Goal: Information Seeking & Learning: Learn about a topic

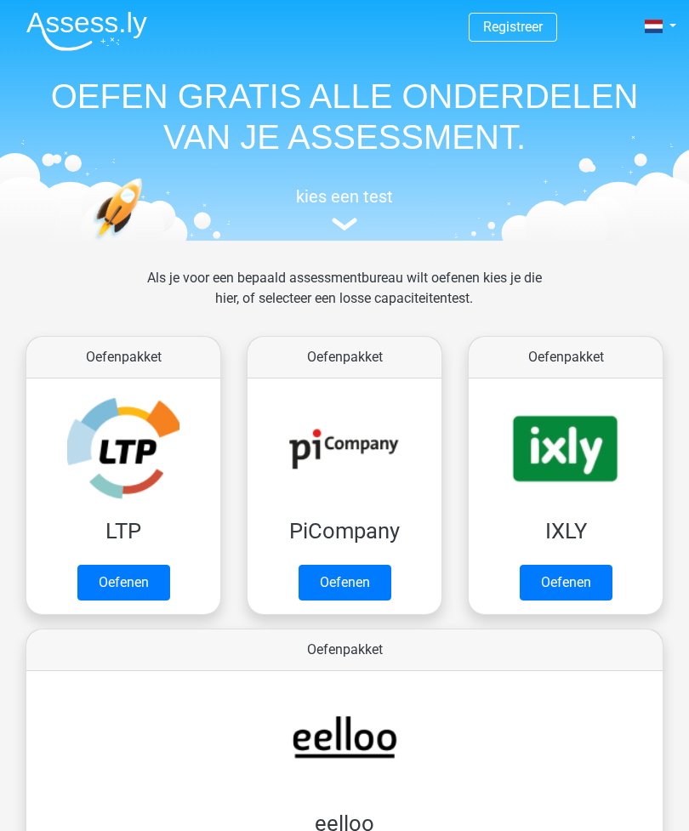
scroll to position [9, 0]
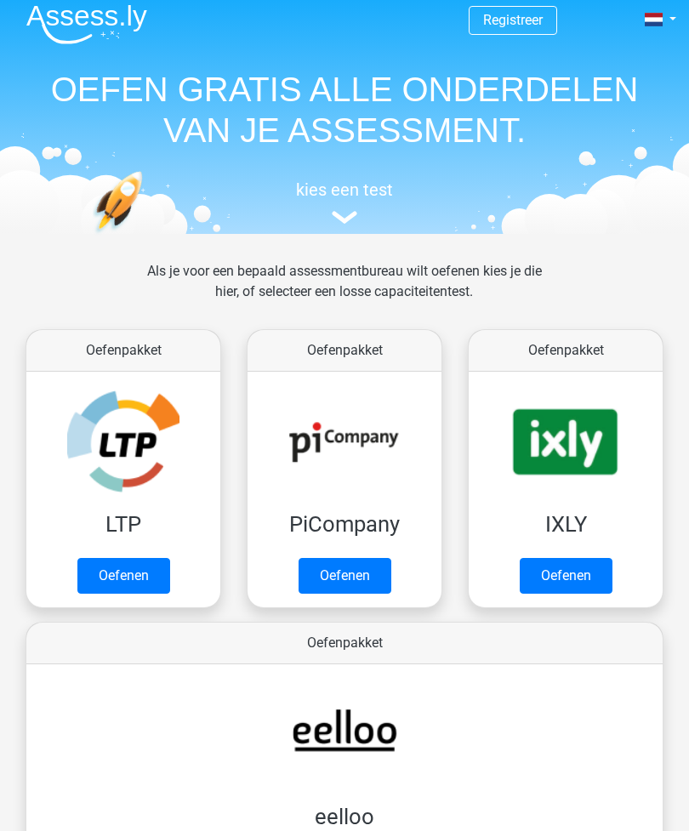
click at [134, 578] on link "Oefenen" at bounding box center [123, 577] width 93 height 36
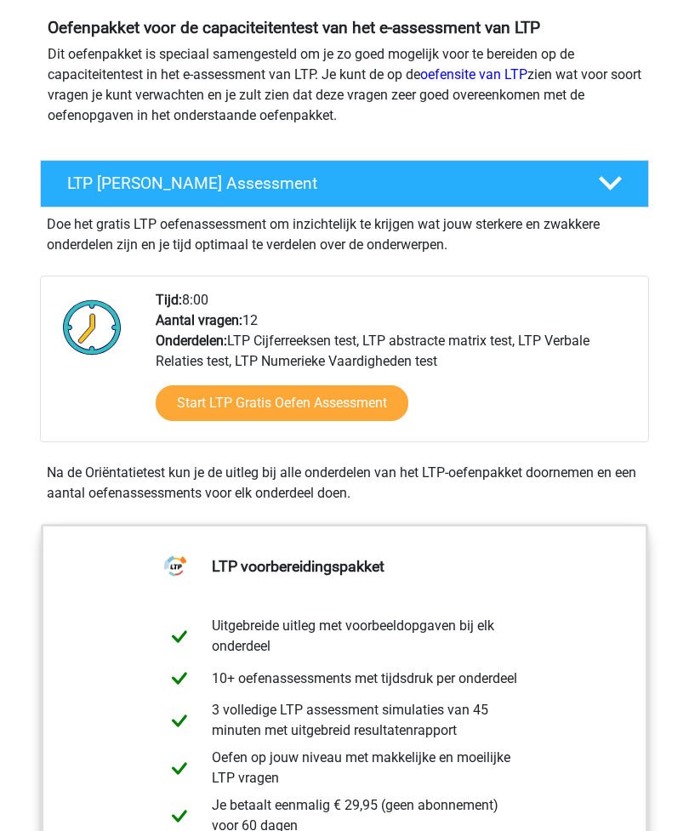
scroll to position [180, 0]
click at [345, 408] on link "Start LTP Gratis Oefen Assessment" at bounding box center [282, 404] width 253 height 36
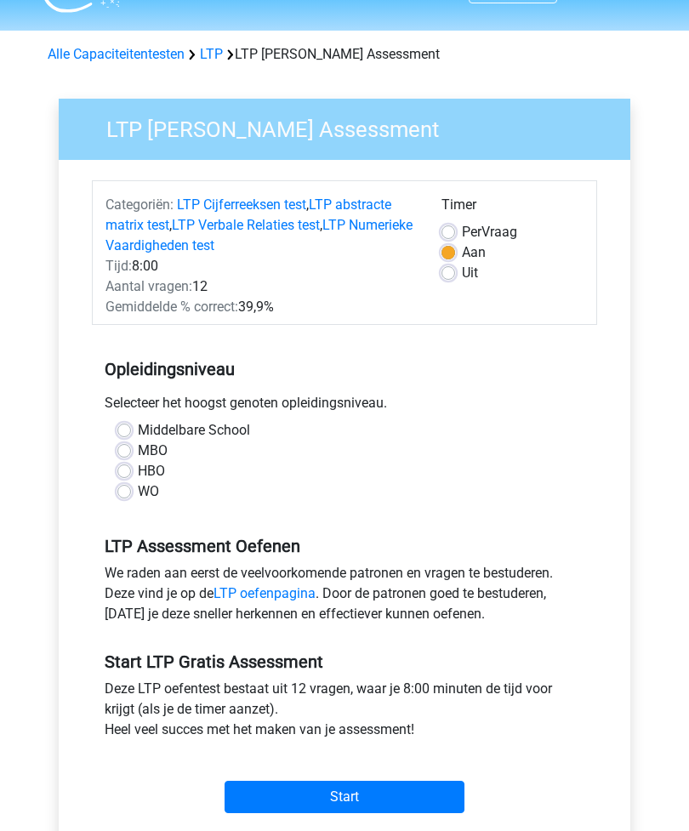
scroll to position [54, 0]
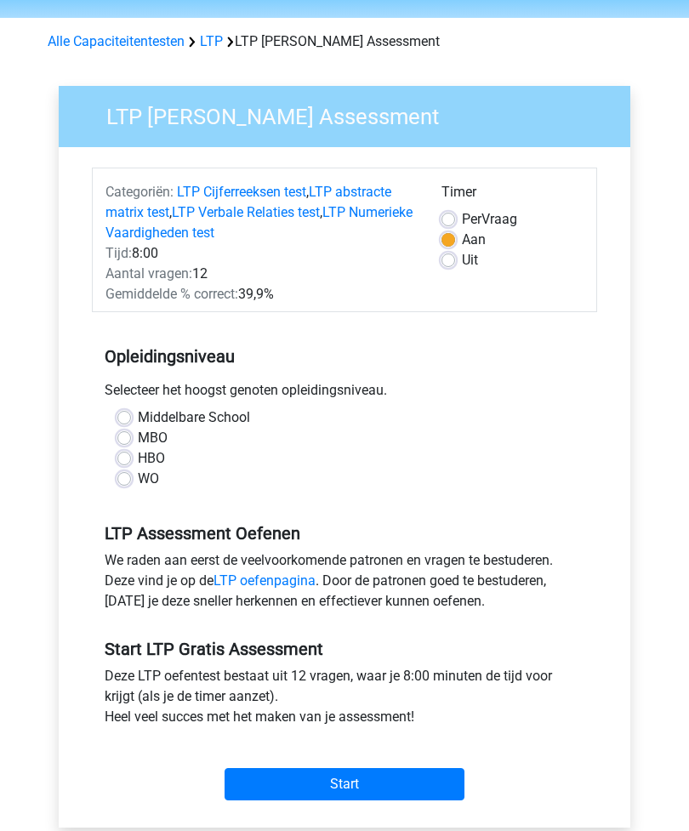
click at [138, 455] on label "HBO" at bounding box center [151, 458] width 27 height 20
click at [122, 455] on input "HBO" at bounding box center [124, 456] width 14 height 17
radio input "true"
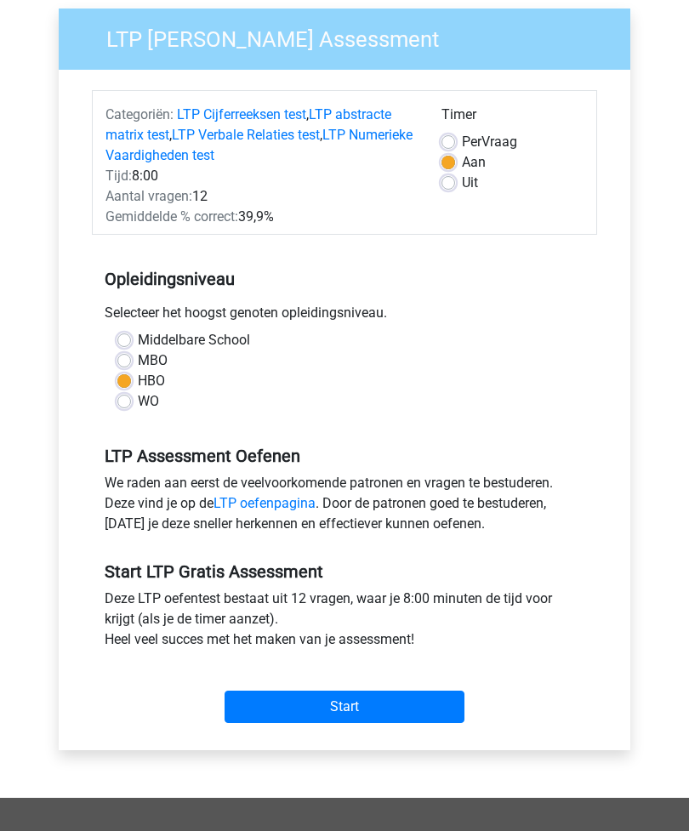
scroll to position [132, 0]
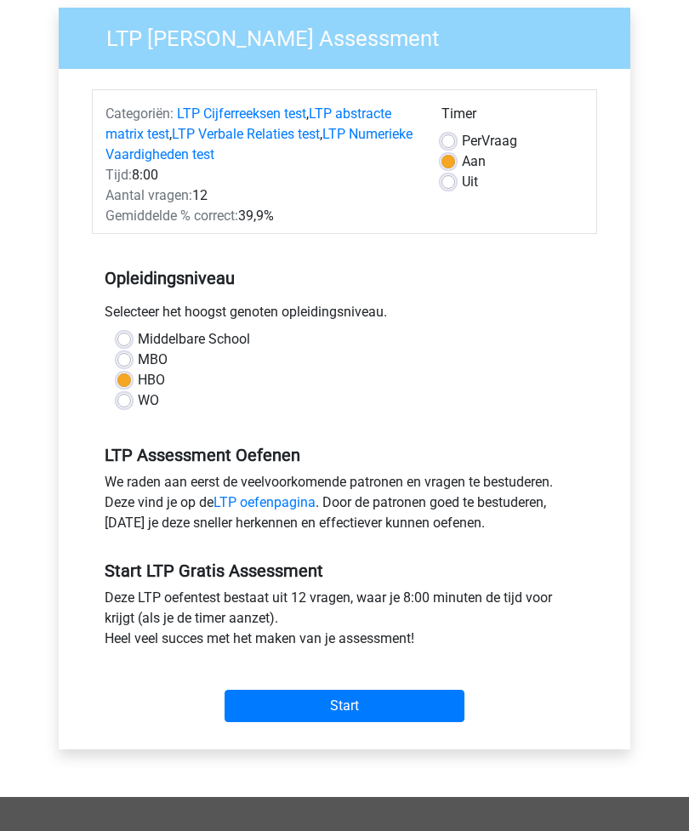
click at [292, 503] on link "LTP oefenpagina" at bounding box center [265, 502] width 102 height 16
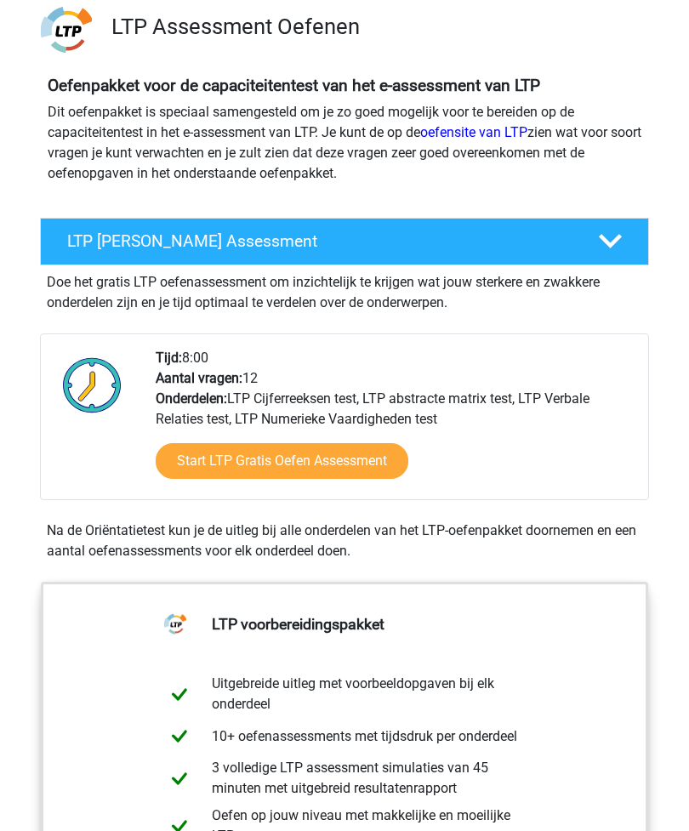
scroll to position [121, 0]
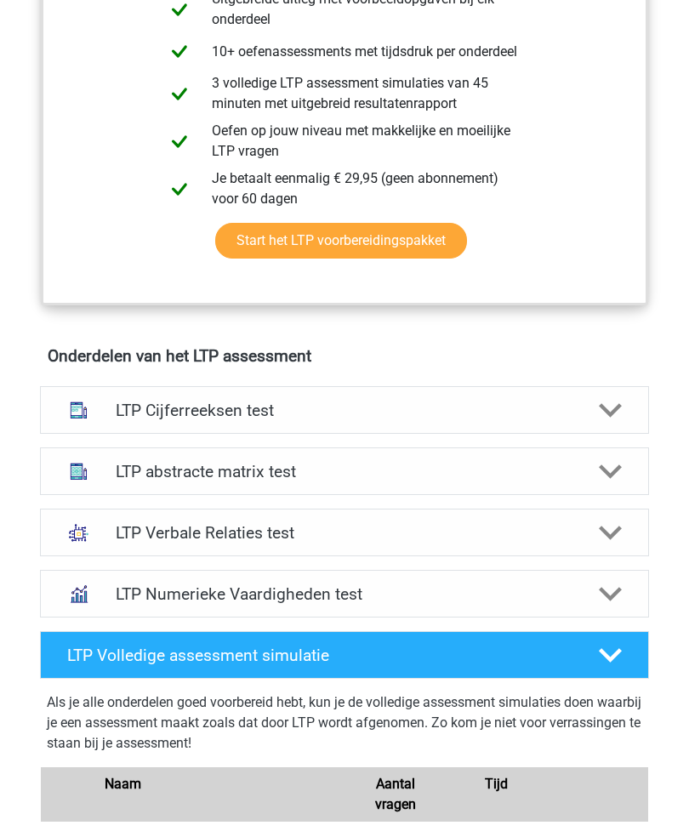
click at [603, 420] on icon at bounding box center [610, 411] width 23 height 23
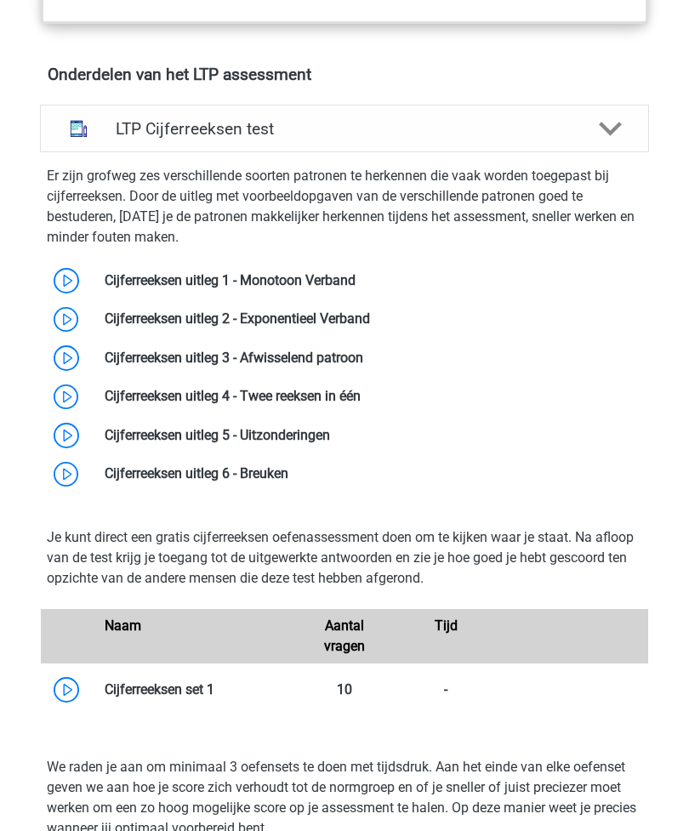
scroll to position [1088, 0]
click at [356, 273] on link at bounding box center [356, 280] width 0 height 16
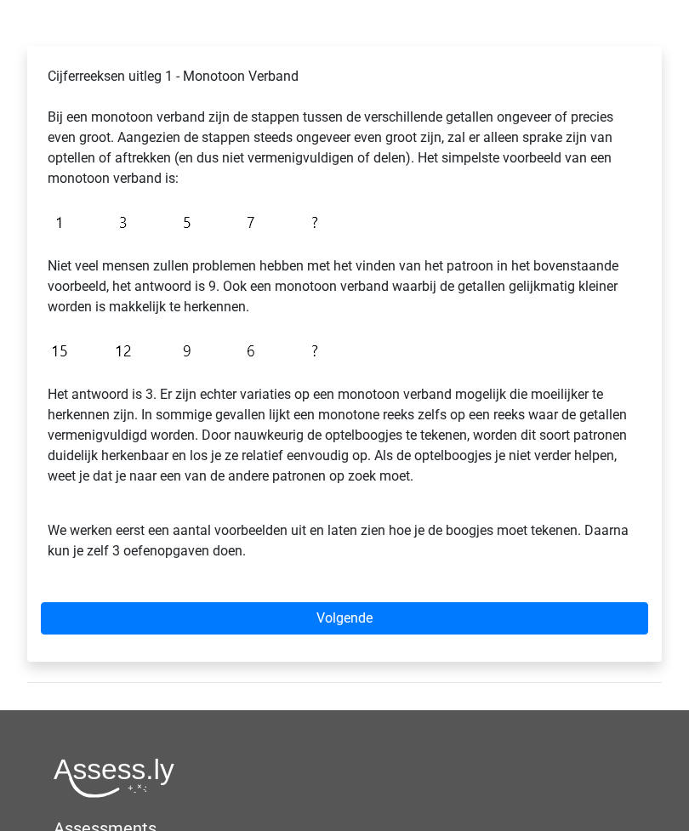
scroll to position [288, 0]
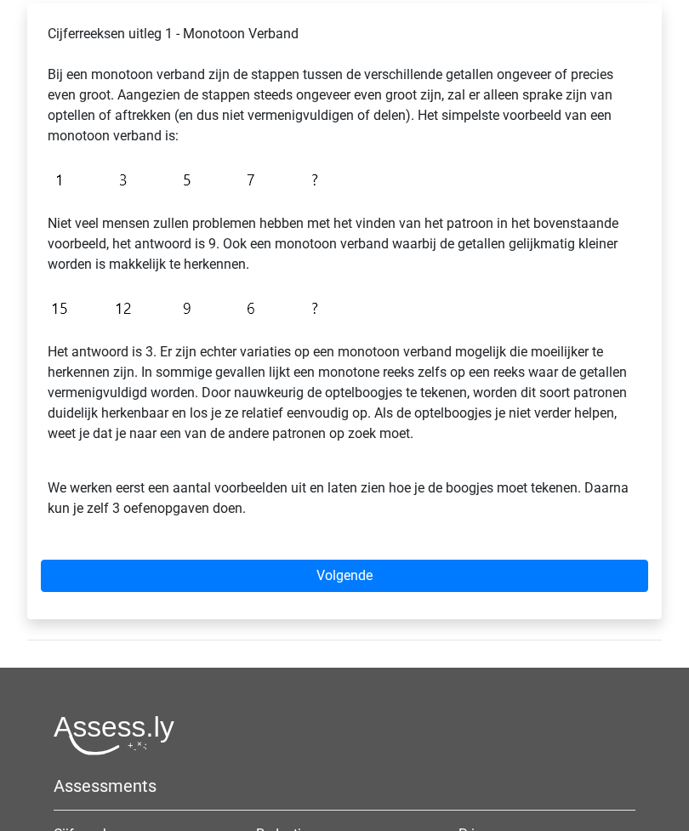
click at [574, 577] on link "Volgende" at bounding box center [345, 577] width 608 height 32
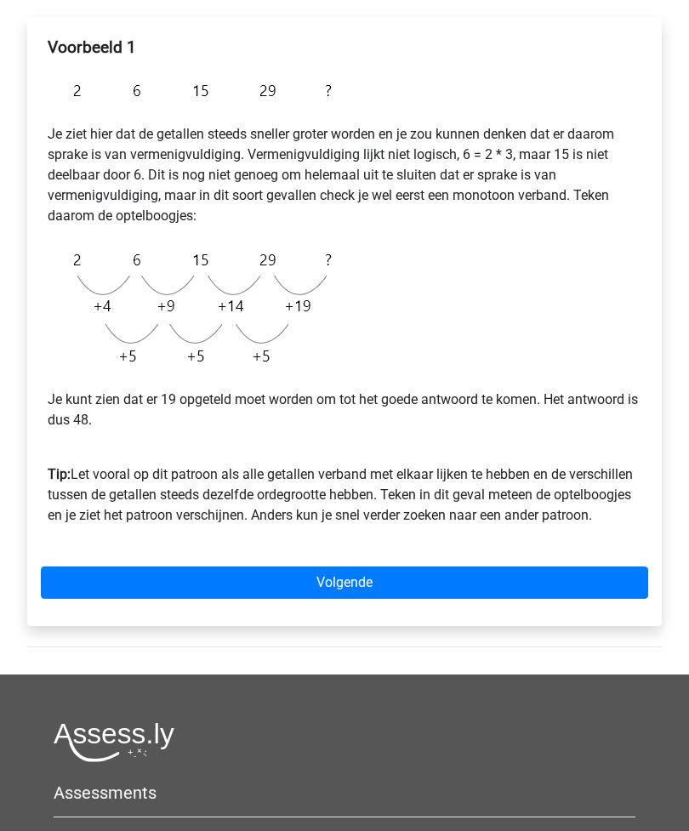
scroll to position [278, 0]
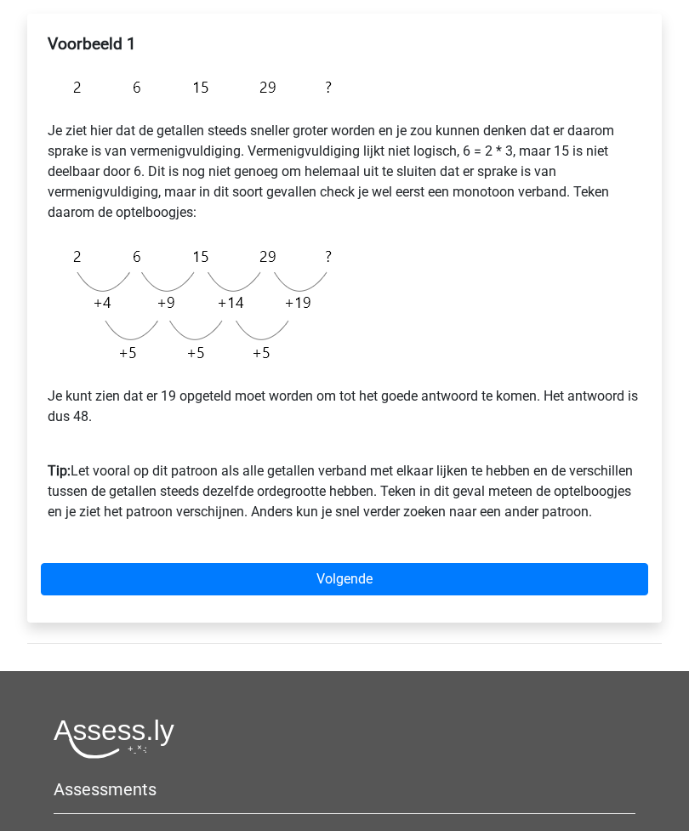
click at [564, 584] on link "Volgende" at bounding box center [345, 580] width 608 height 32
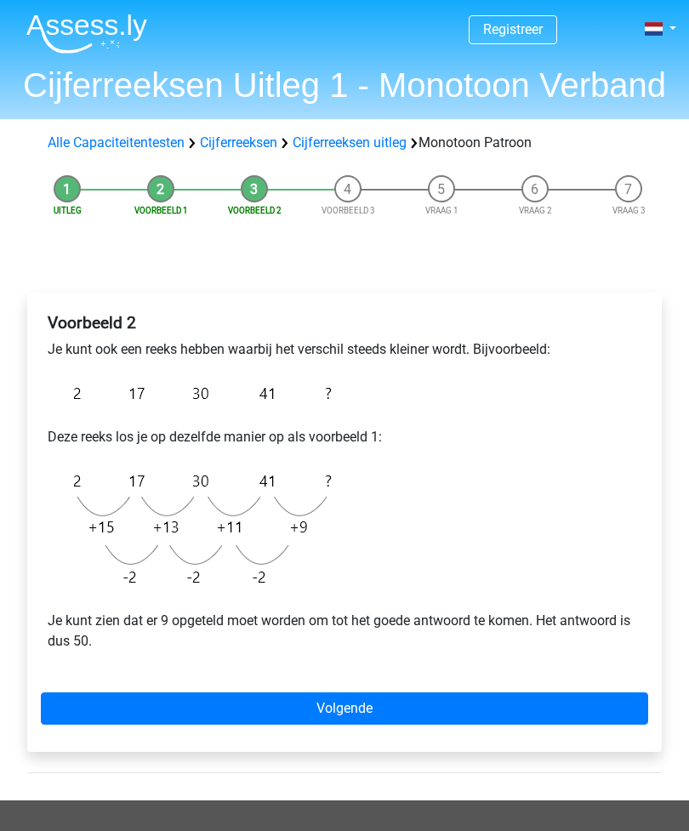
click at [499, 709] on link "Volgende" at bounding box center [345, 709] width 608 height 32
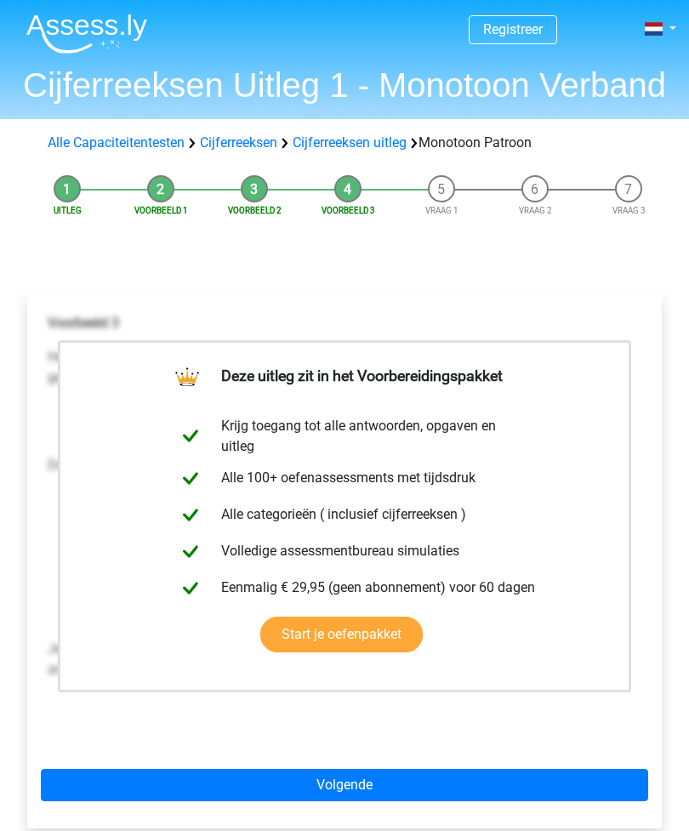
click at [621, 293] on div "Deze uitleg zit in het Voorbereidingspakket Krijg toegang tot alle antwoorden, …" at bounding box center [344, 561] width 635 height 536
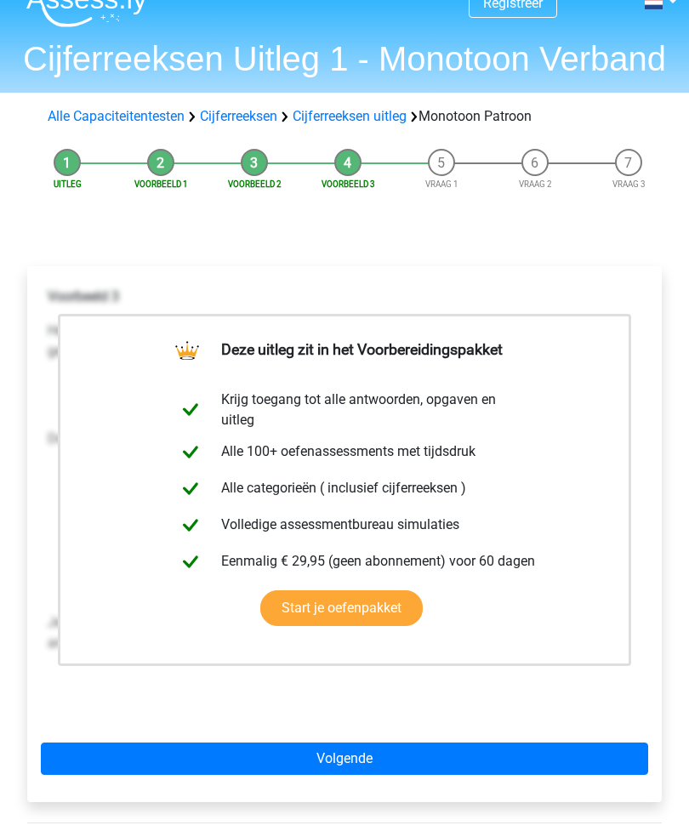
scroll to position [29, 0]
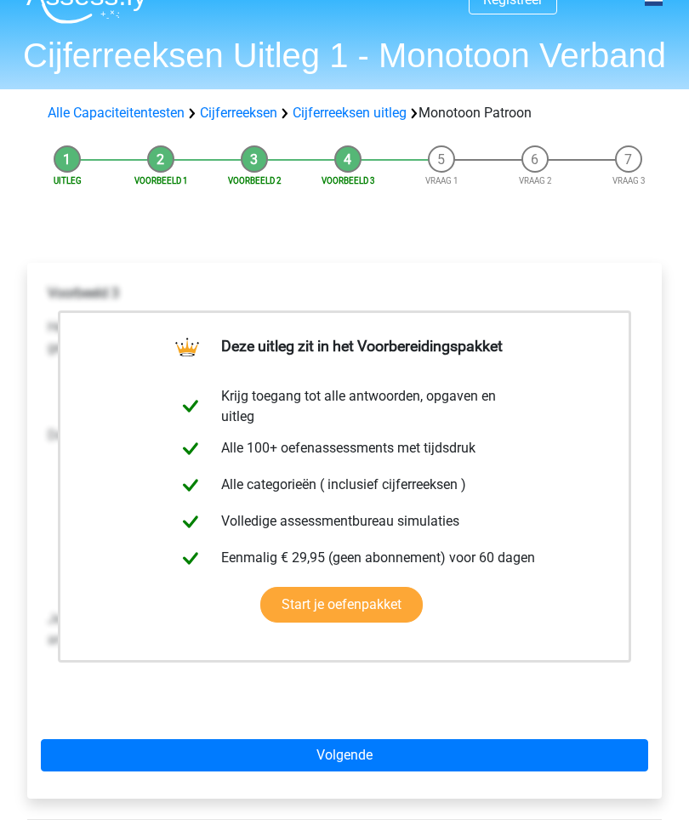
click at [423, 588] on link "Start je oefenpakket" at bounding box center [341, 606] width 163 height 36
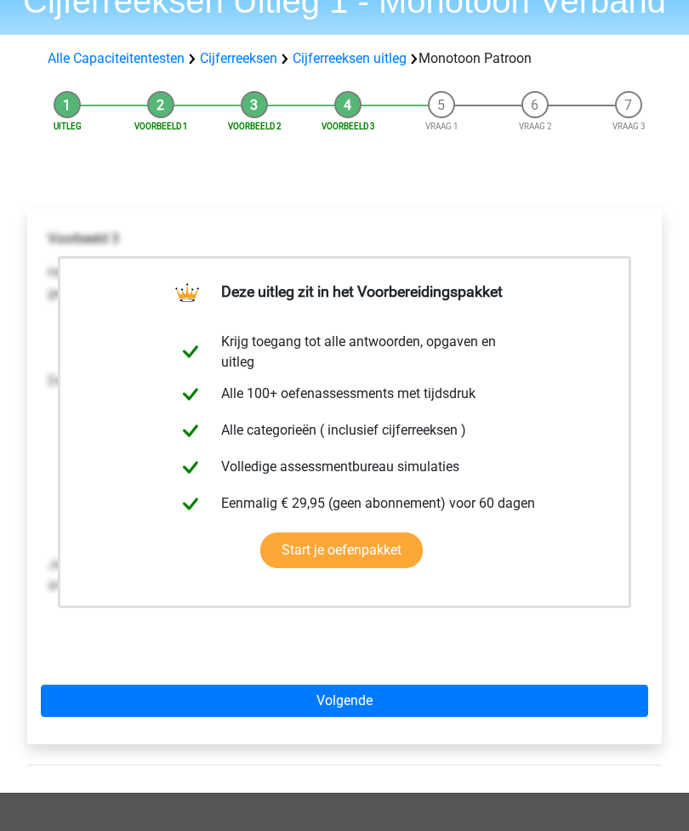
click at [448, 708] on link "Volgende" at bounding box center [345, 702] width 608 height 32
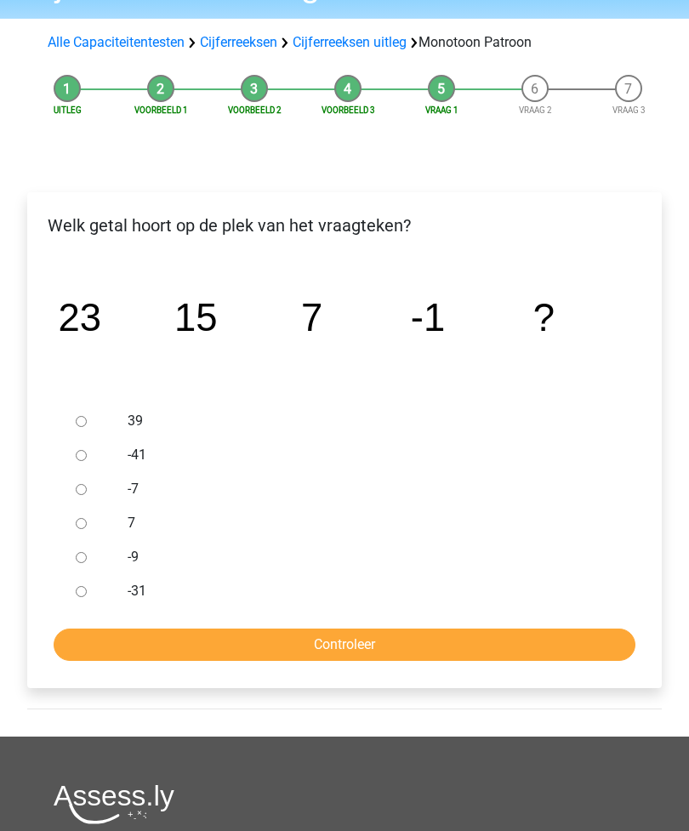
scroll to position [100, 0]
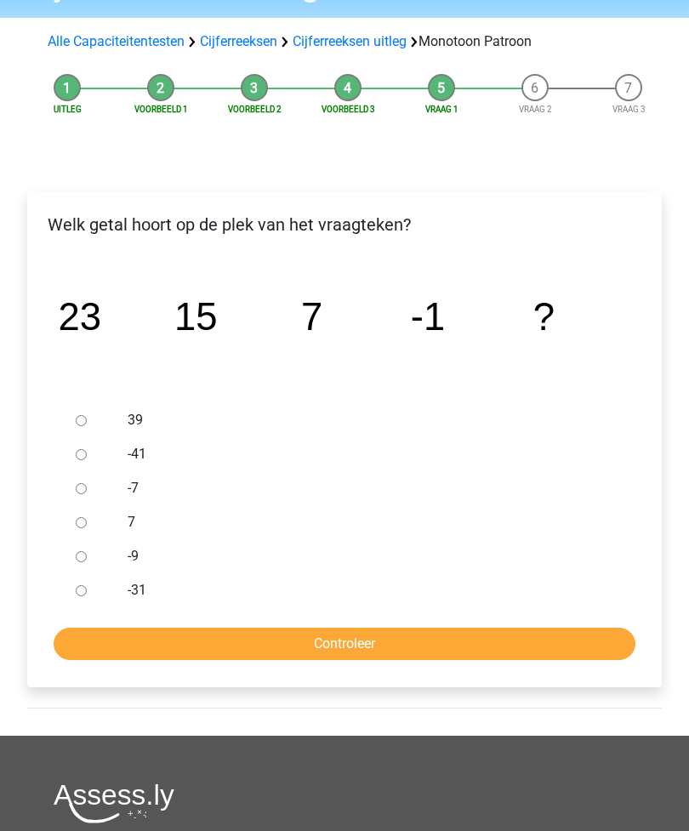
click at [84, 557] on input "-9" at bounding box center [81, 557] width 11 height 11
radio input "true"
click at [499, 648] on input "Controleer" at bounding box center [345, 645] width 582 height 32
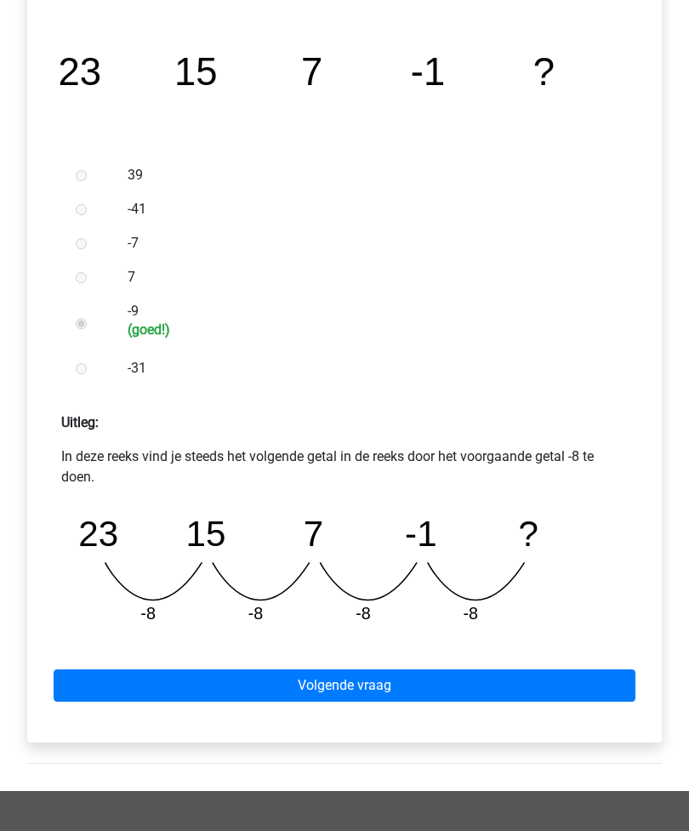
scroll to position [346, 0]
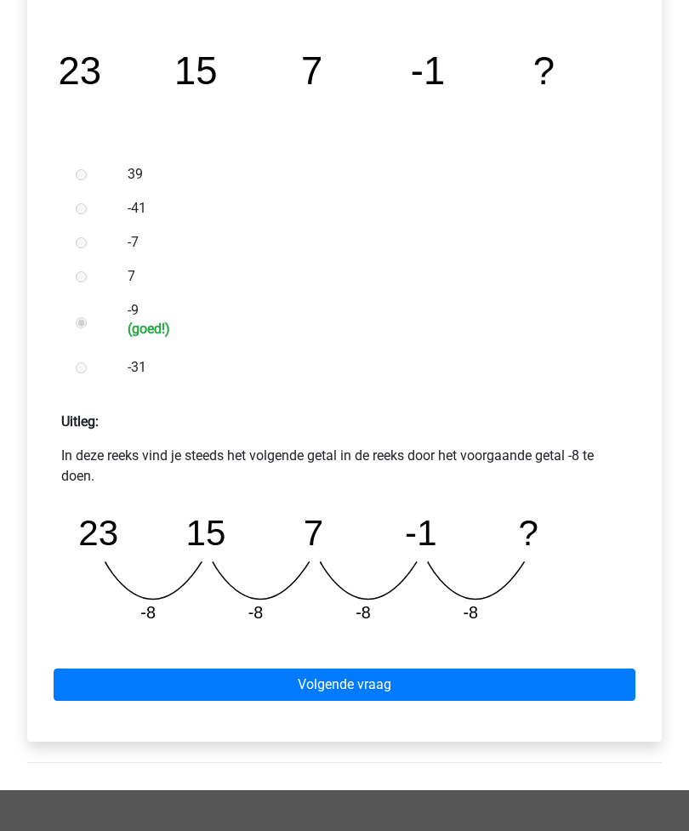
click at [497, 695] on link "Volgende vraag" at bounding box center [345, 686] width 582 height 32
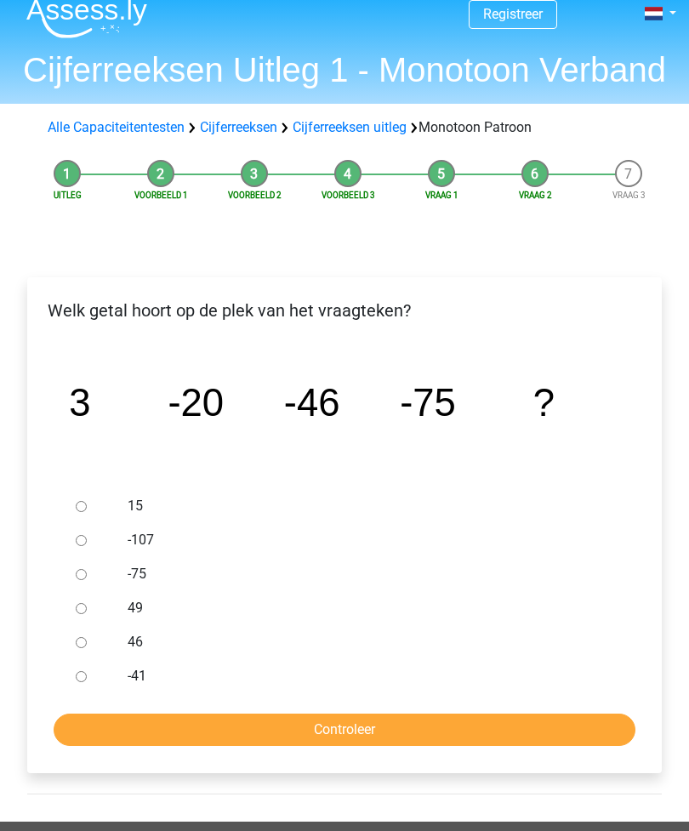
scroll to position [17, 0]
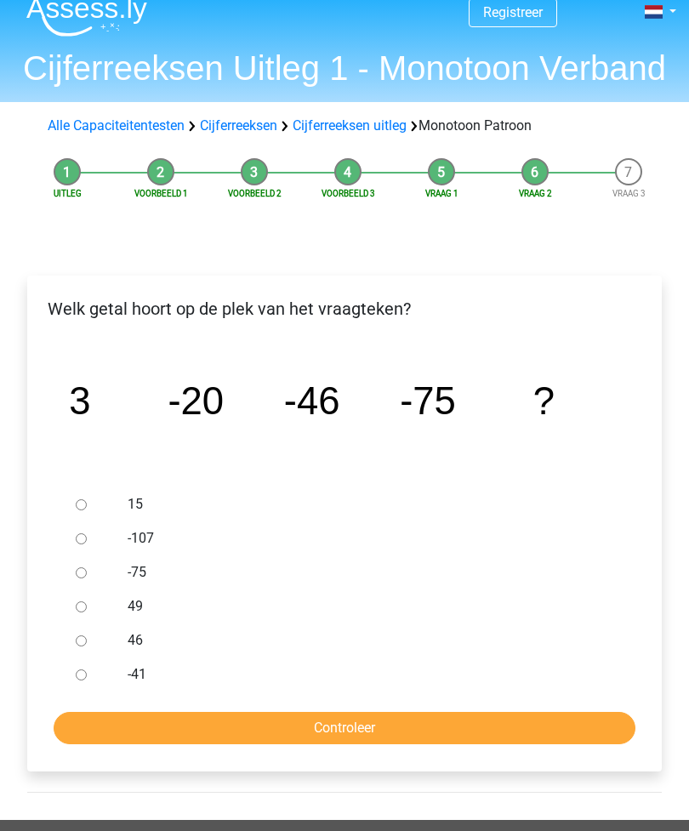
click at [86, 528] on div at bounding box center [92, 539] width 46 height 34
click at [82, 540] on input "-107" at bounding box center [81, 539] width 11 height 11
radio input "true"
click at [431, 744] on input "Controleer" at bounding box center [345, 728] width 582 height 32
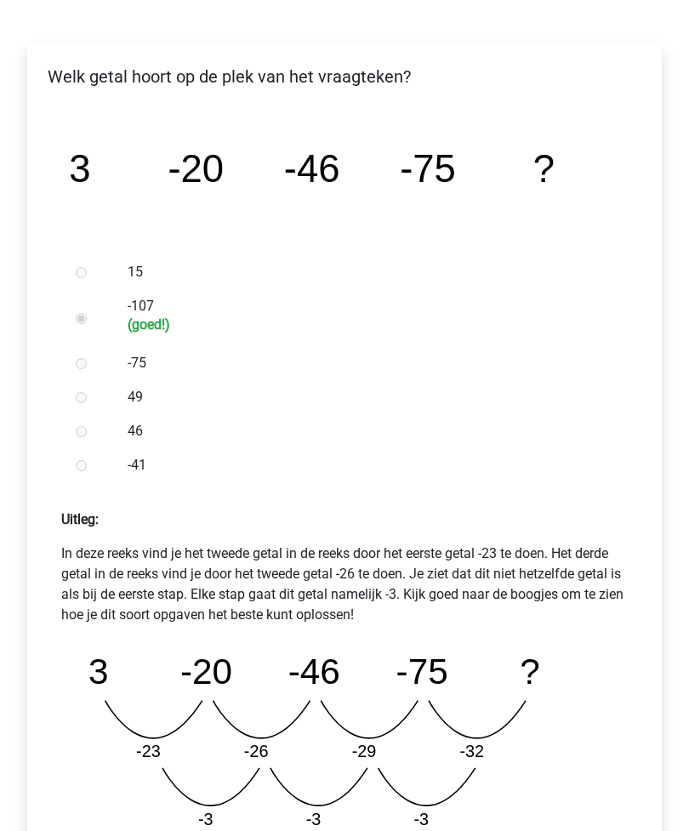
scroll to position [404, 0]
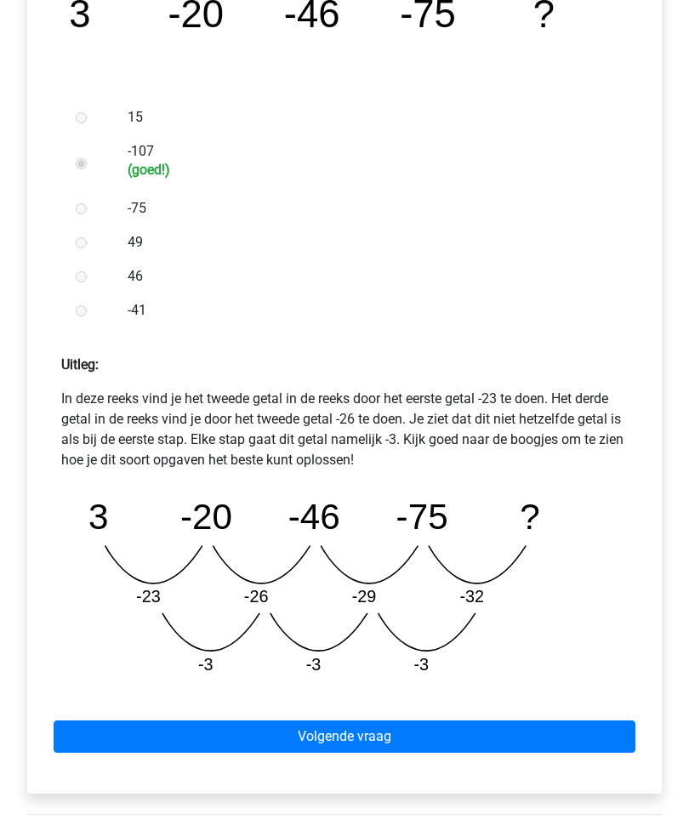
click at [506, 738] on link "Volgende vraag" at bounding box center [345, 737] width 582 height 32
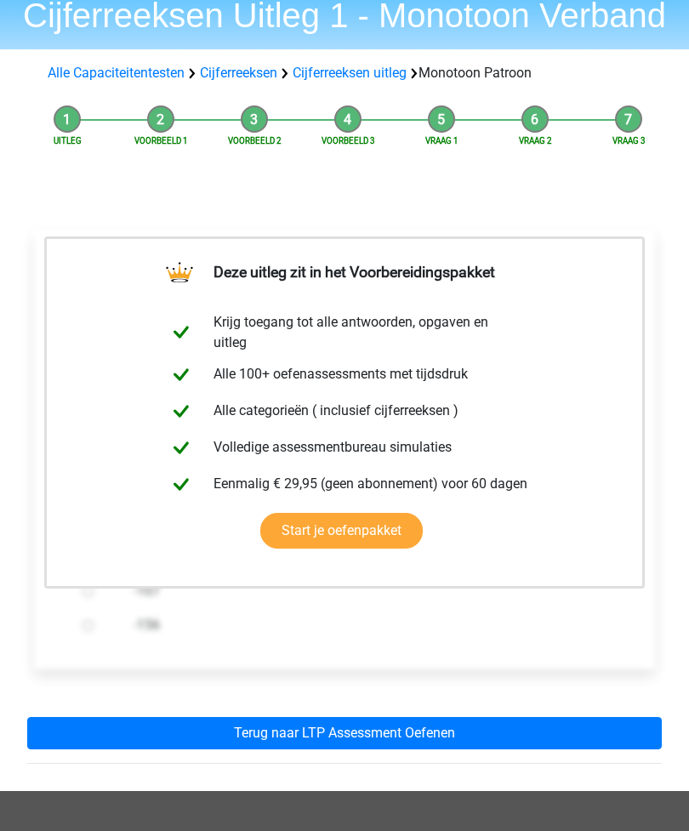
scroll to position [70, 0]
click at [496, 737] on link "Terug naar LTP Assessment Oefenen" at bounding box center [344, 733] width 635 height 32
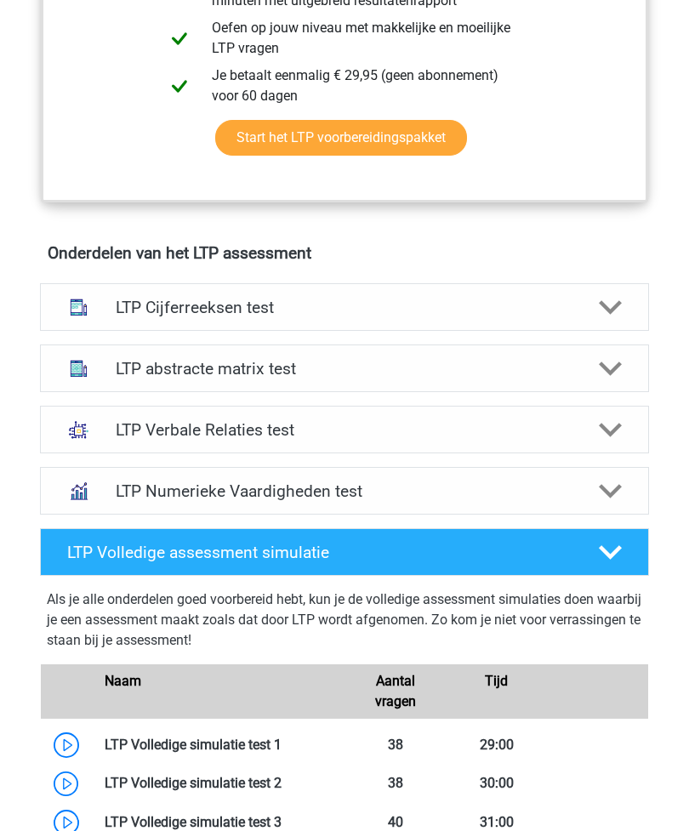
scroll to position [910, 0]
click at [624, 310] on div at bounding box center [610, 307] width 49 height 23
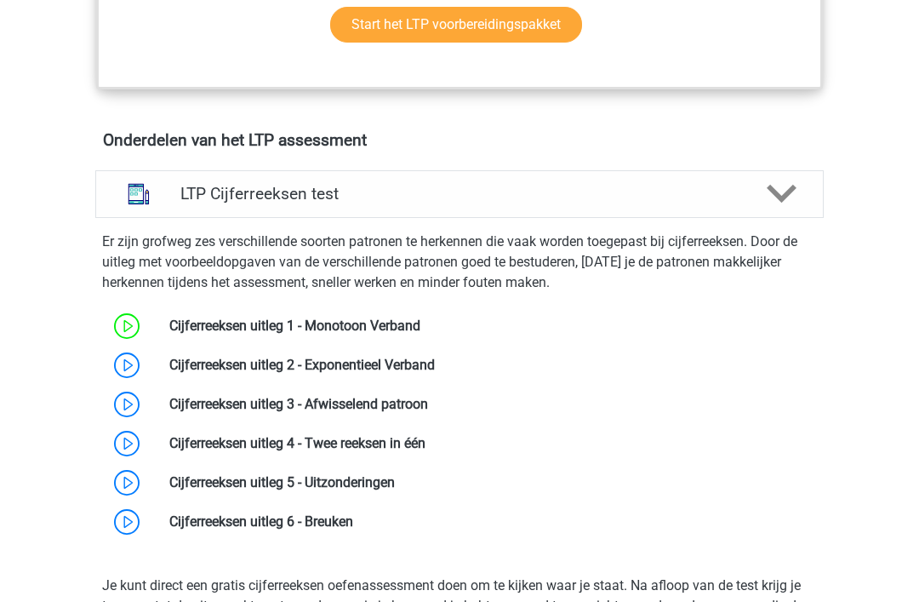
scroll to position [980, 0]
click at [435, 366] on link at bounding box center [435, 365] width 0 height 16
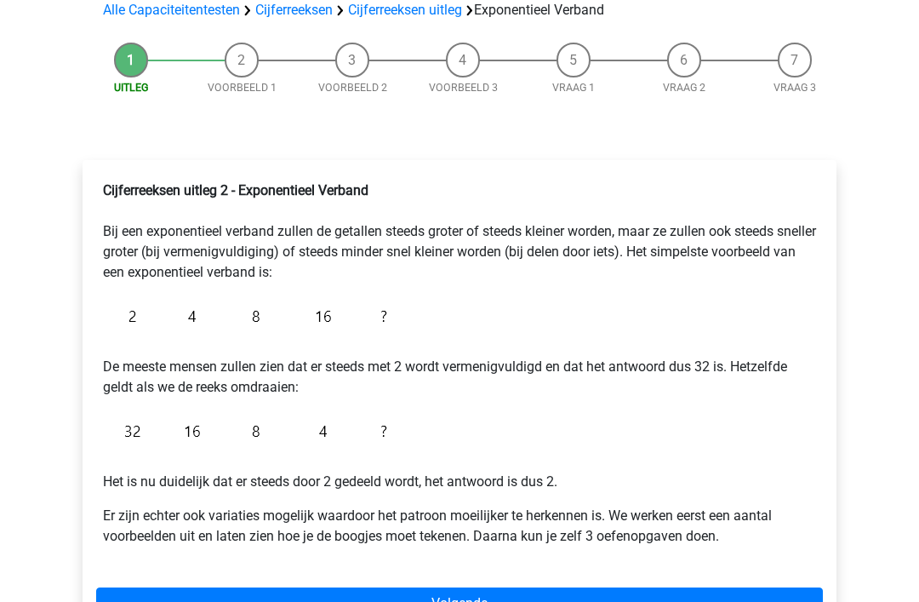
scroll to position [133, 0]
click at [677, 601] on link "Volgende" at bounding box center [459, 603] width 727 height 32
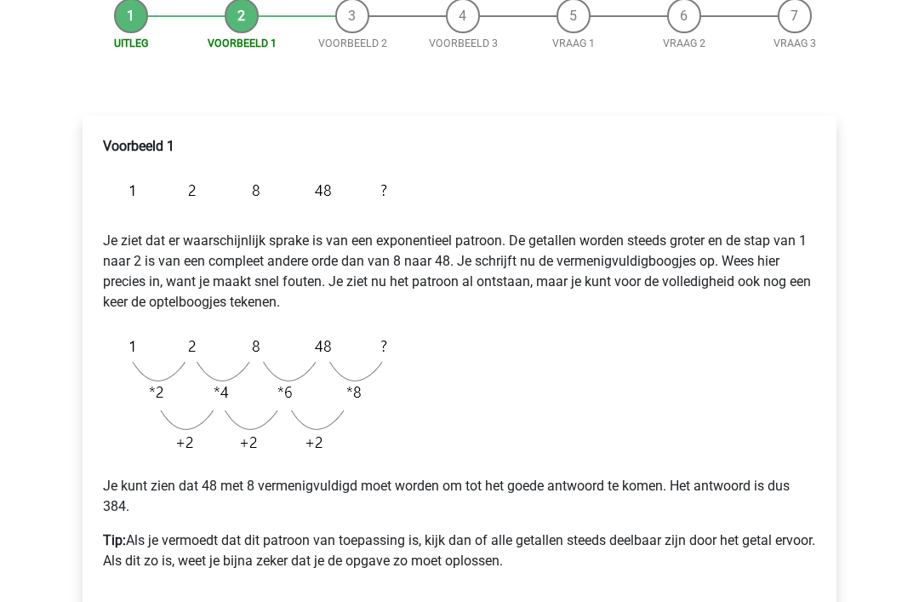
scroll to position [222, 0]
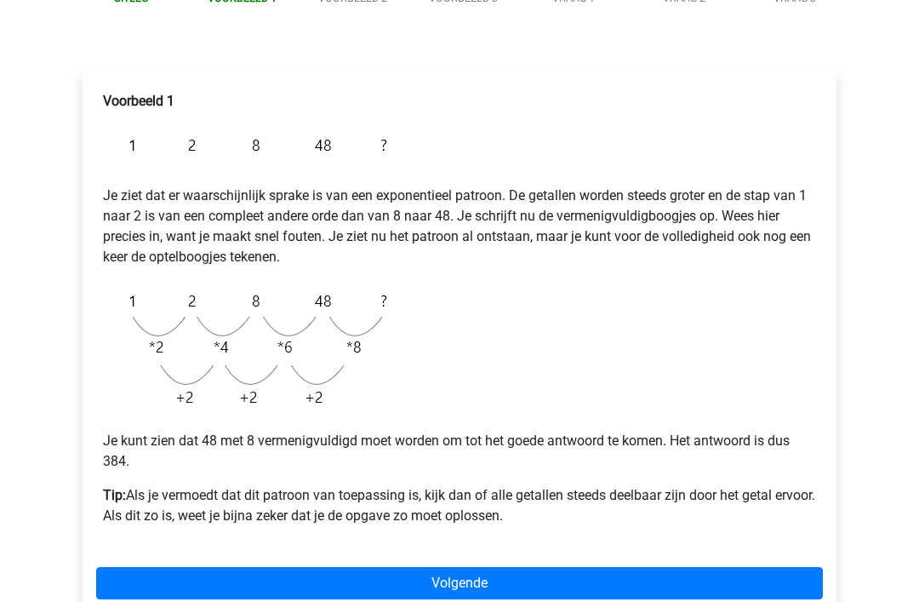
click at [664, 582] on link "Volgende" at bounding box center [459, 583] width 727 height 32
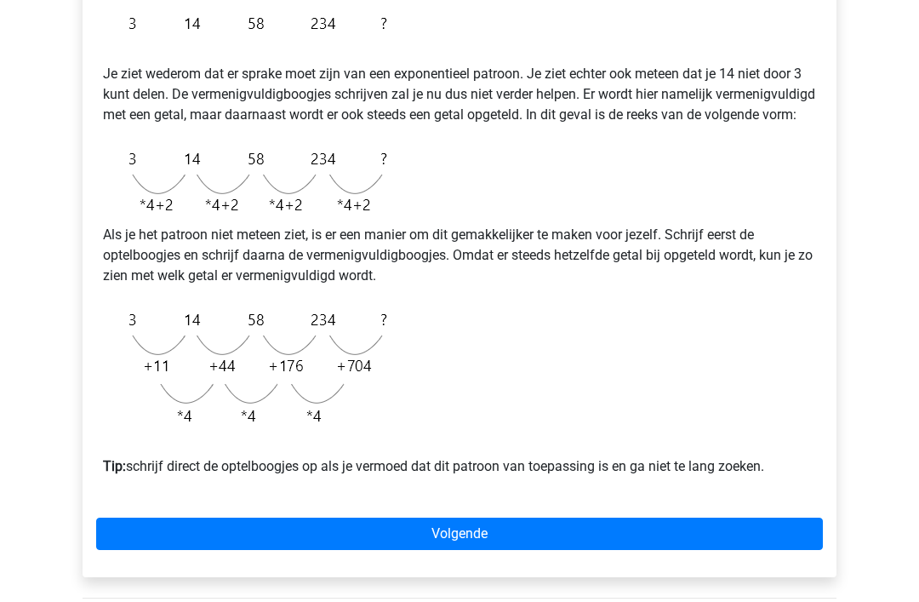
scroll to position [385, 0]
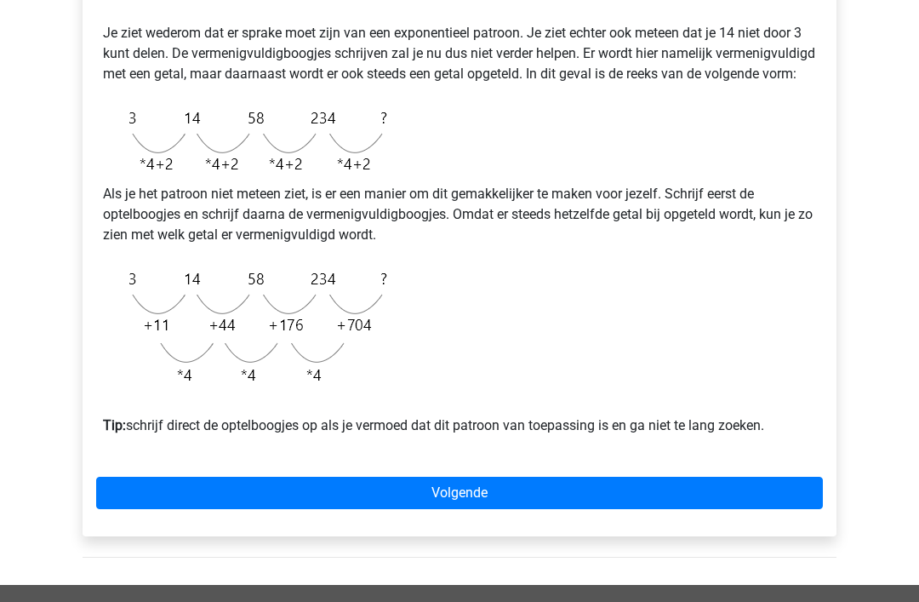
click at [646, 507] on link "Volgende" at bounding box center [459, 493] width 727 height 32
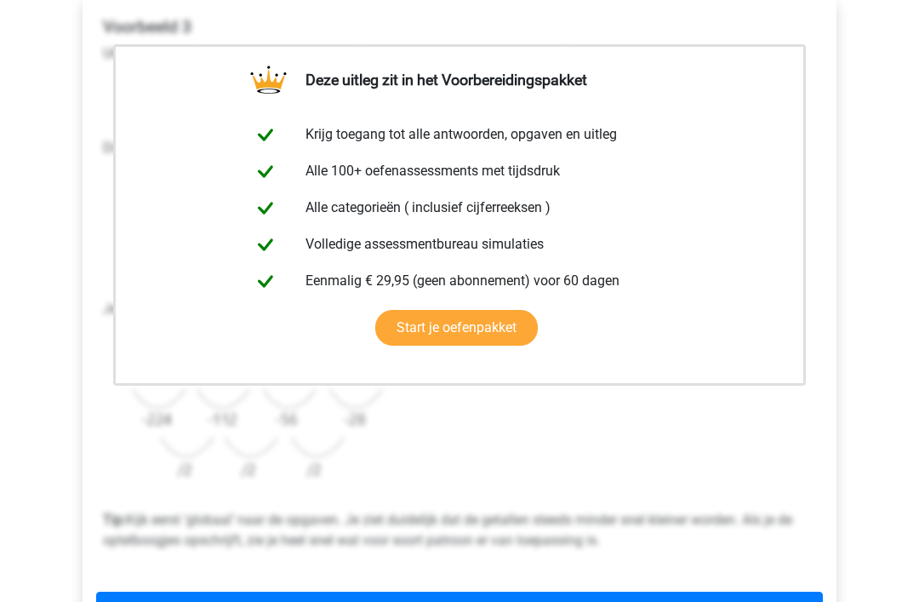
scroll to position [350, 0]
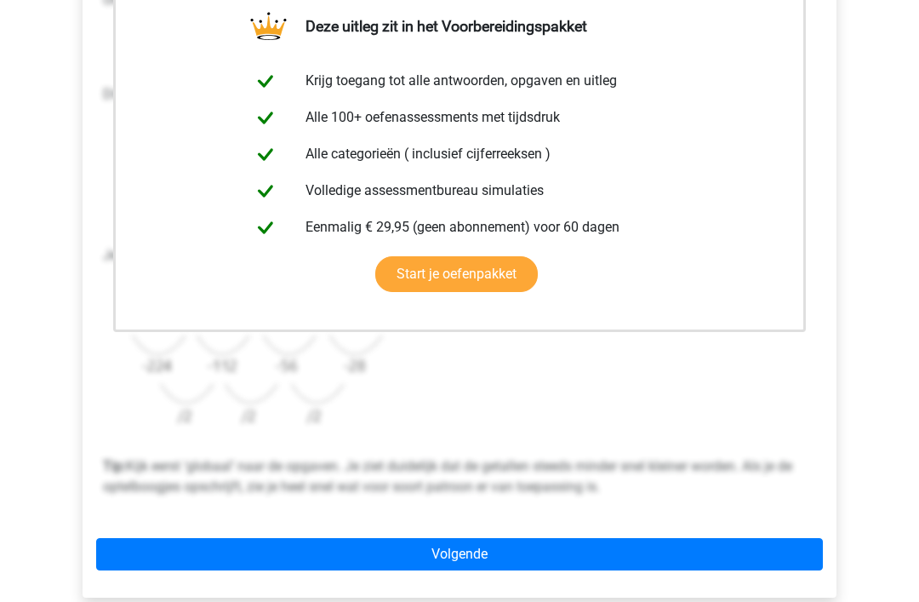
click at [595, 568] on link "Volgende" at bounding box center [459, 554] width 727 height 32
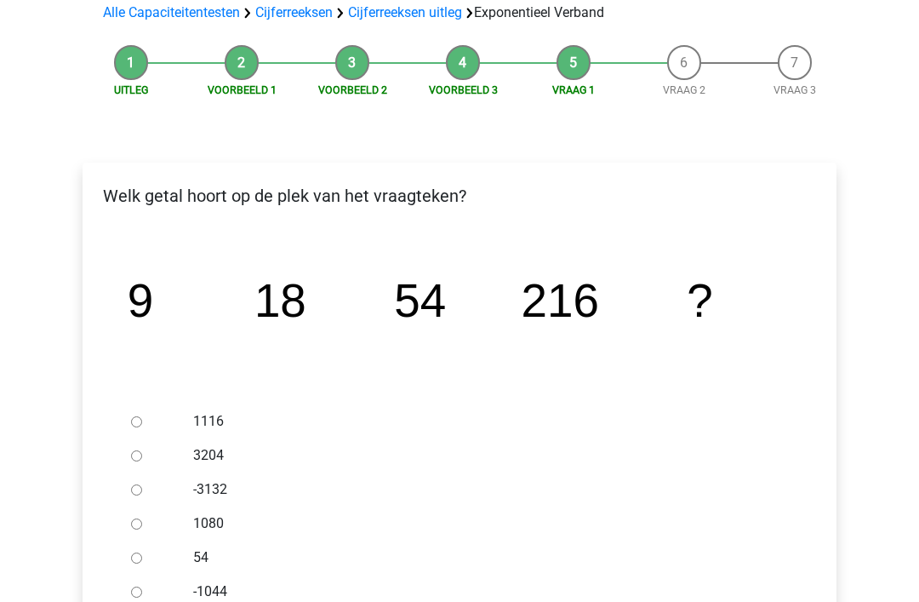
scroll to position [137, 0]
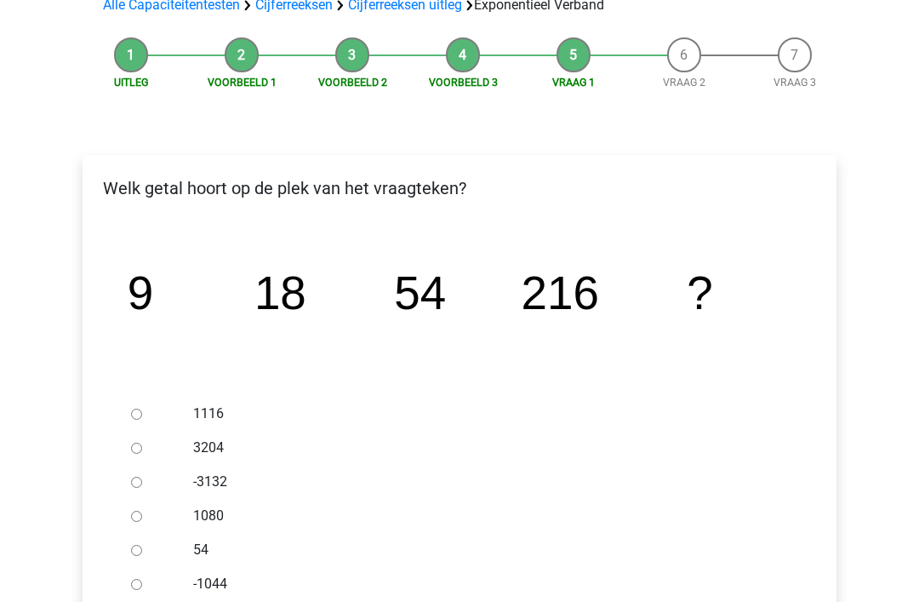
click at [136, 511] on input "1080" at bounding box center [136, 516] width 11 height 11
radio input "true"
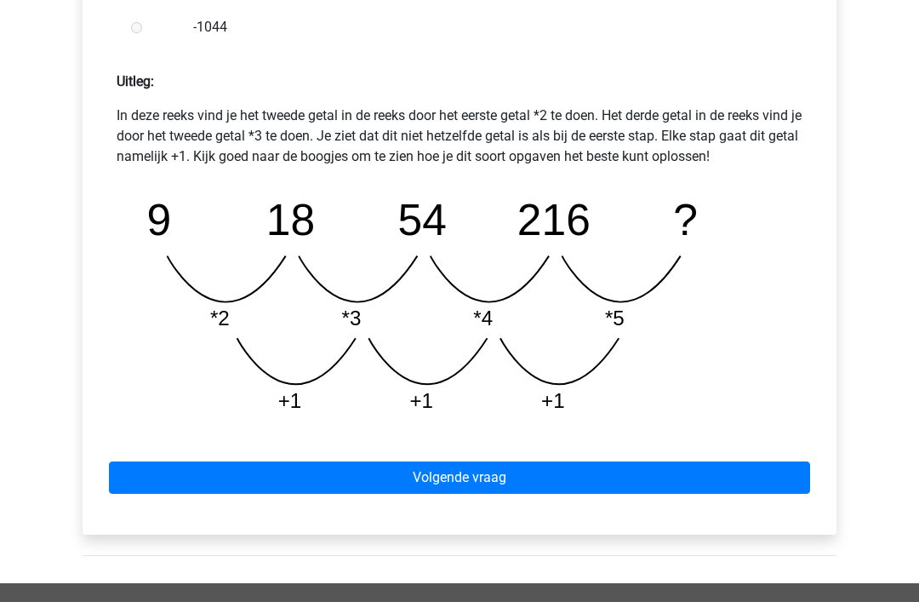
scroll to position [727, 0]
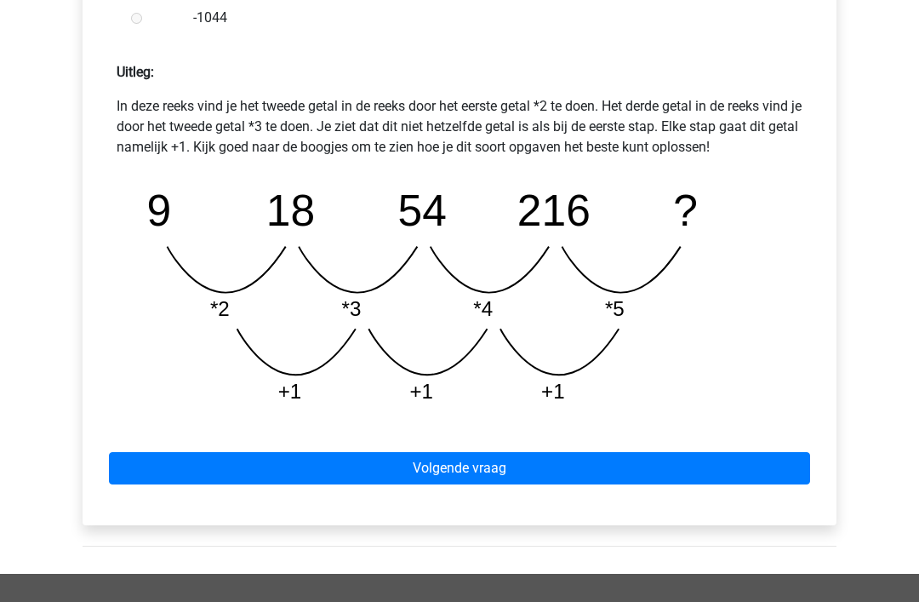
click at [574, 466] on link "Volgende vraag" at bounding box center [459, 468] width 701 height 32
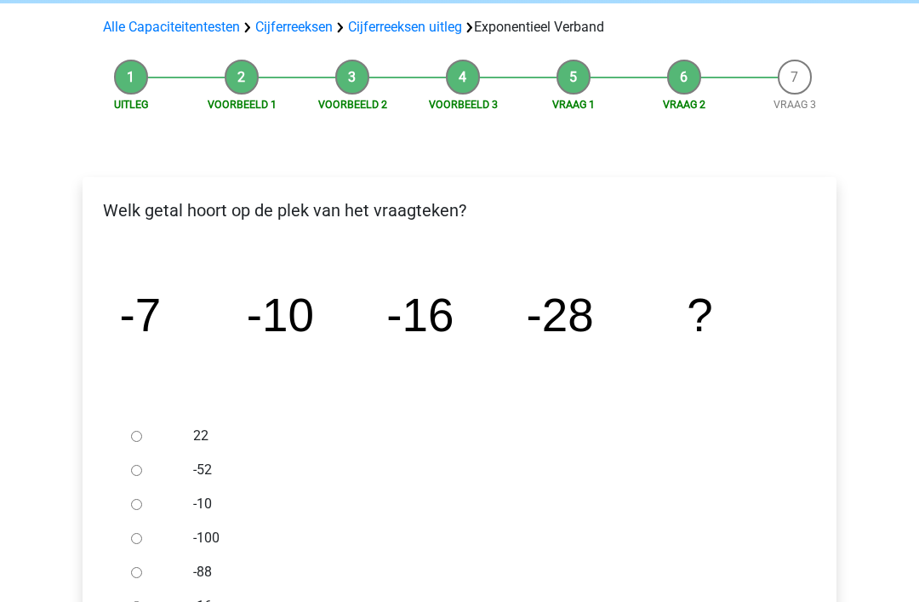
scroll to position [180, 0]
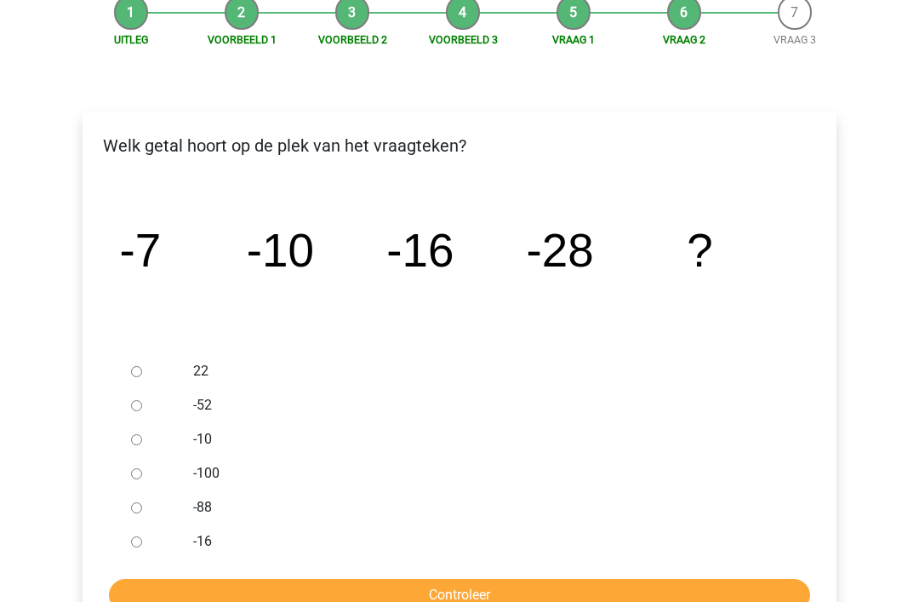
click at [133, 414] on div at bounding box center [152, 405] width 56 height 34
click at [142, 408] on input "-52" at bounding box center [136, 405] width 11 height 11
radio input "true"
click at [537, 591] on input "Controleer" at bounding box center [459, 595] width 701 height 32
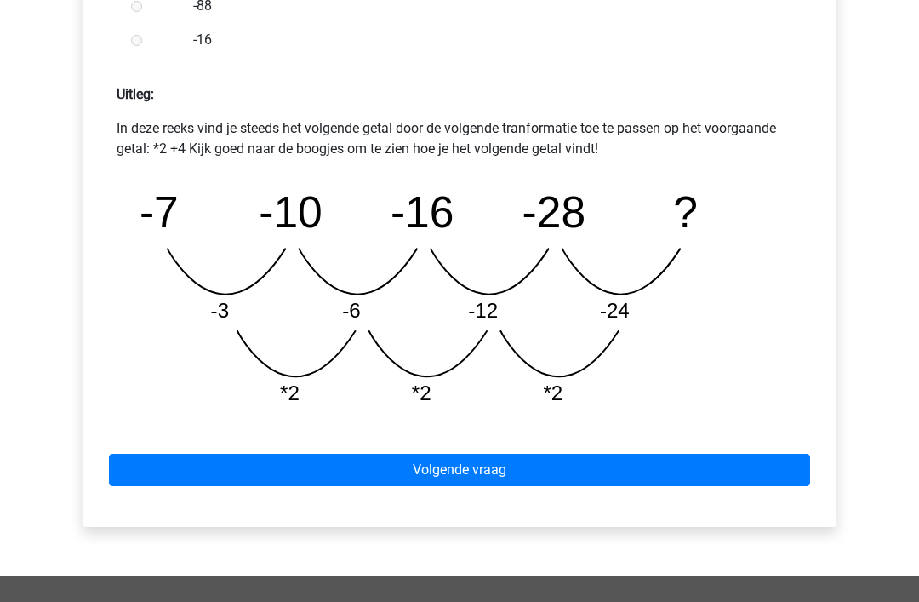
scroll to position [749, 0]
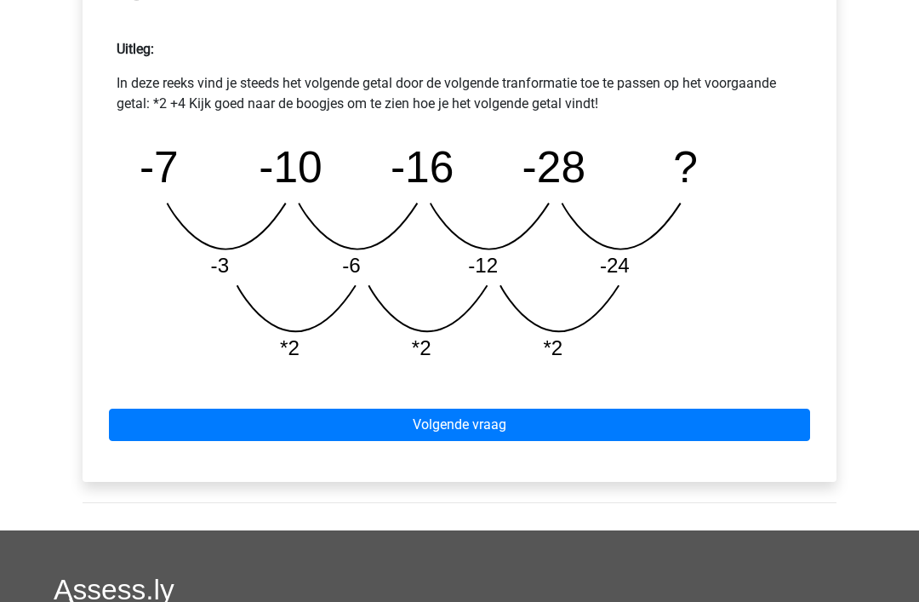
click at [624, 436] on link "Volgende vraag" at bounding box center [459, 425] width 701 height 32
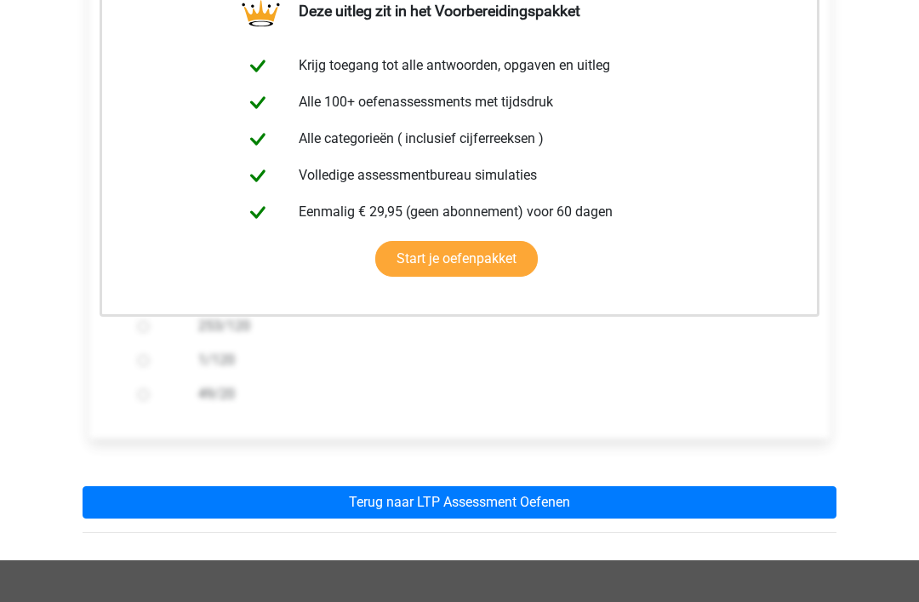
scroll to position [640, 0]
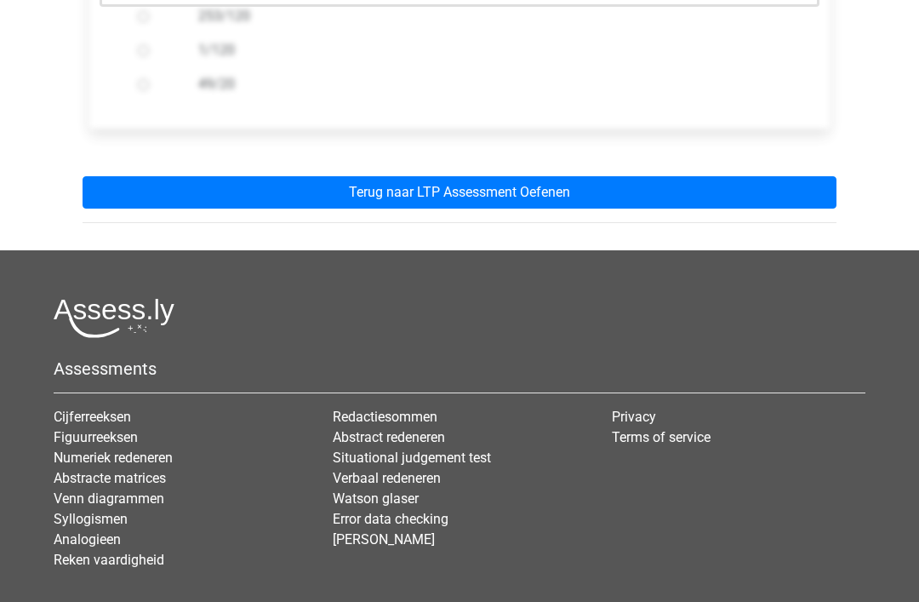
click at [690, 198] on link "Terug naar LTP Assessment Oefenen" at bounding box center [460, 193] width 754 height 32
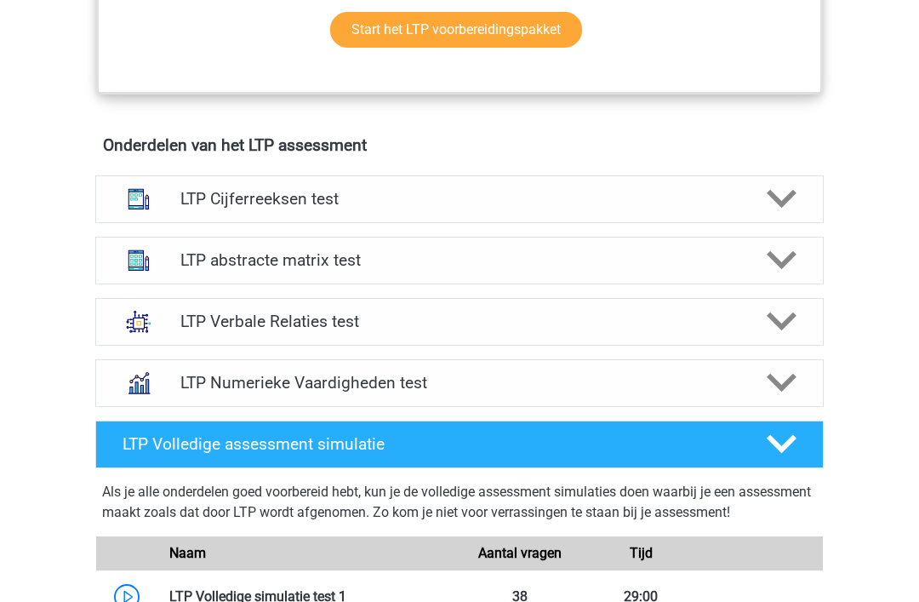
click at [758, 197] on div at bounding box center [780, 200] width 58 height 30
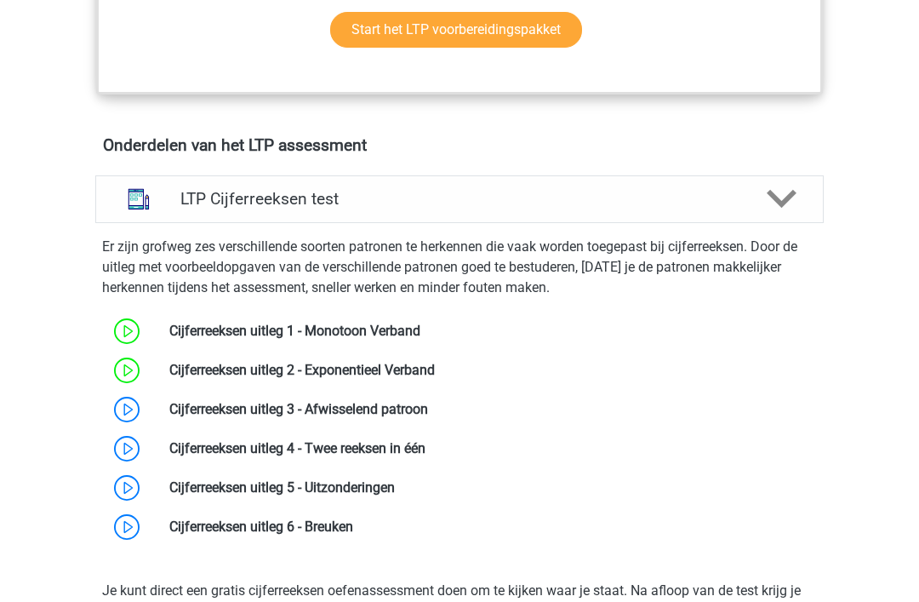
scroll to position [975, 0]
click at [428, 411] on link at bounding box center [428, 409] width 0 height 16
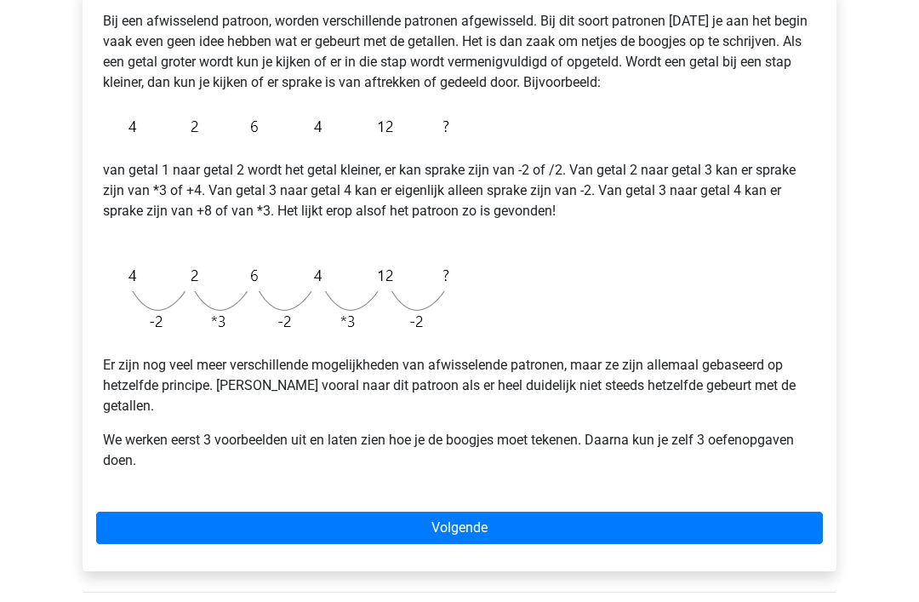
scroll to position [305, 0]
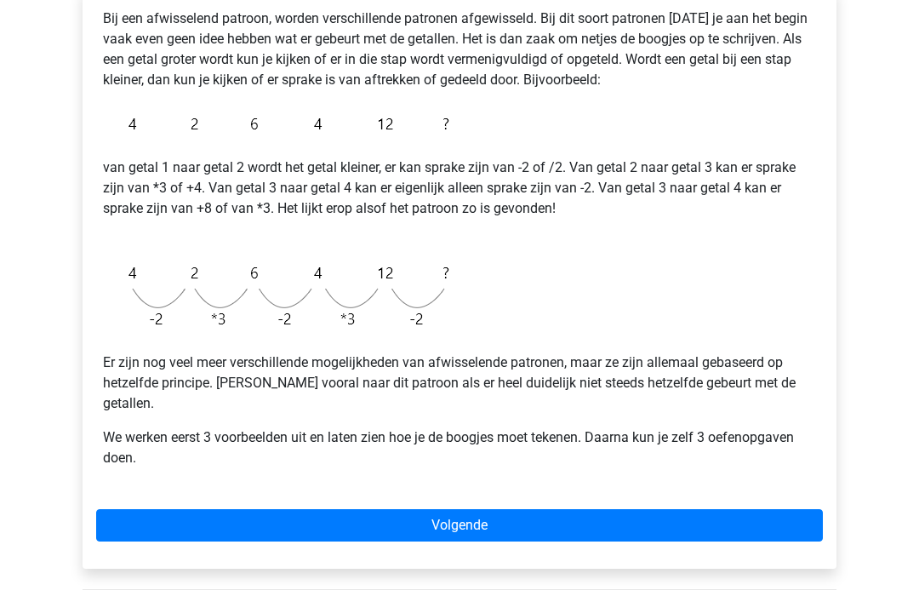
click at [620, 509] on link "Volgende" at bounding box center [459, 525] width 727 height 32
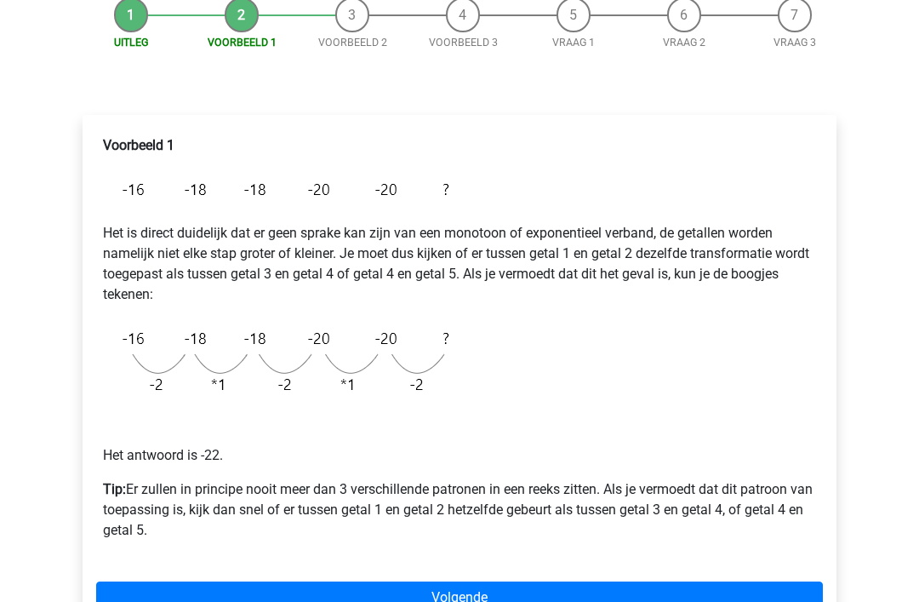
scroll to position [237, 0]
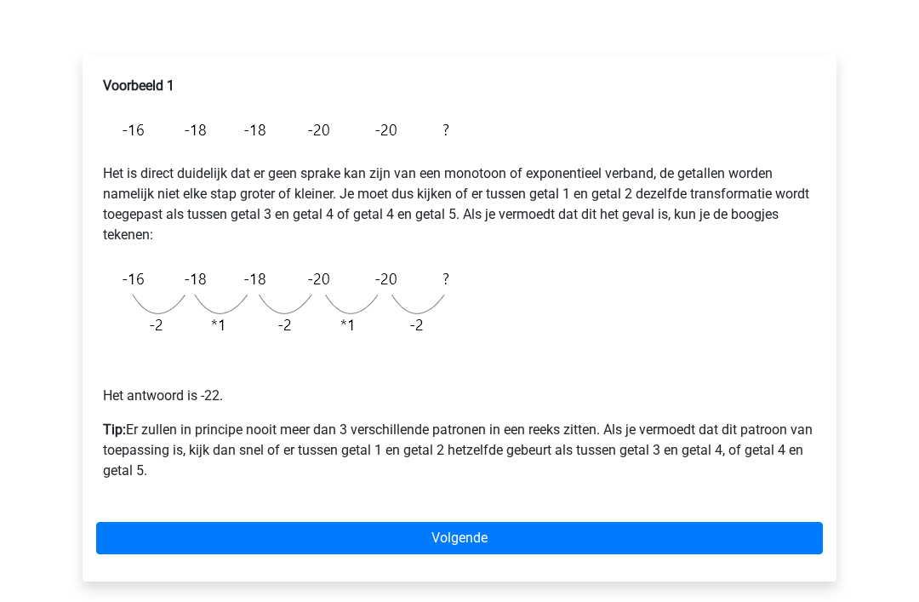
click at [564, 551] on link "Volgende" at bounding box center [459, 538] width 727 height 32
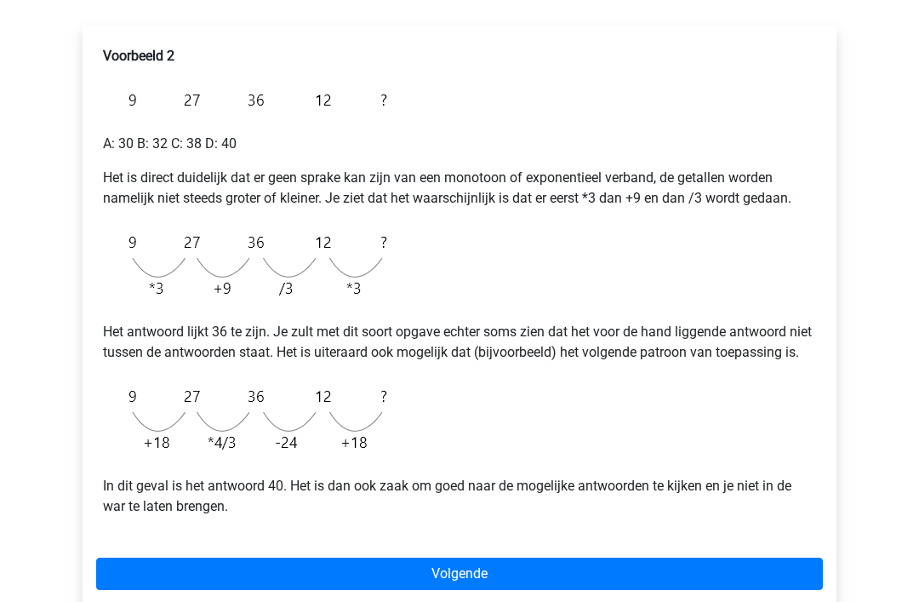
scroll to position [265, 0]
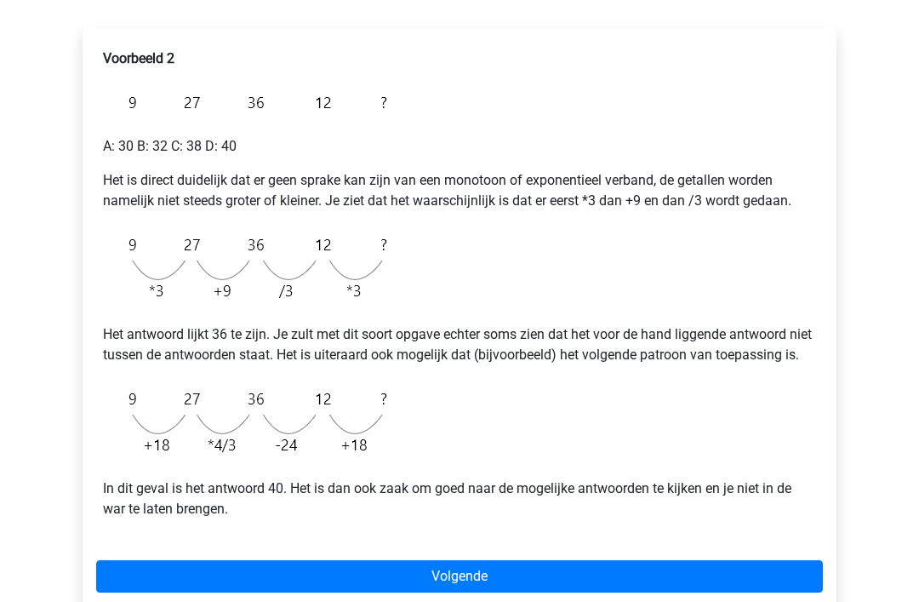
click at [724, 580] on link "Volgende" at bounding box center [459, 576] width 727 height 32
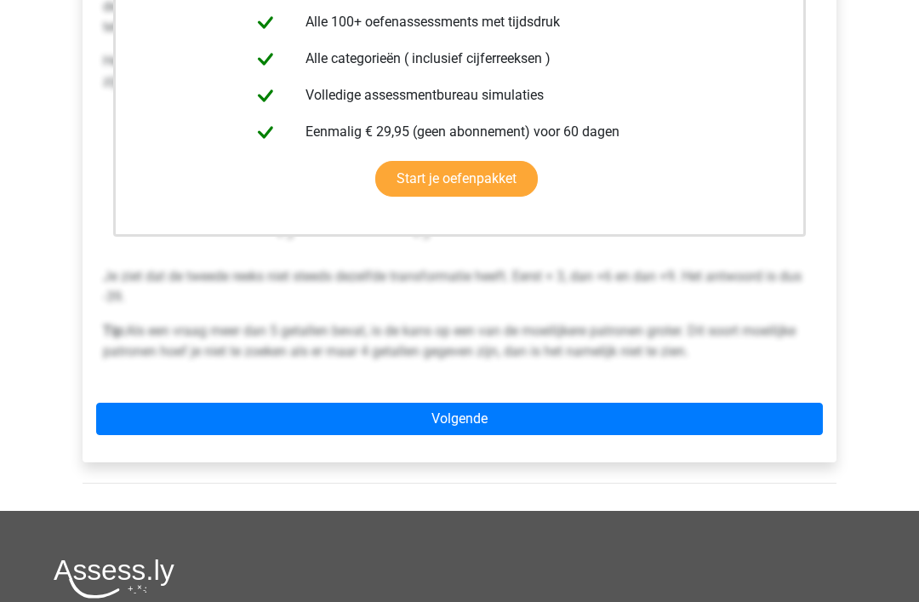
scroll to position [470, 0]
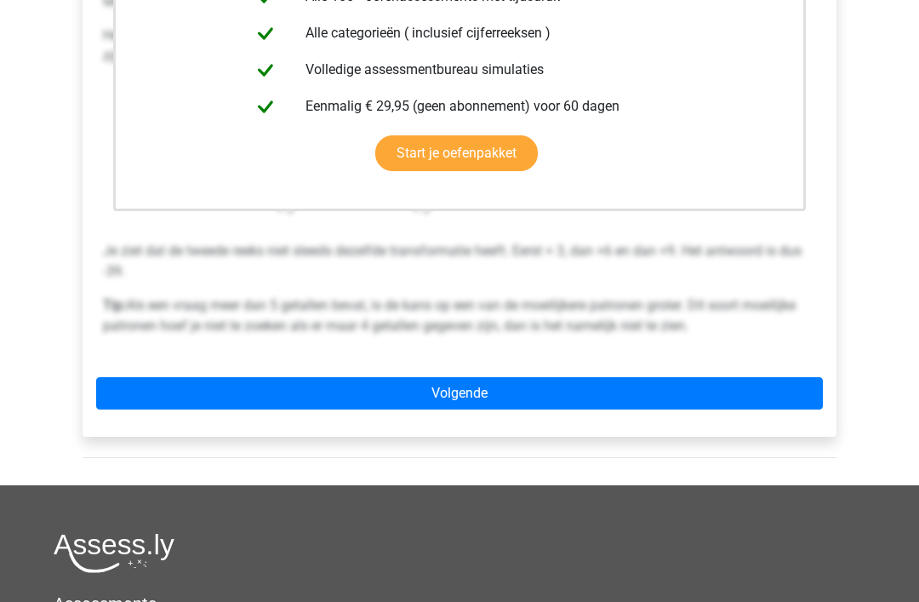
click at [708, 399] on link "Volgende" at bounding box center [459, 394] width 727 height 32
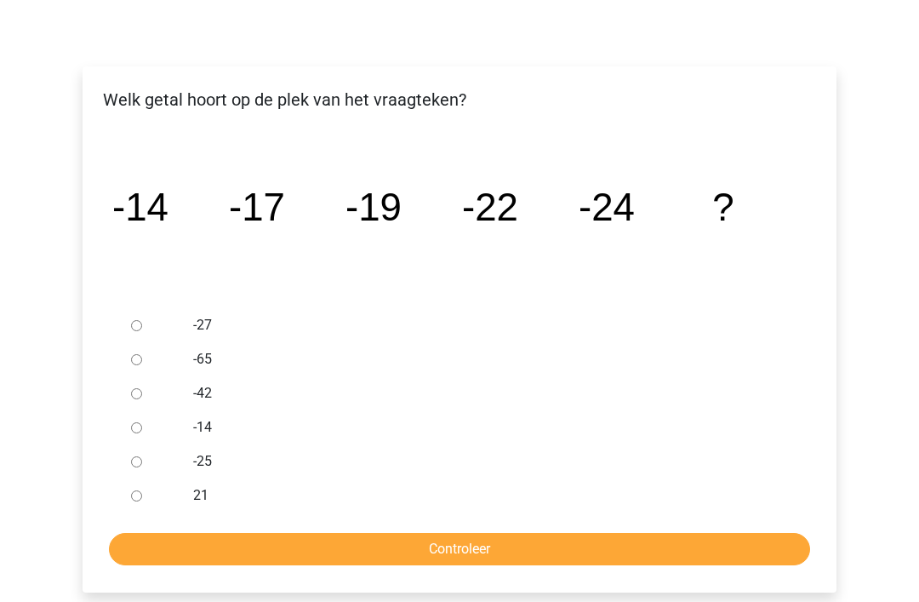
scroll to position [232, 0]
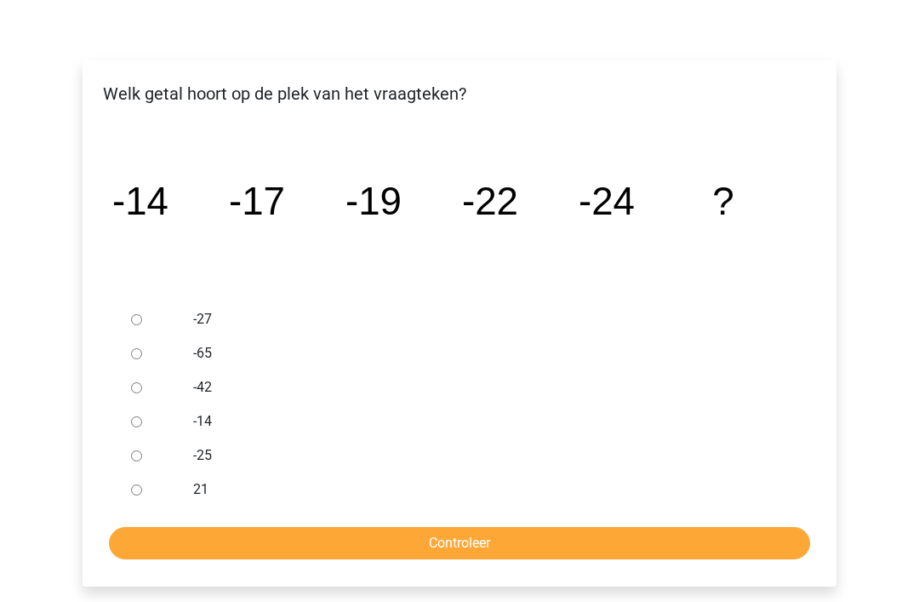
click at [131, 319] on input "-27" at bounding box center [136, 319] width 11 height 11
radio input "true"
click at [594, 546] on input "Controleer" at bounding box center [459, 543] width 701 height 32
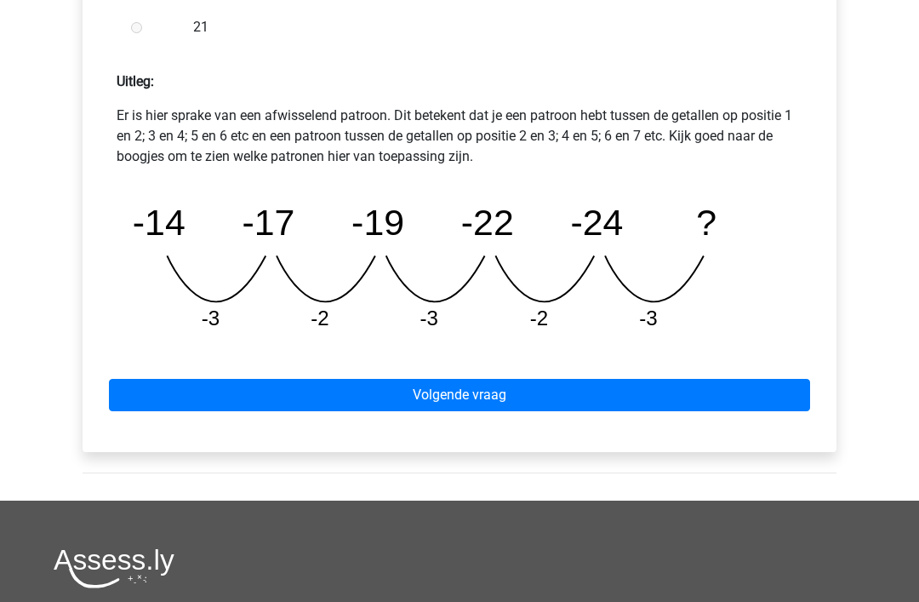
scroll to position [757, 0]
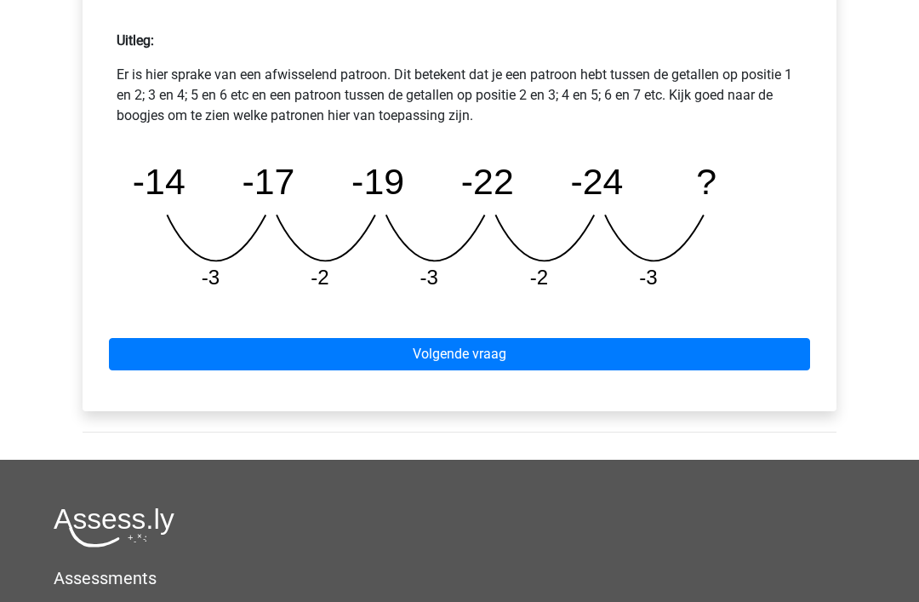
click at [696, 359] on link "Volgende vraag" at bounding box center [459, 355] width 701 height 32
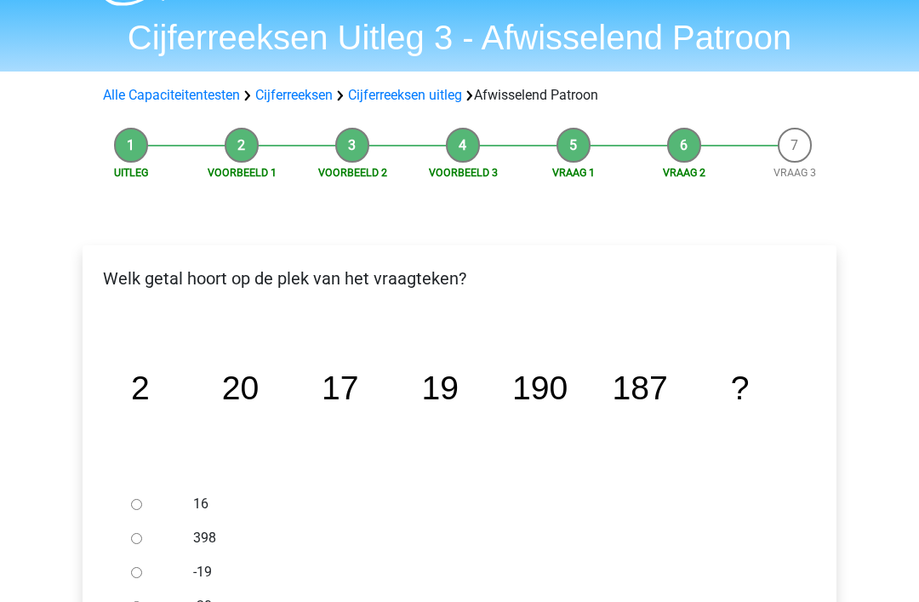
scroll to position [166, 0]
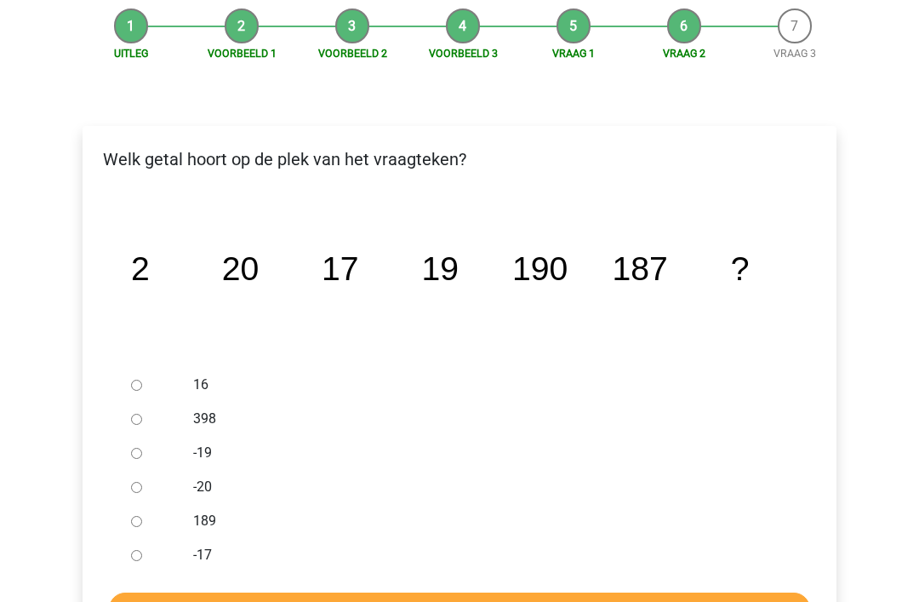
click at [138, 517] on input "189" at bounding box center [136, 522] width 11 height 11
radio input "true"
click at [591, 598] on input "Controleer" at bounding box center [459, 609] width 701 height 32
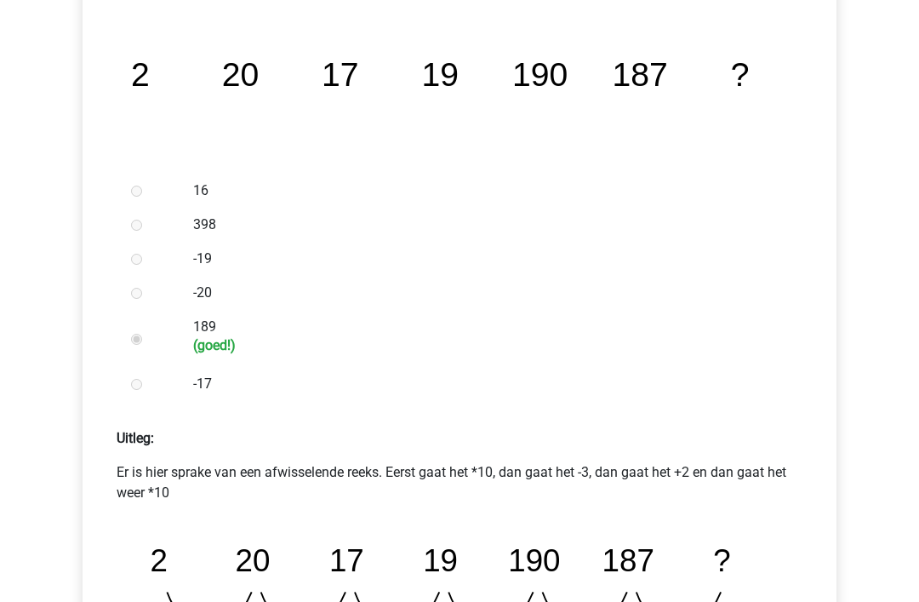
scroll to position [567, 0]
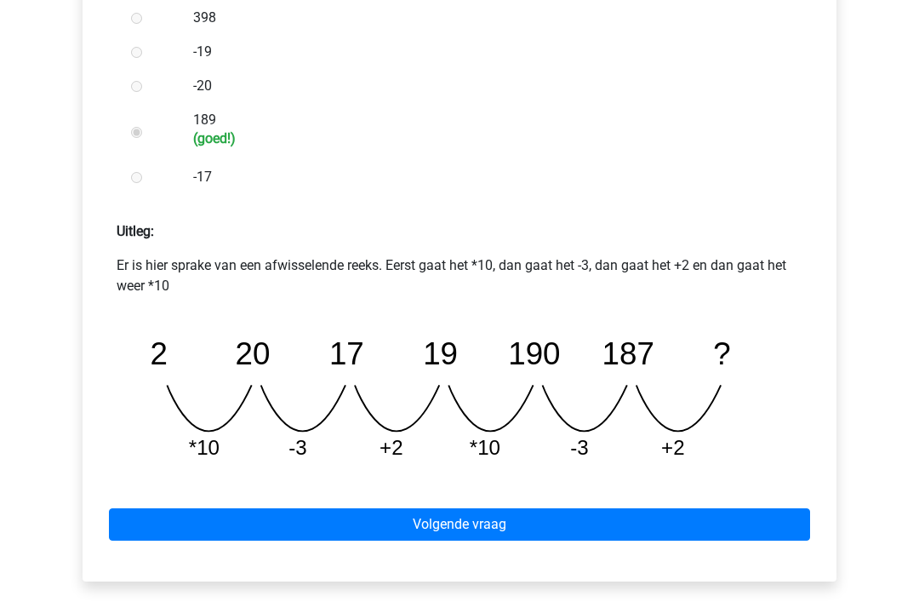
click at [654, 526] on link "Volgende vraag" at bounding box center [459, 525] width 701 height 32
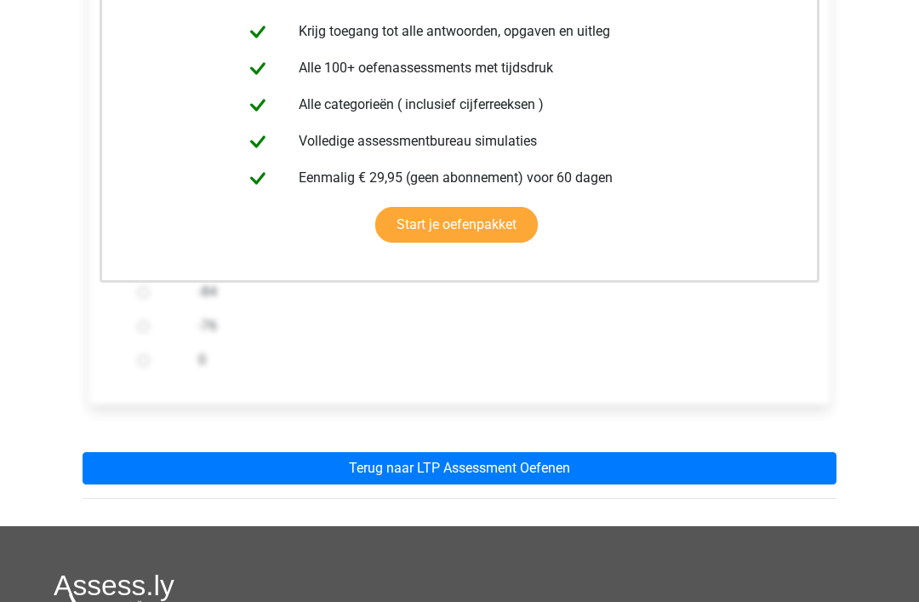
scroll to position [403, 0]
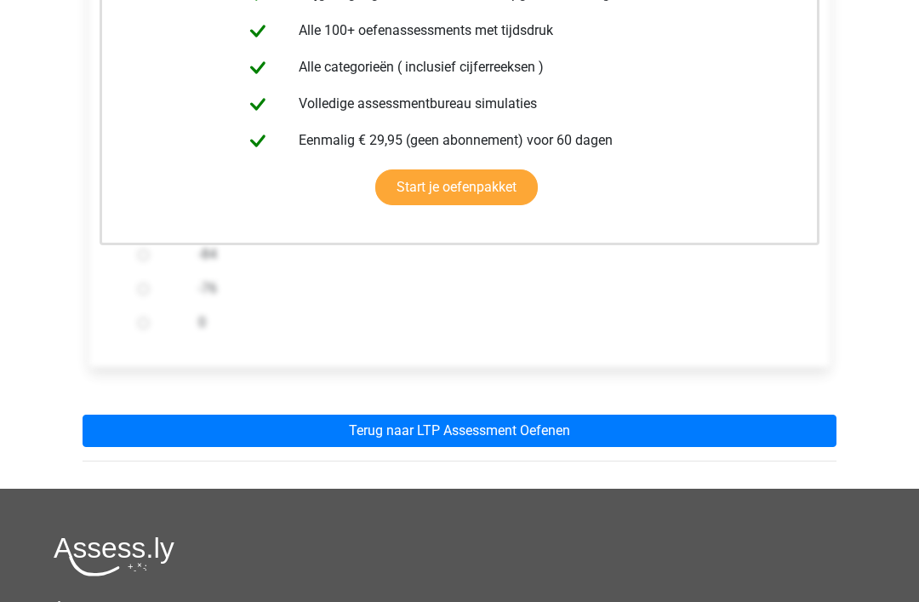
click at [674, 429] on link "Terug naar LTP Assessment Oefenen" at bounding box center [460, 430] width 754 height 32
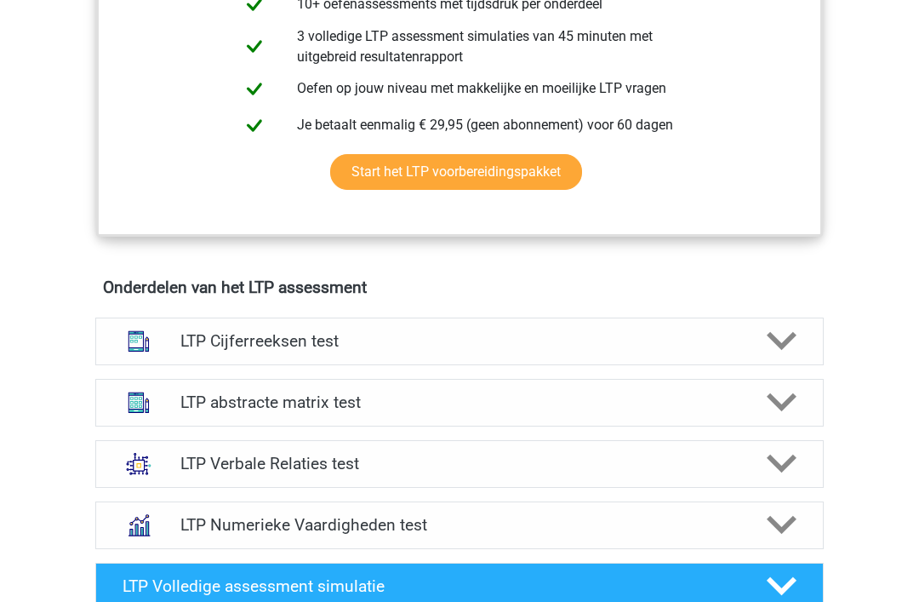
scroll to position [1053, 0]
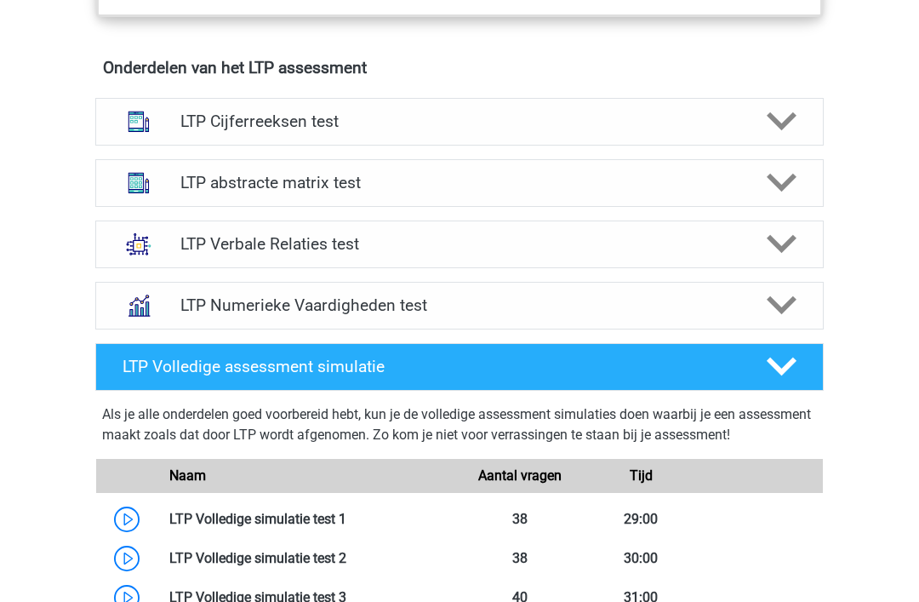
click at [754, 128] on div at bounding box center [780, 121] width 58 height 30
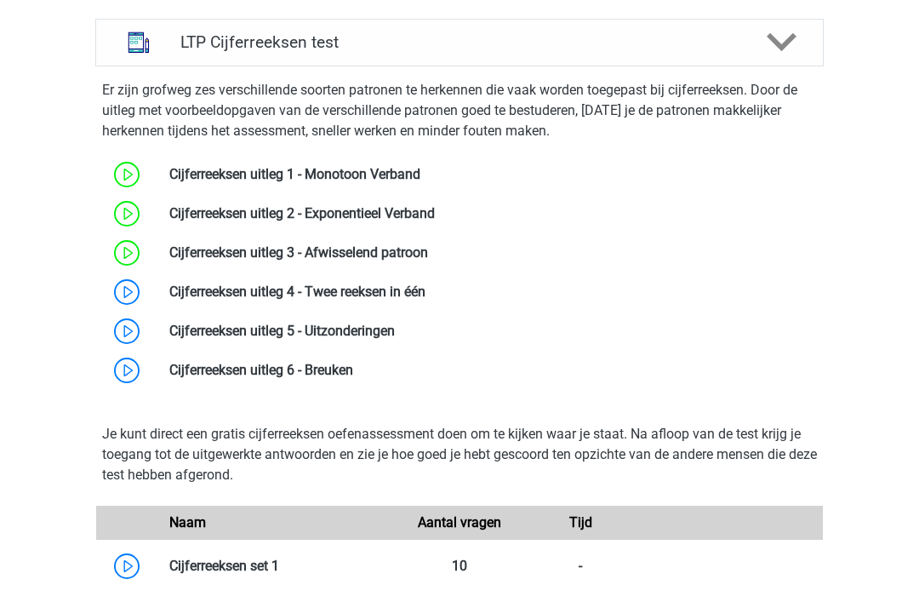
scroll to position [1135, 0]
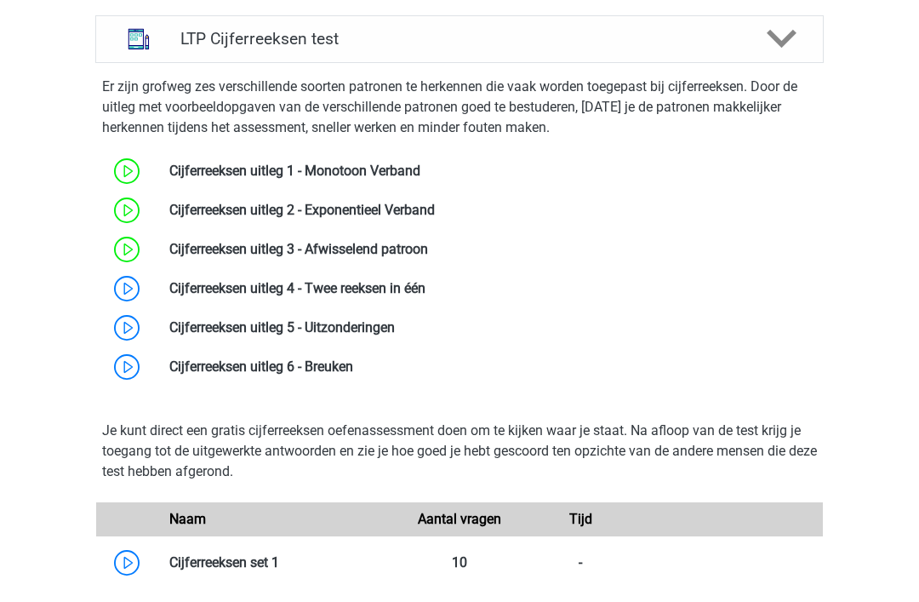
click at [426, 296] on link at bounding box center [426, 288] width 0 height 16
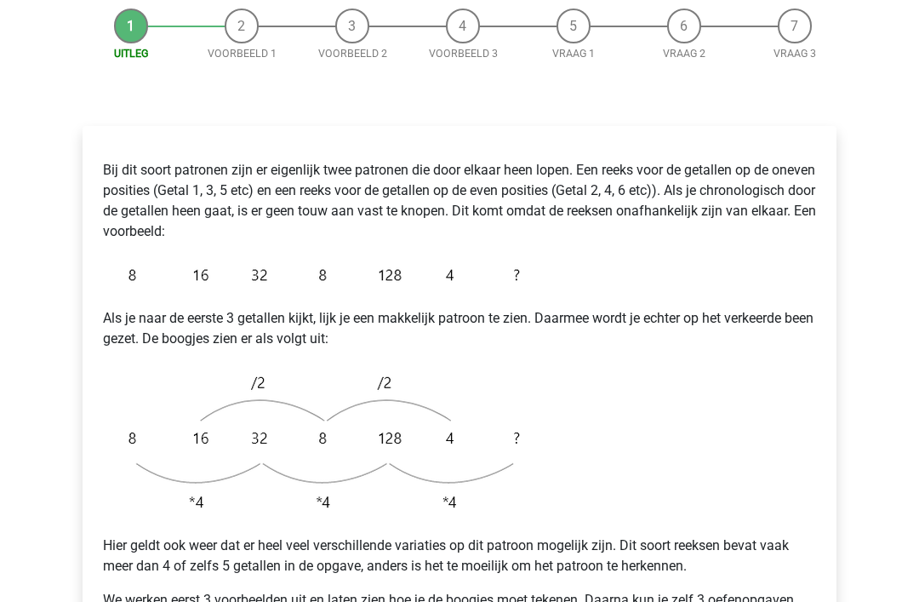
scroll to position [259, 0]
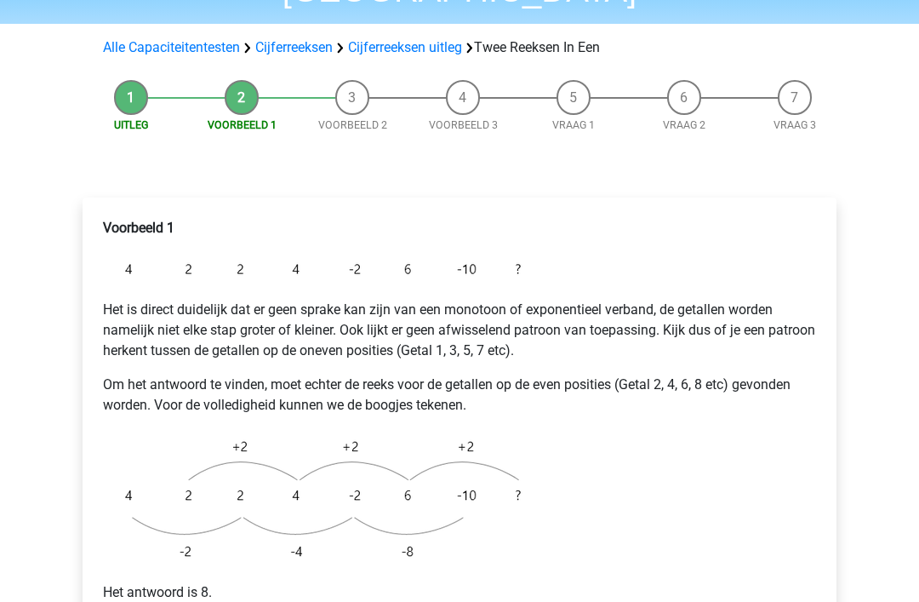
scroll to position [300, 0]
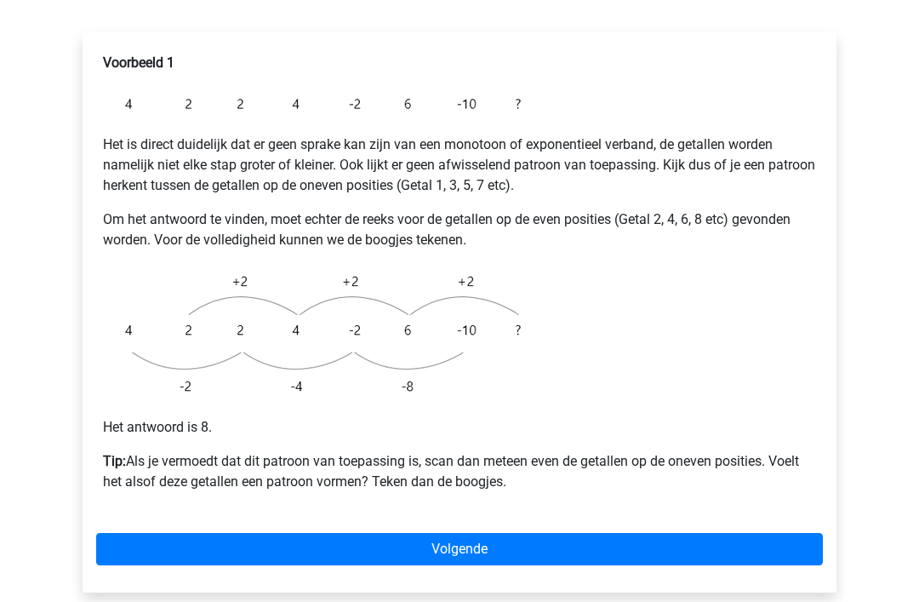
click at [719, 452] on p "Tip: Als je vermoedt dat dit patroon van toepassing is, scan dan meteen even de…" at bounding box center [459, 472] width 713 height 41
click at [673, 534] on link "Volgende" at bounding box center [459, 550] width 727 height 32
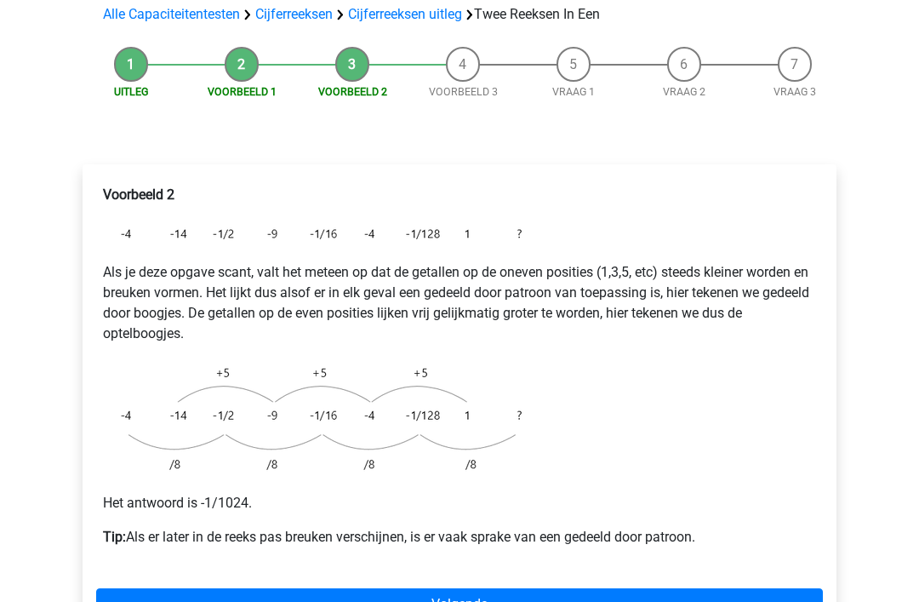
scroll to position [190, 0]
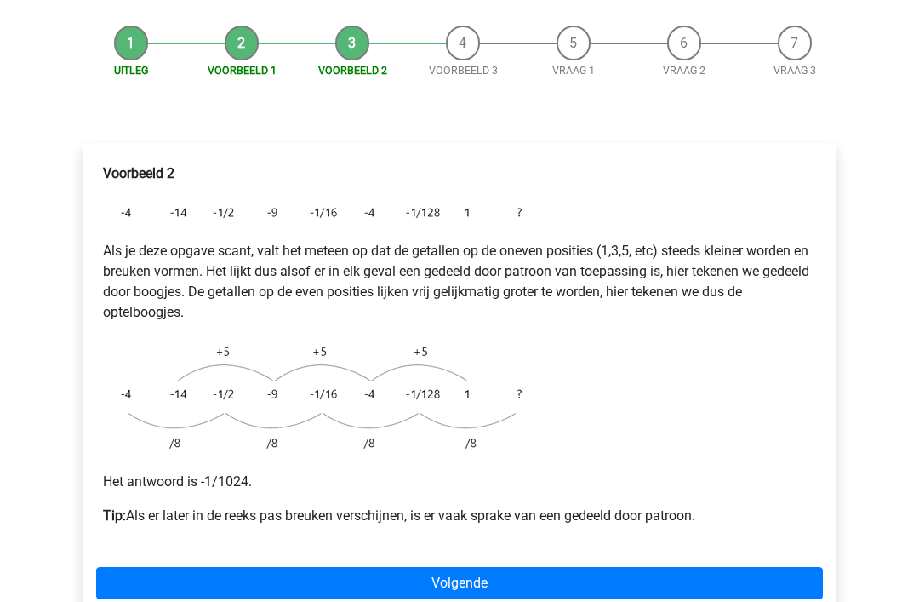
click at [515, 568] on link "Volgende" at bounding box center [459, 584] width 727 height 32
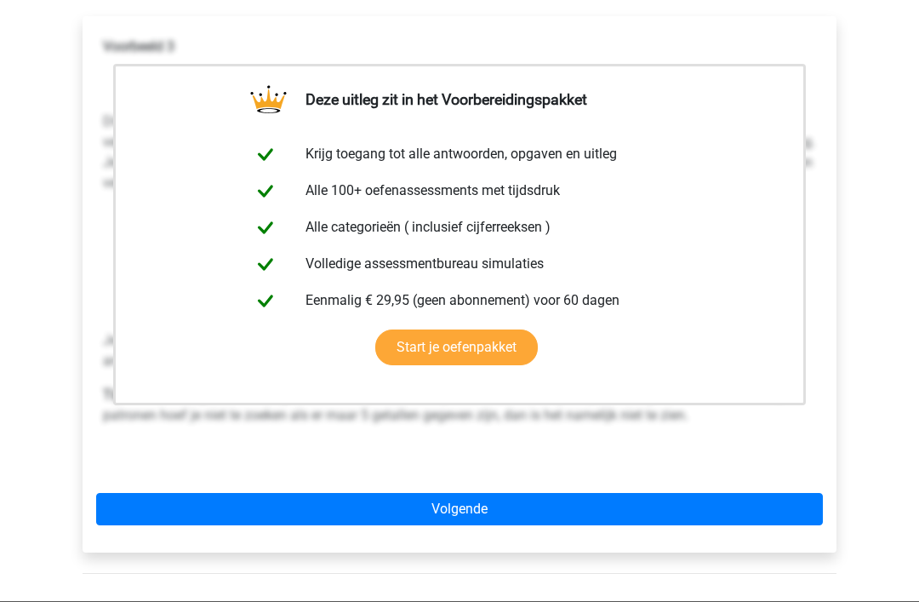
scroll to position [374, 0]
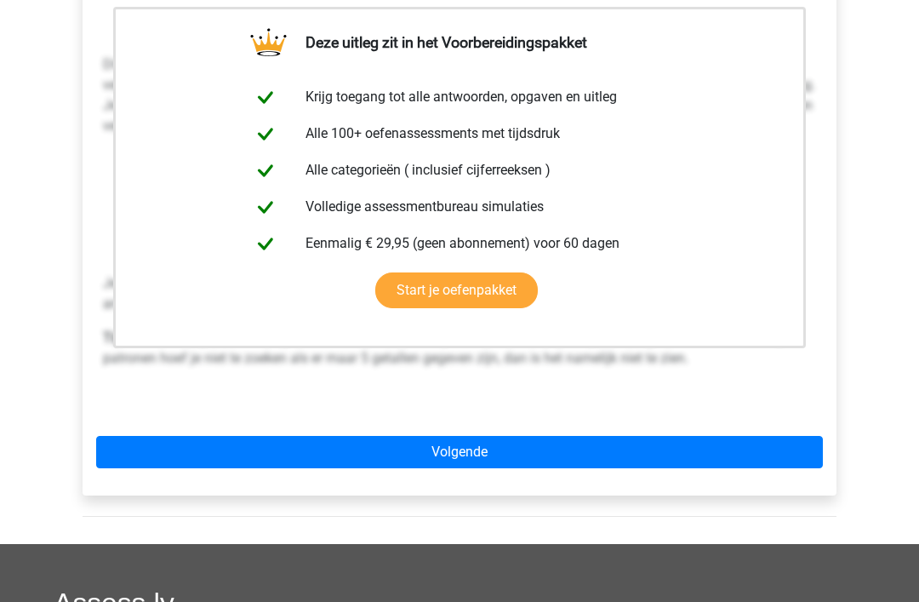
click at [611, 437] on link "Volgende" at bounding box center [459, 453] width 727 height 32
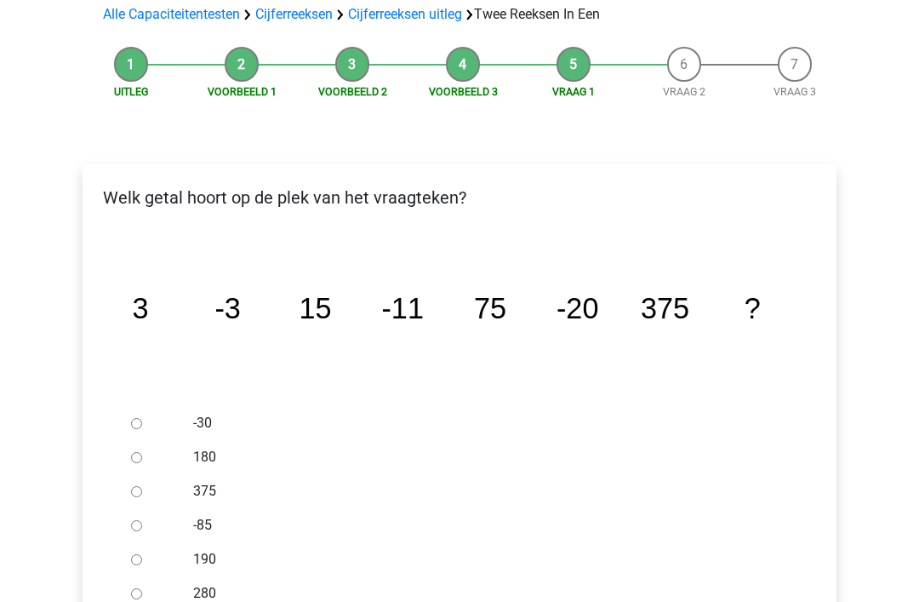
scroll to position [216, 0]
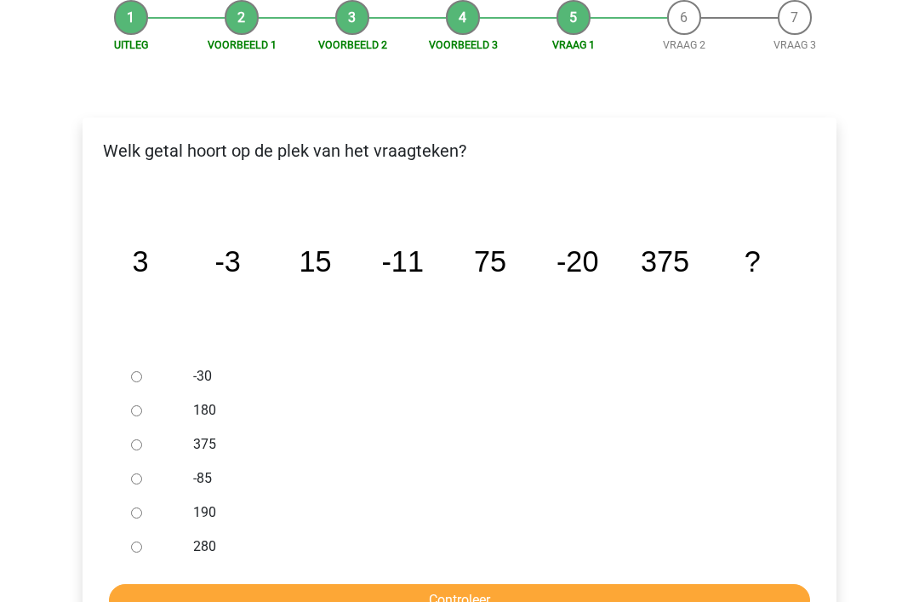
click at [136, 371] on input "-30" at bounding box center [136, 376] width 11 height 11
radio input "true"
click at [374, 584] on input "Controleer" at bounding box center [459, 600] width 701 height 32
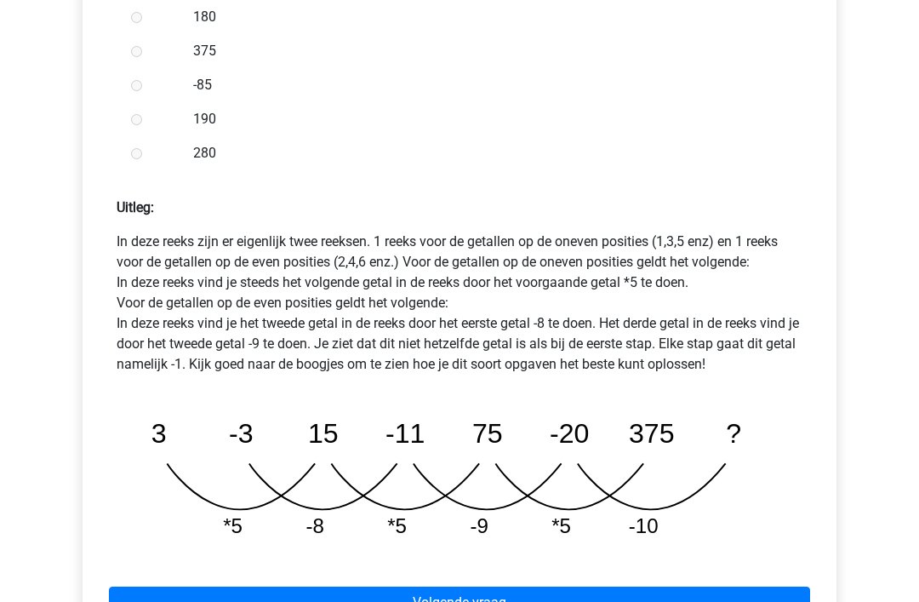
scroll to position [767, 0]
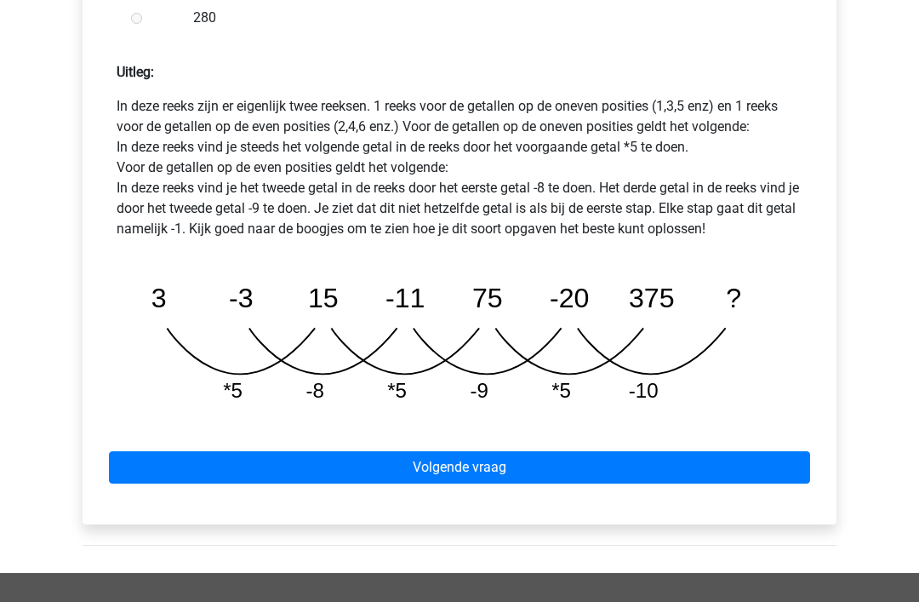
click at [563, 452] on link "Volgende vraag" at bounding box center [459, 468] width 701 height 32
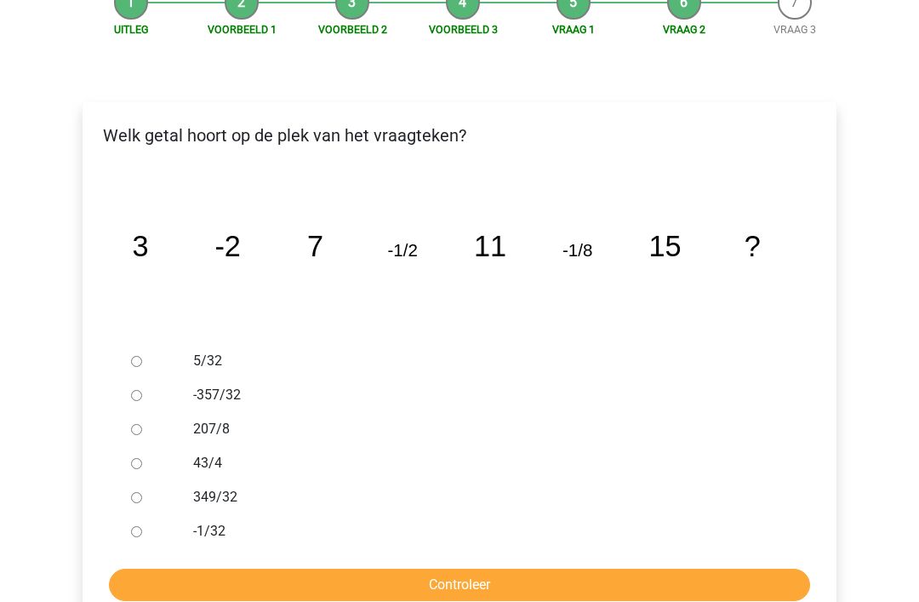
scroll to position [231, 0]
click at [123, 498] on ul "5/32 -357/32 207/8 43/4 349/32 -1/32" at bounding box center [459, 447] width 727 height 204
click at [138, 527] on input "-1/32" at bounding box center [136, 532] width 11 height 11
radio input "true"
click at [344, 569] on input "Controleer" at bounding box center [459, 585] width 701 height 32
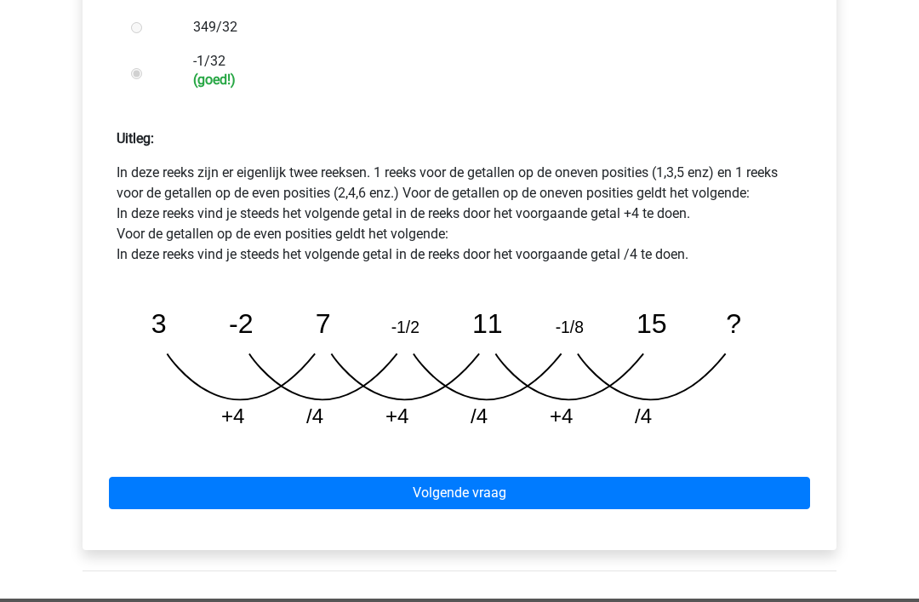
scroll to position [792, 0]
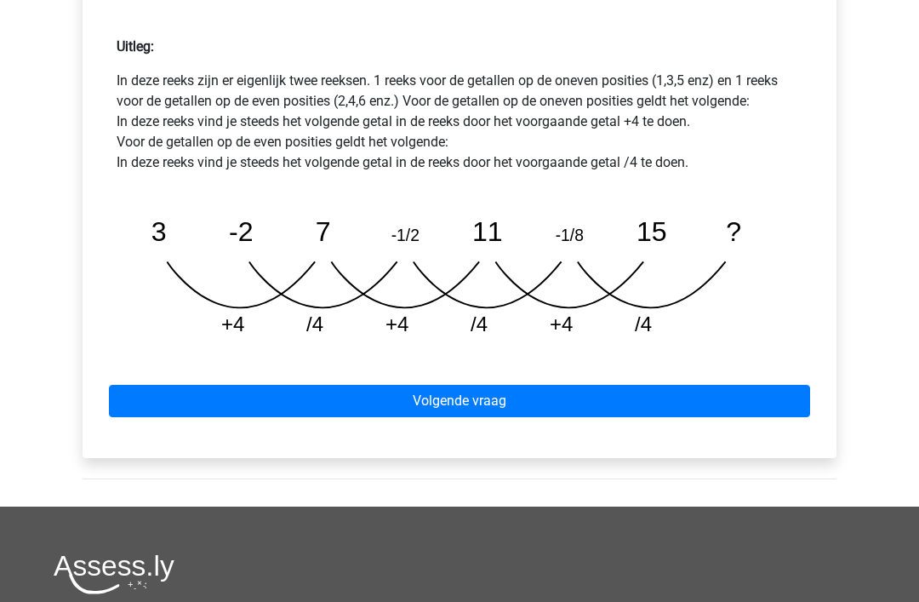
click at [671, 386] on link "Volgende vraag" at bounding box center [459, 402] width 701 height 32
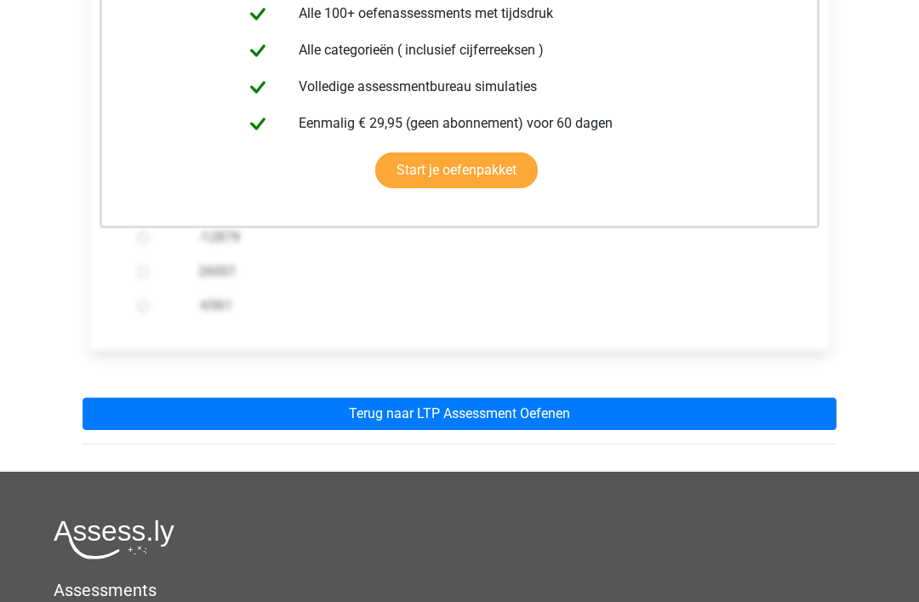
scroll to position [536, 0]
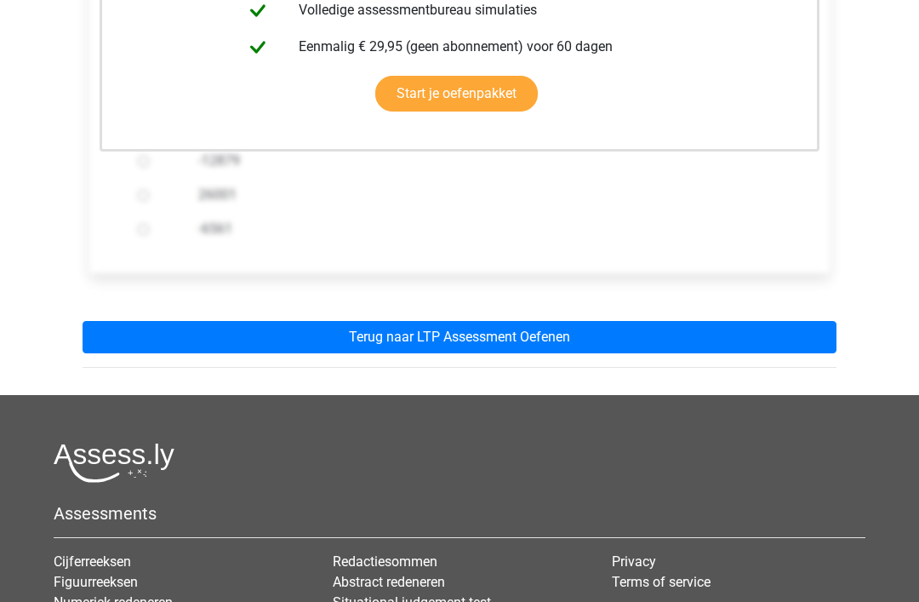
click at [681, 322] on link "Terug naar LTP Assessment Oefenen" at bounding box center [460, 338] width 754 height 32
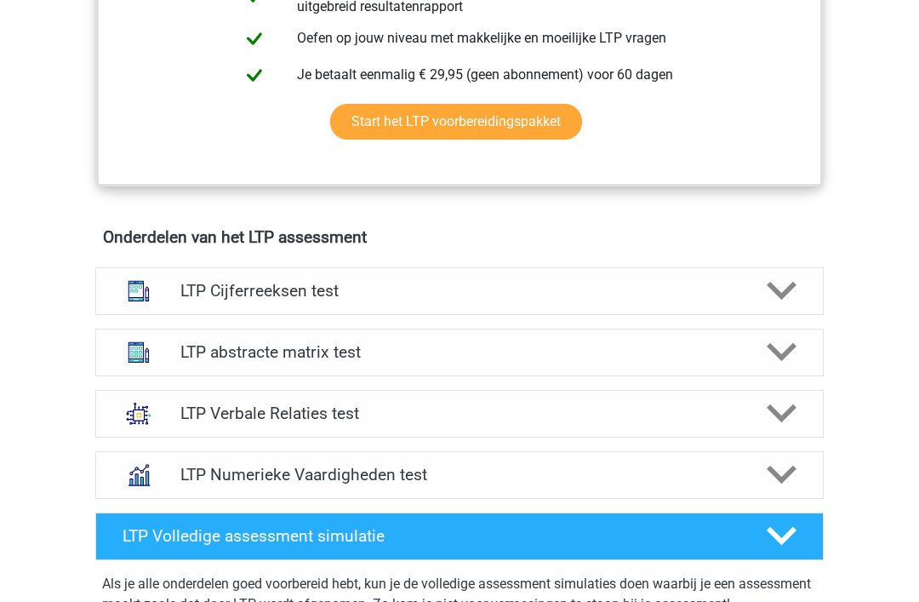
click at [621, 294] on h4 "LTP Cijferreeksen test" at bounding box center [458, 292] width 557 height 20
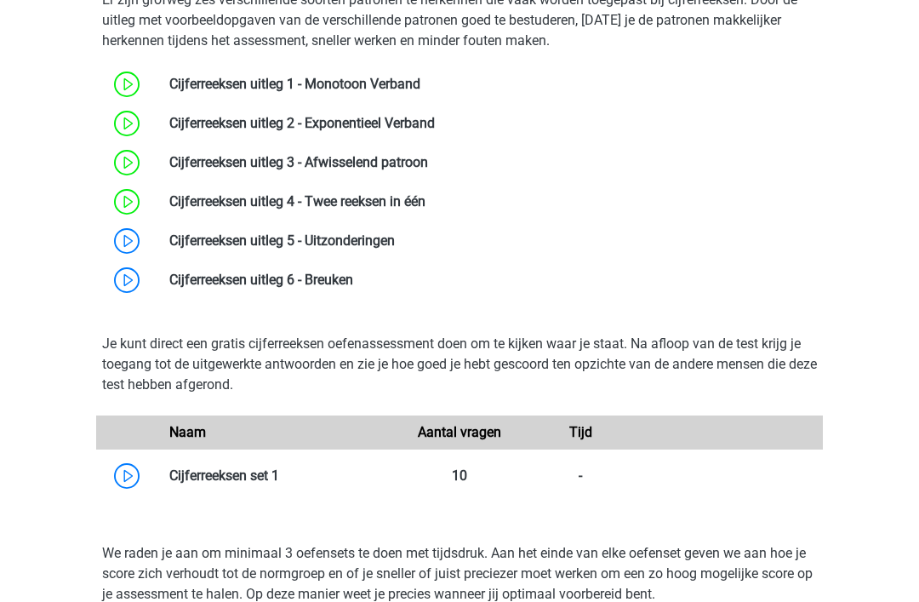
scroll to position [1222, 0]
click at [395, 248] on link at bounding box center [395, 240] width 0 height 16
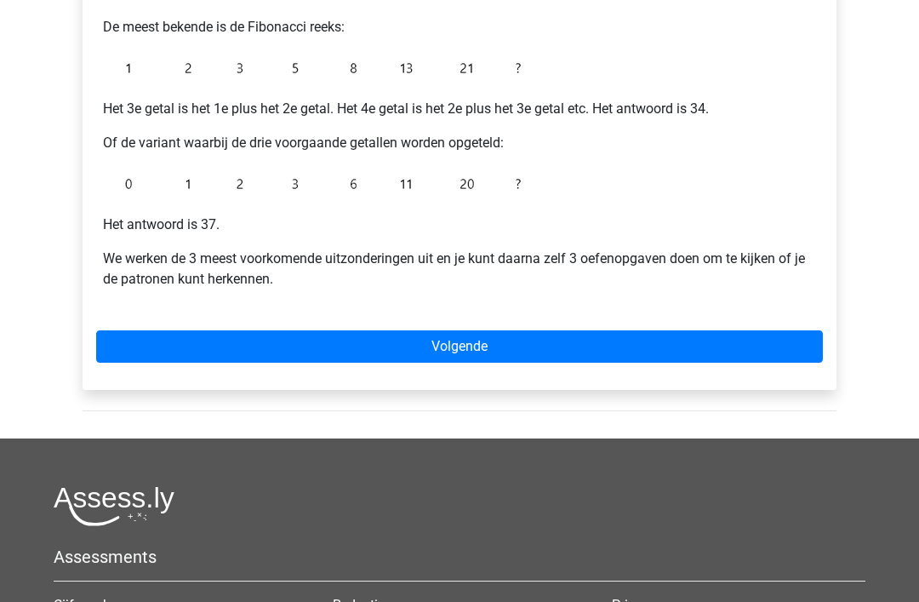
scroll to position [397, 0]
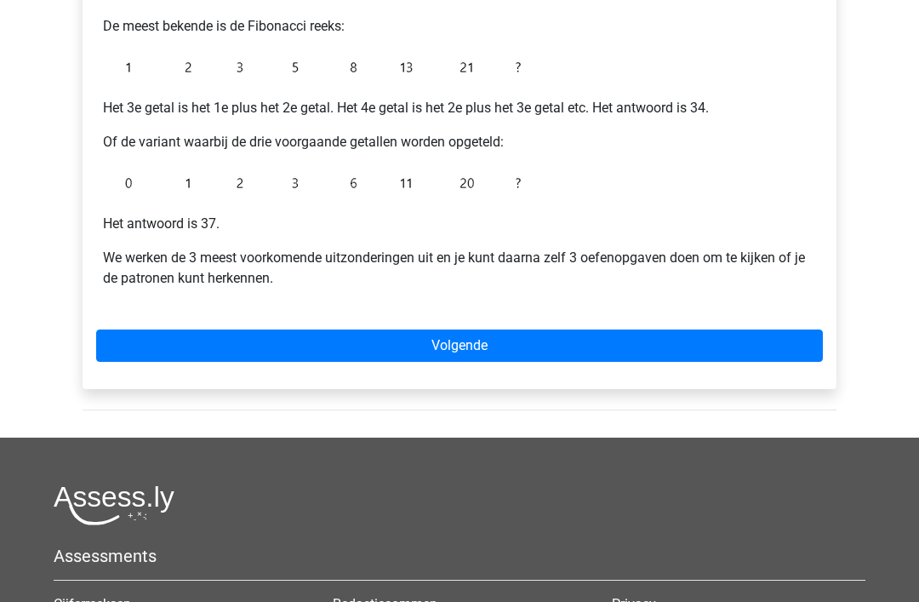
click at [636, 351] on link "Volgende" at bounding box center [459, 346] width 727 height 32
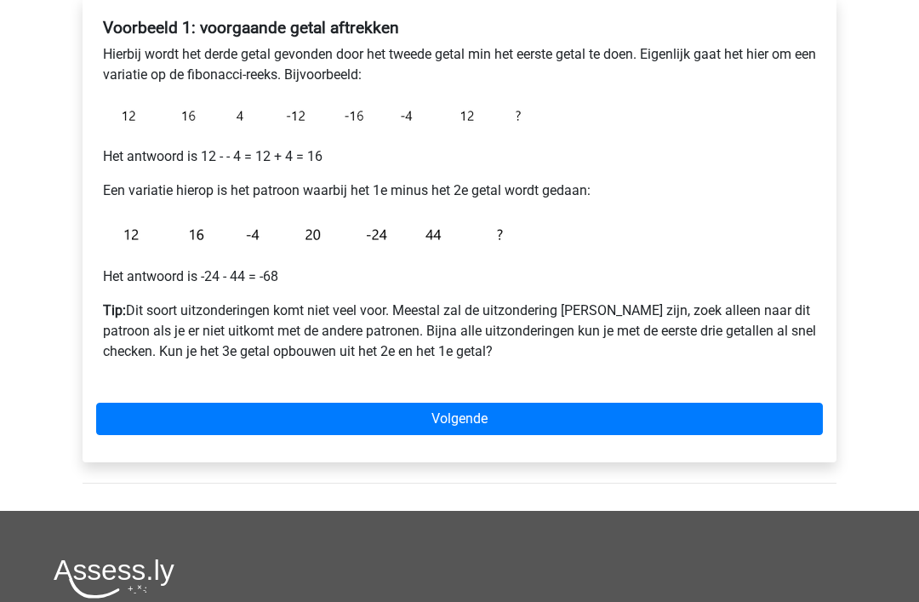
scroll to position [301, 0]
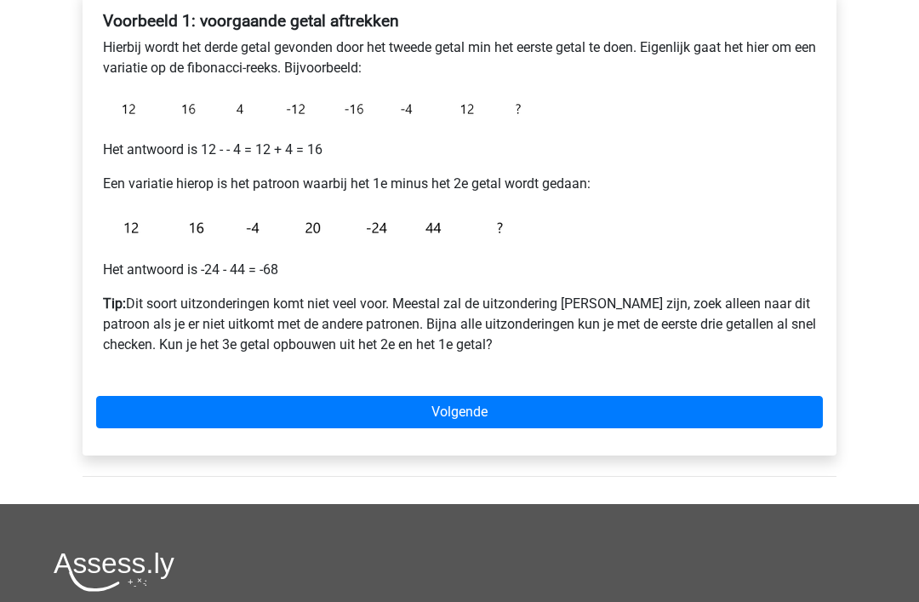
click at [532, 412] on link "Volgende" at bounding box center [459, 413] width 727 height 32
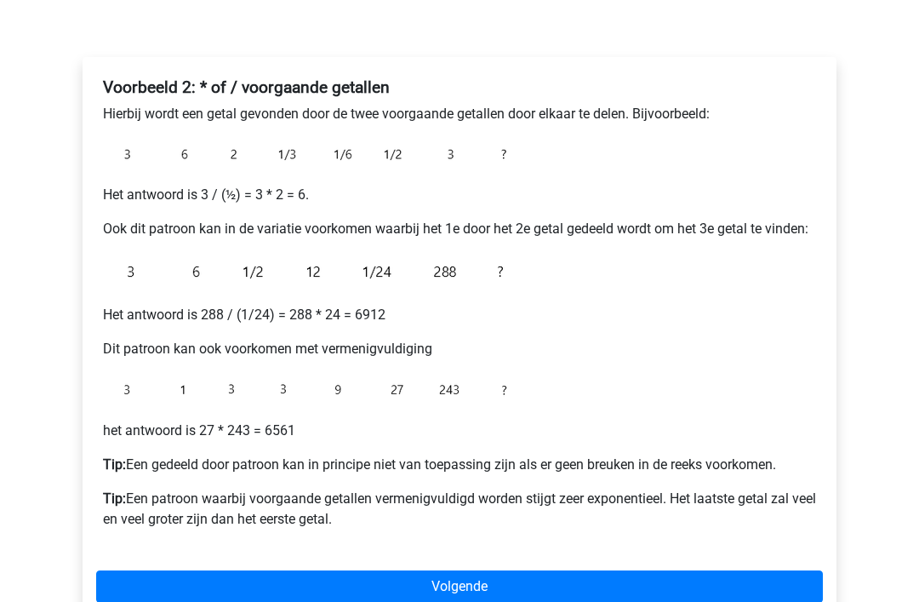
scroll to position [236, 0]
click at [473, 586] on link "Volgende" at bounding box center [459, 586] width 727 height 32
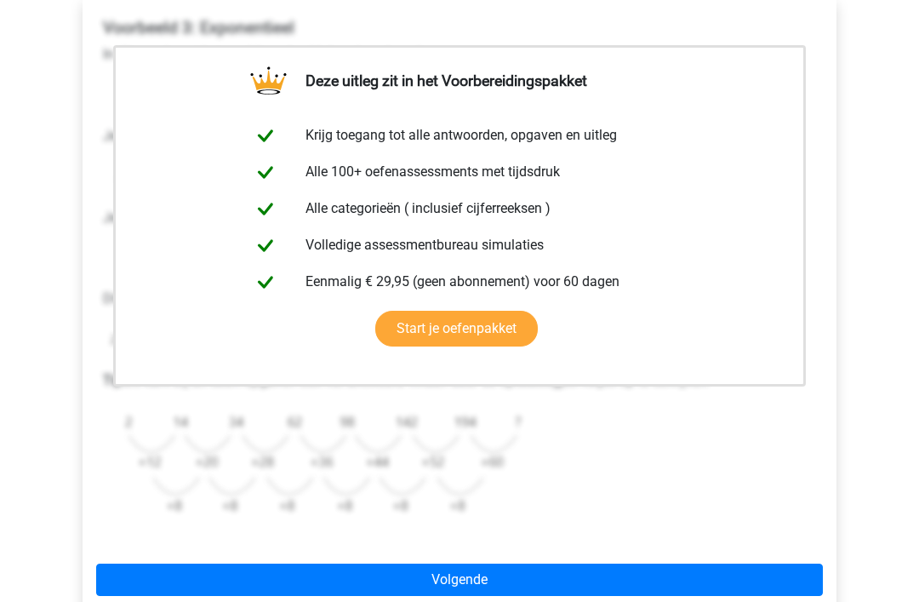
scroll to position [538, 0]
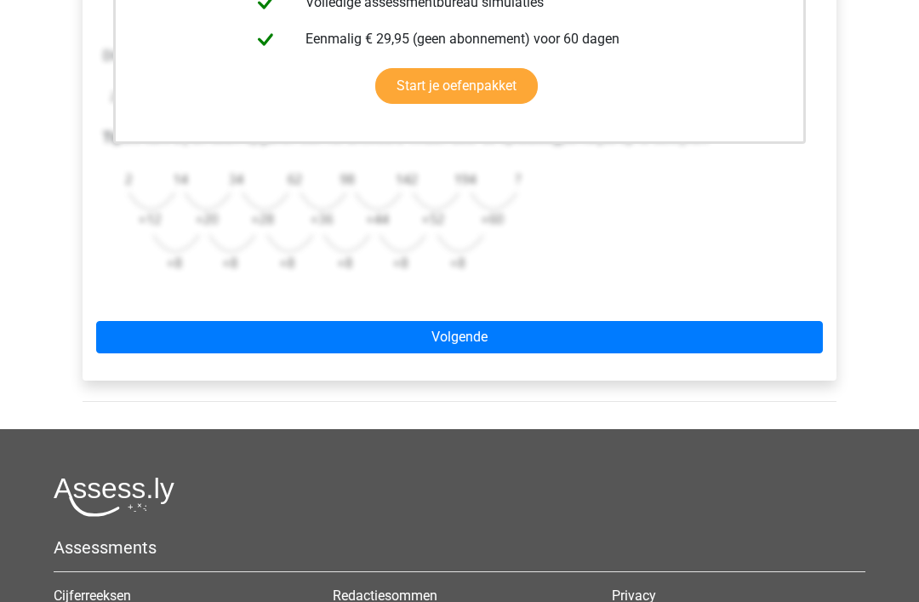
click at [558, 365] on div "Deze uitleg zit in het Voorbereidingspakket Krijg toegang tot alle antwoorden, …" at bounding box center [460, 67] width 754 height 625
click at [550, 333] on link "Volgende" at bounding box center [459, 337] width 727 height 32
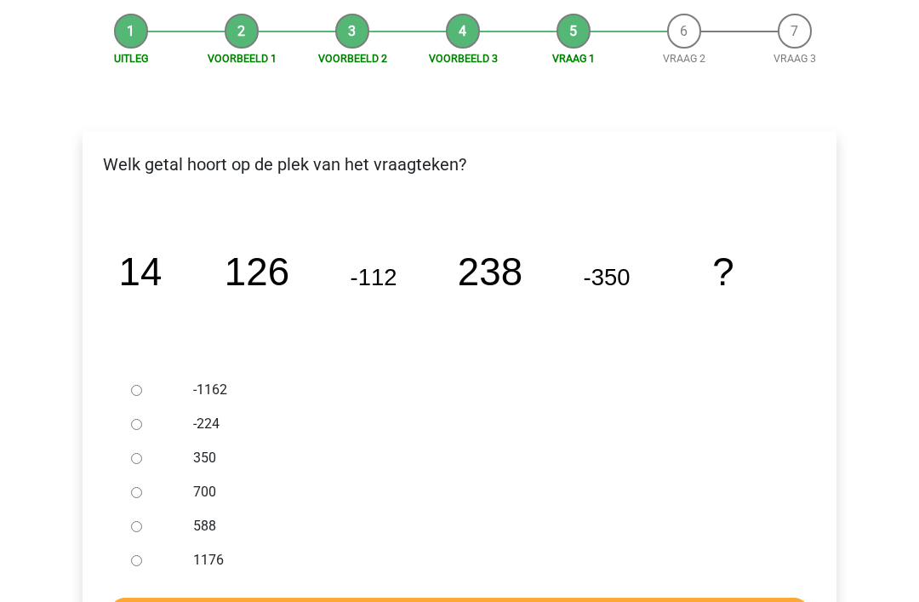
scroll to position [247, 0]
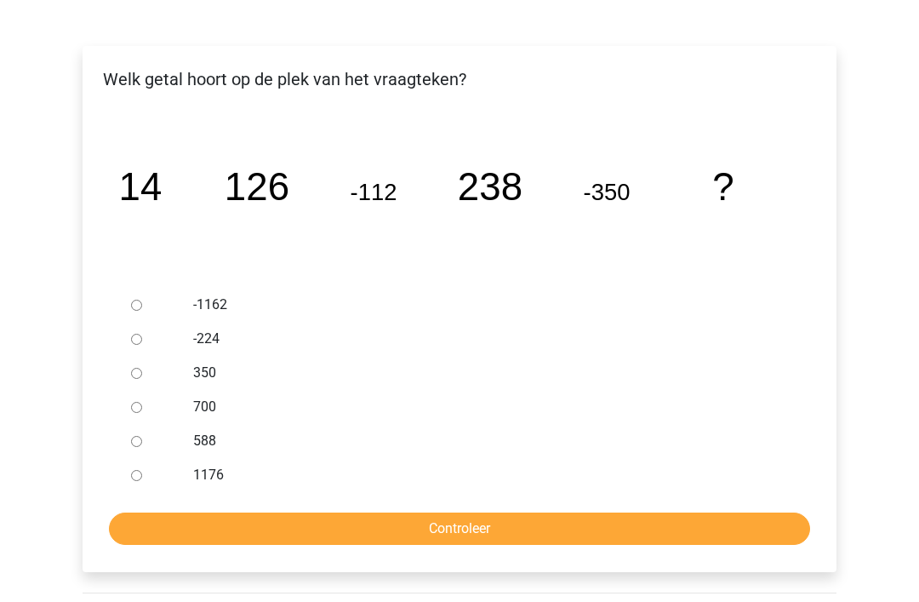
click at [132, 447] on div at bounding box center [152, 441] width 56 height 34
click at [149, 440] on div at bounding box center [152, 441] width 56 height 34
click at [138, 441] on input "588" at bounding box center [136, 441] width 11 height 11
radio input "true"
click at [248, 521] on input "Controleer" at bounding box center [459, 528] width 701 height 32
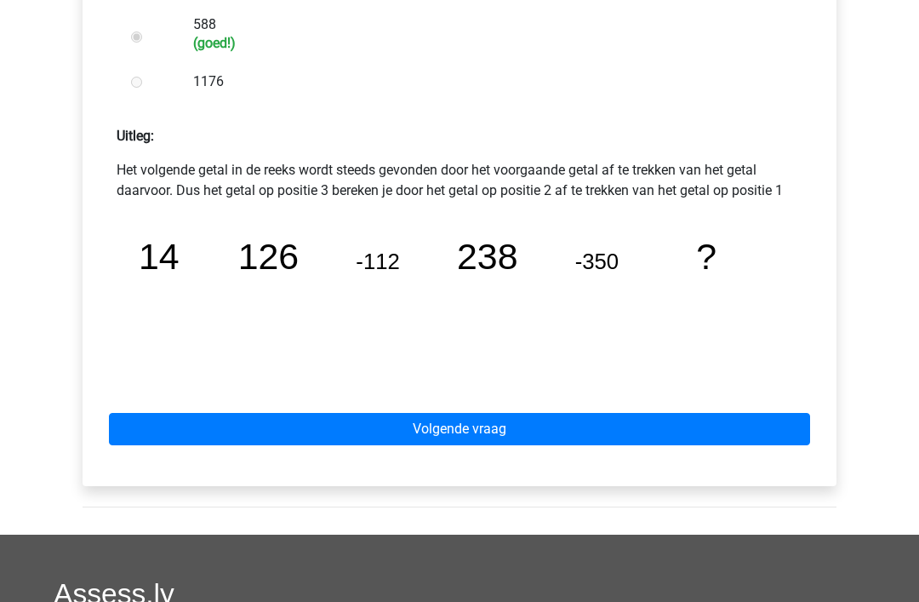
scroll to position [683, 0]
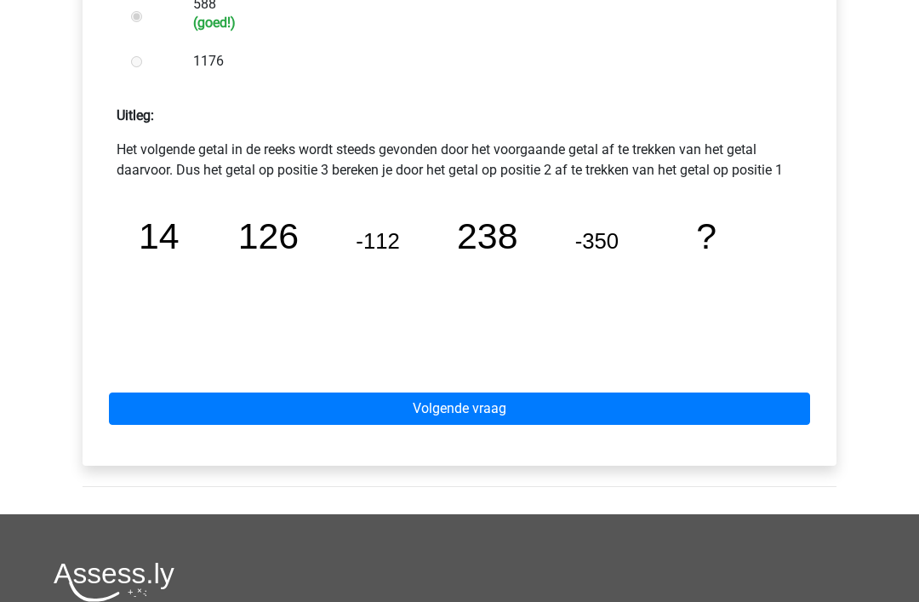
click at [580, 406] on link "Volgende vraag" at bounding box center [459, 409] width 701 height 32
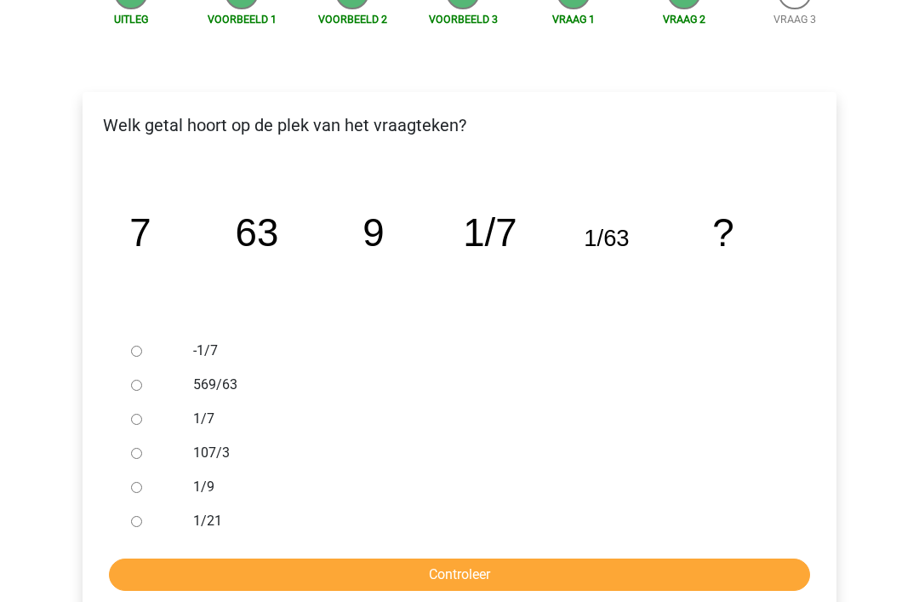
scroll to position [200, 0]
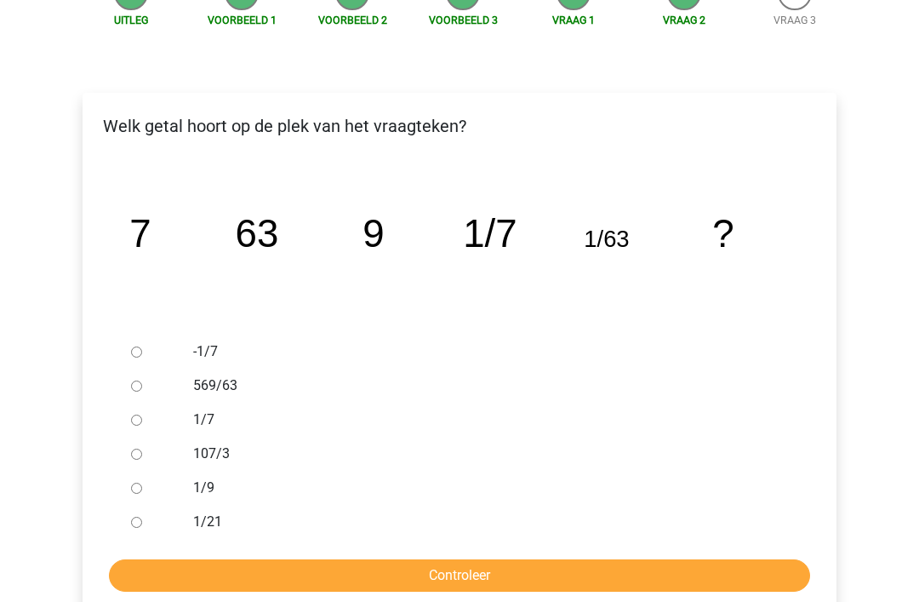
click at [120, 519] on ul "-1/7 569/63 1/7 107/3 1/9 1/21" at bounding box center [459, 436] width 727 height 204
click at [138, 483] on input "1/9" at bounding box center [136, 488] width 11 height 11
radio input "true"
click at [145, 568] on input "Controleer" at bounding box center [459, 575] width 701 height 32
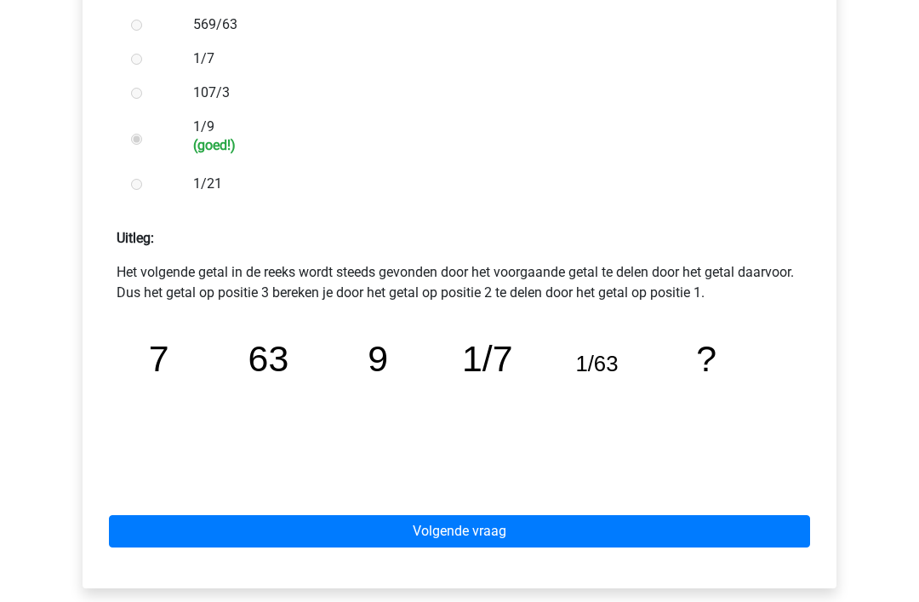
scroll to position [561, 0]
click at [681, 526] on link "Volgende vraag" at bounding box center [459, 531] width 701 height 32
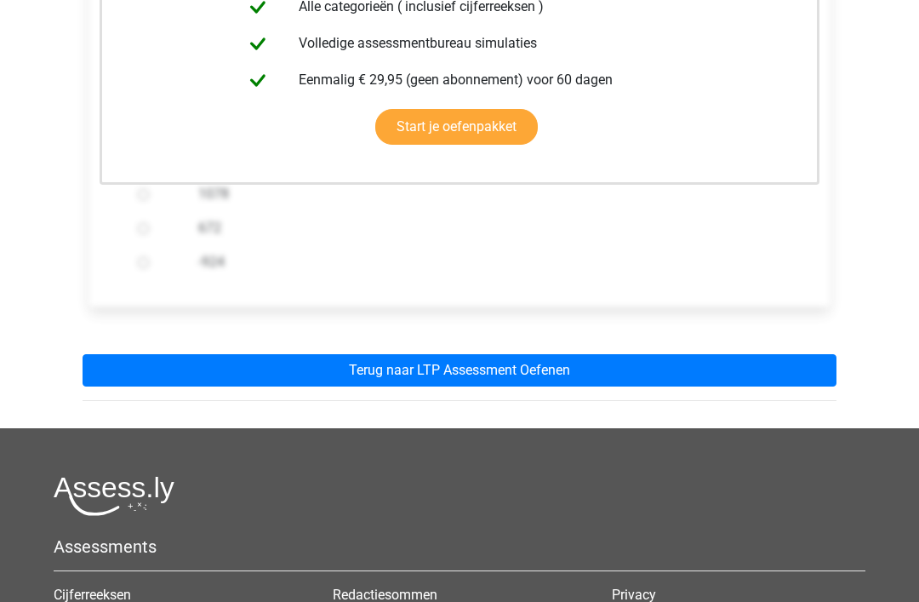
scroll to position [549, 0]
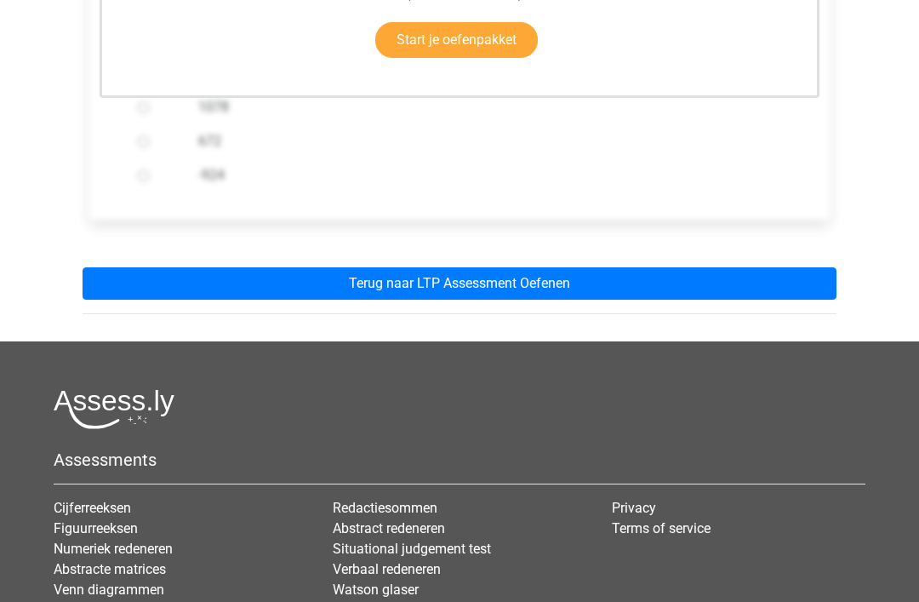
click at [766, 277] on link "Terug naar LTP Assessment Oefenen" at bounding box center [460, 284] width 754 height 32
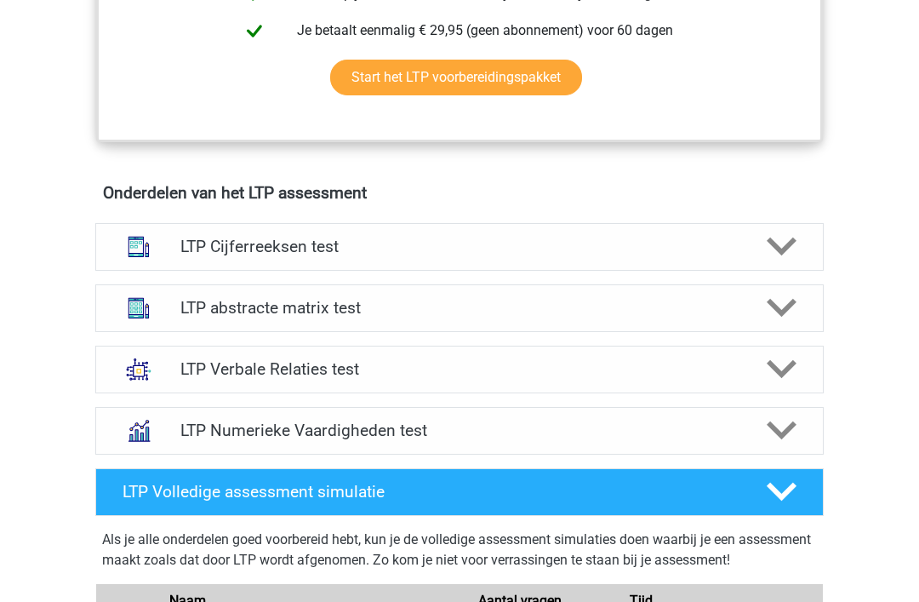
scroll to position [986, 0]
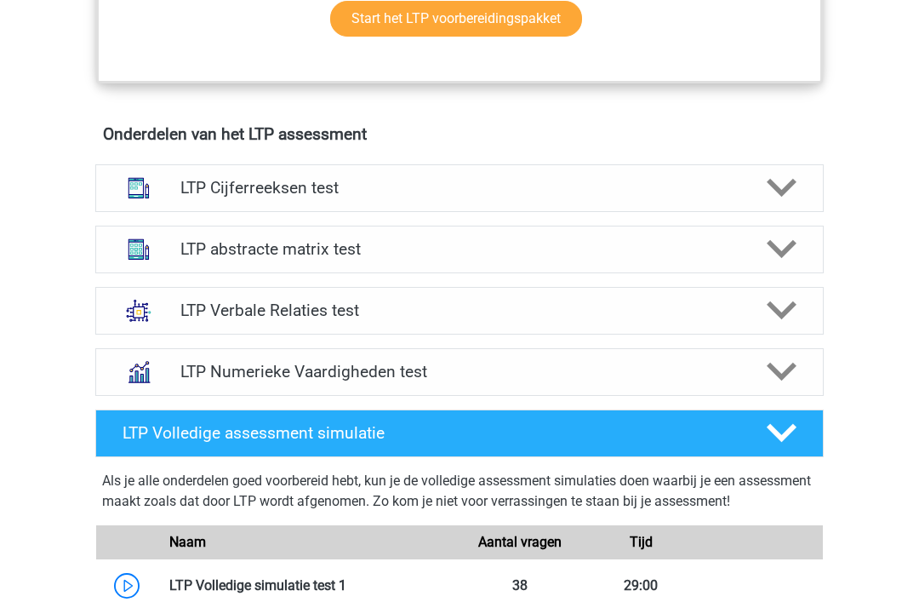
click at [766, 176] on div at bounding box center [780, 188] width 58 height 30
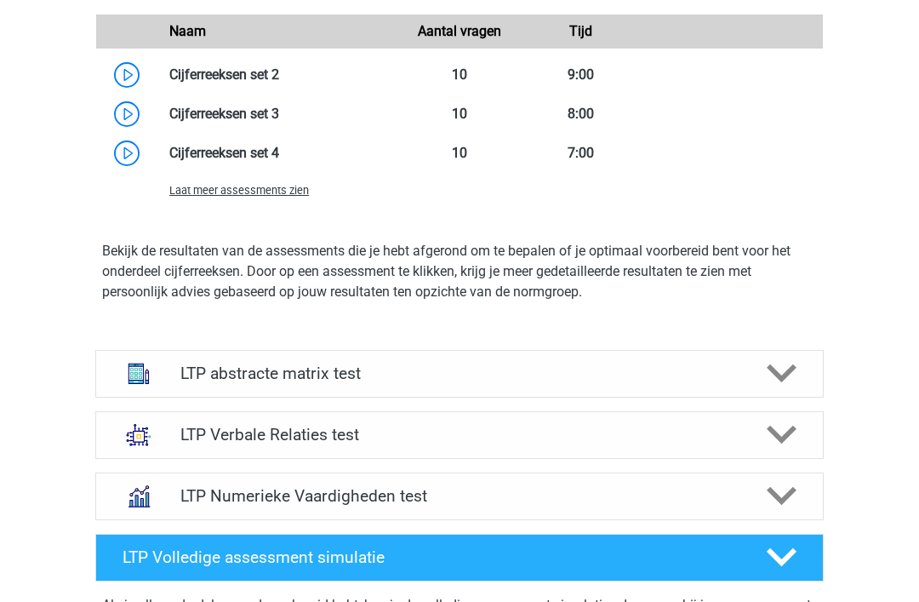
scroll to position [1840, 0]
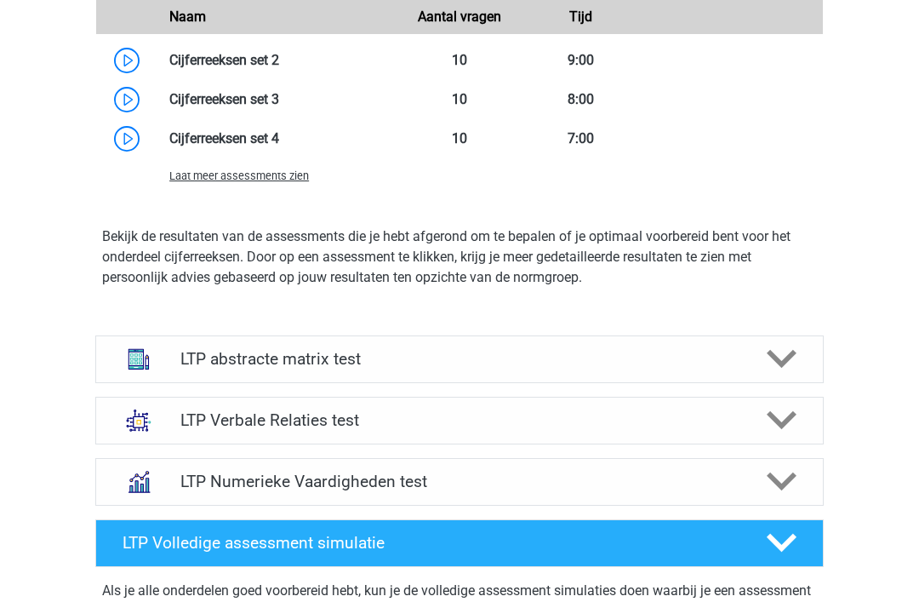
click at [742, 380] on div "LTP abstracte matrix test" at bounding box center [459, 359] width 728 height 48
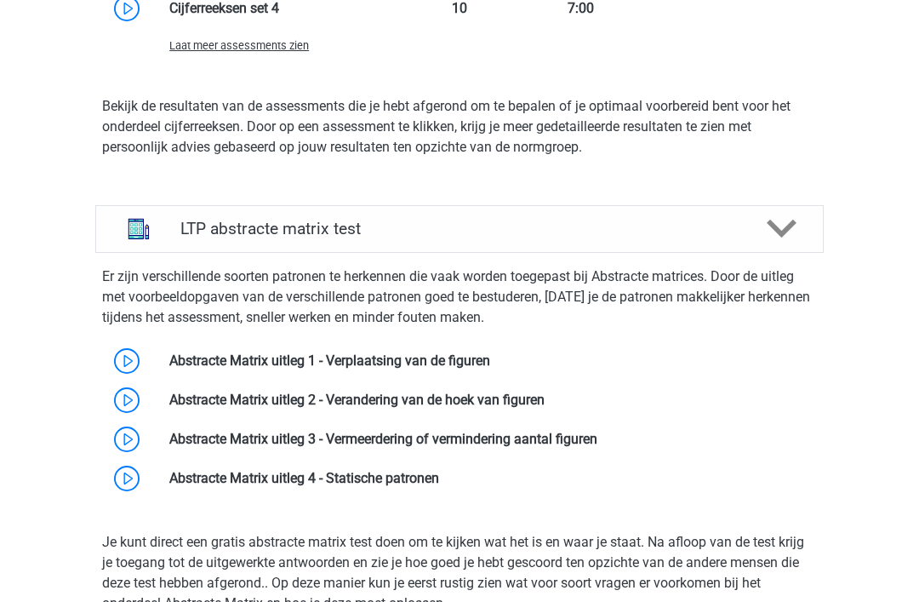
scroll to position [1970, 0]
click at [775, 235] on icon at bounding box center [782, 229] width 30 height 30
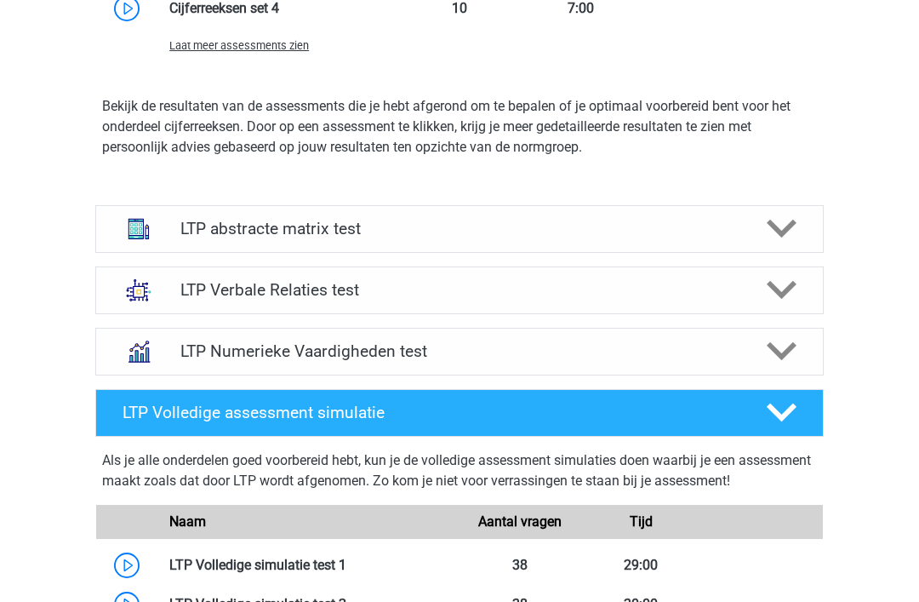
click at [756, 299] on div at bounding box center [780, 290] width 58 height 30
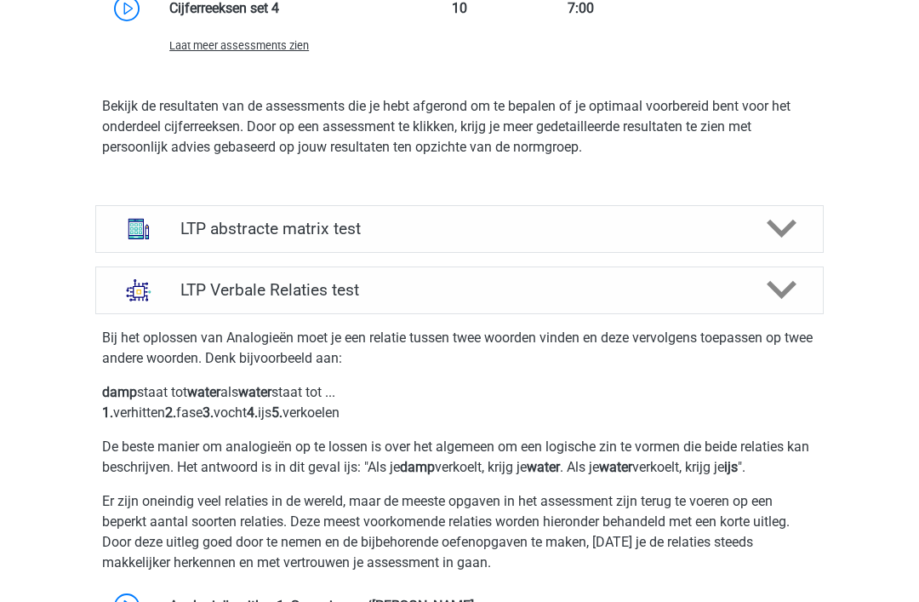
click at [777, 295] on icon at bounding box center [782, 290] width 30 height 30
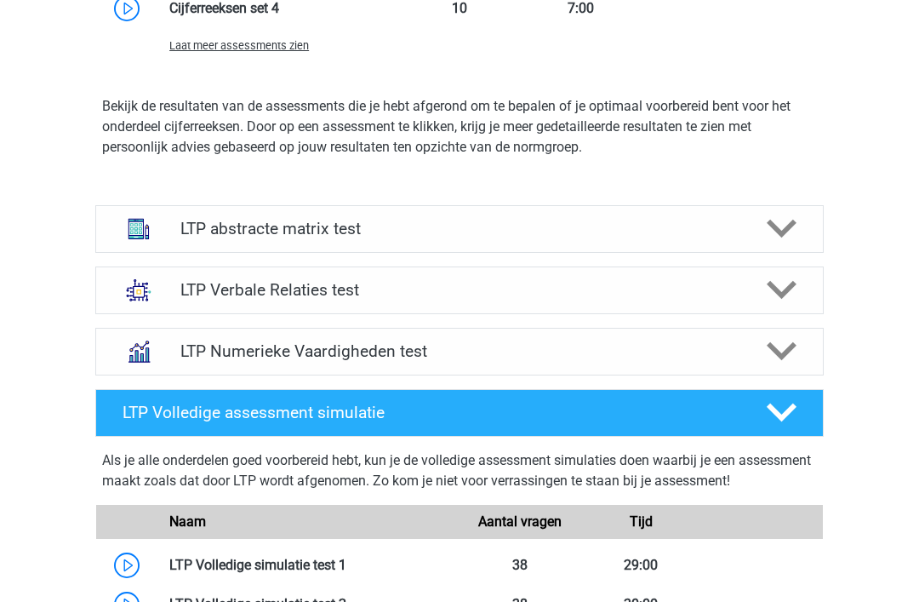
click at [787, 363] on icon at bounding box center [782, 351] width 30 height 30
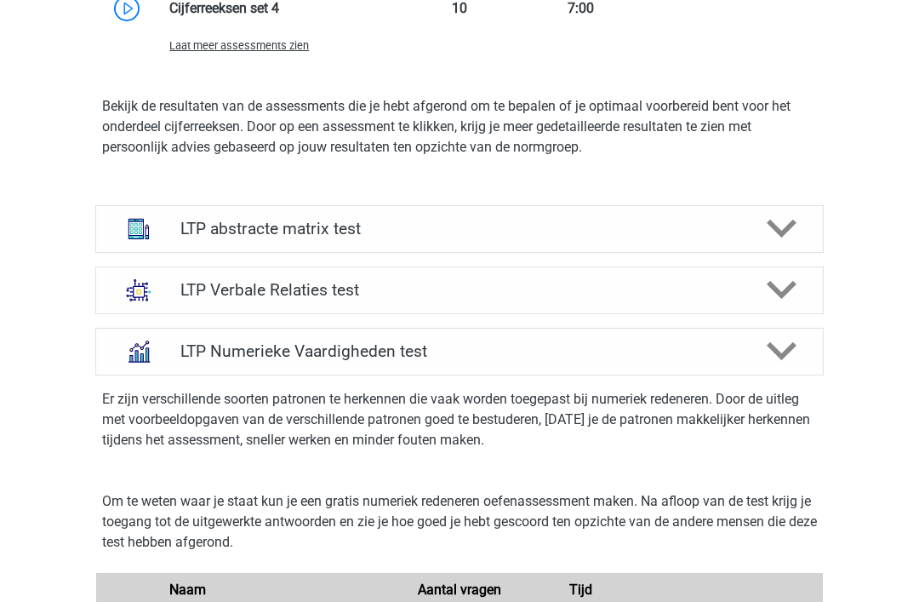
click at [785, 350] on polygon at bounding box center [782, 351] width 30 height 19
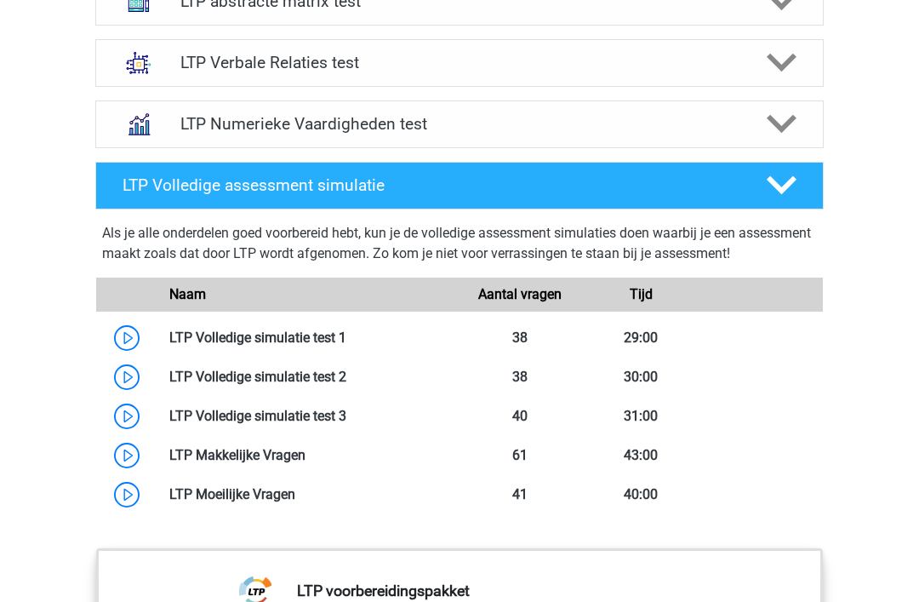
click at [777, 134] on icon at bounding box center [782, 125] width 30 height 30
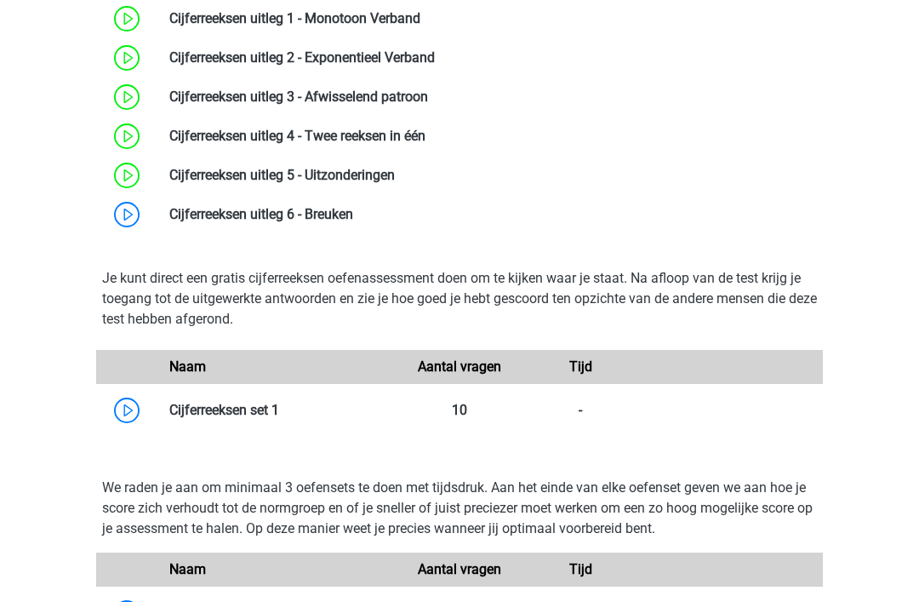
scroll to position [1152, 0]
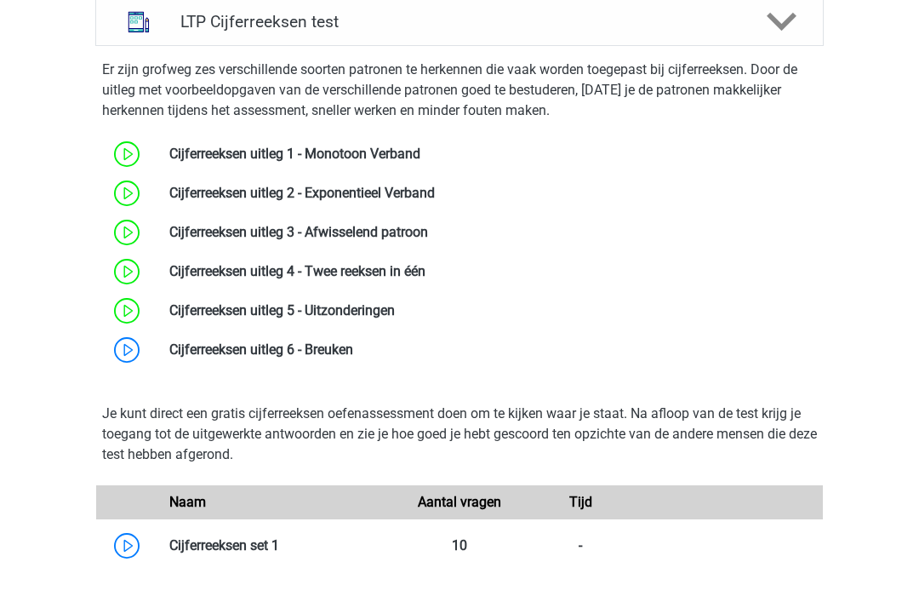
click at [353, 353] on link at bounding box center [353, 349] width 0 height 16
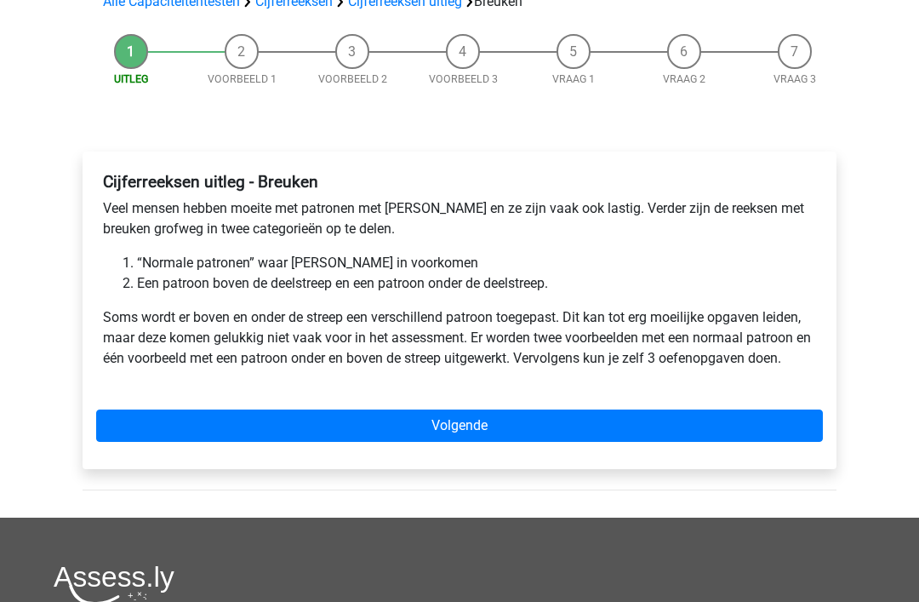
scroll to position [141, 0]
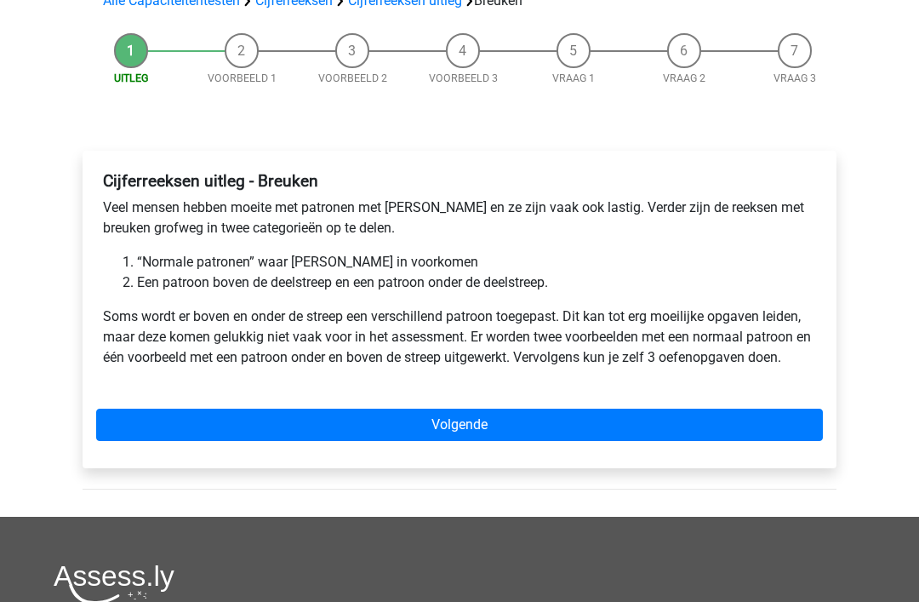
click at [670, 426] on link "Volgende" at bounding box center [459, 425] width 727 height 32
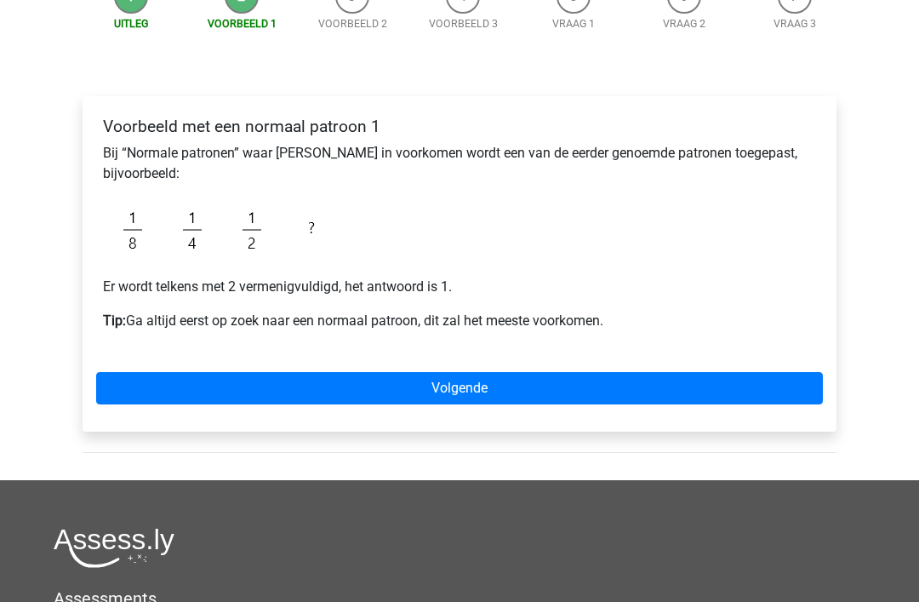
scroll to position [225, 0]
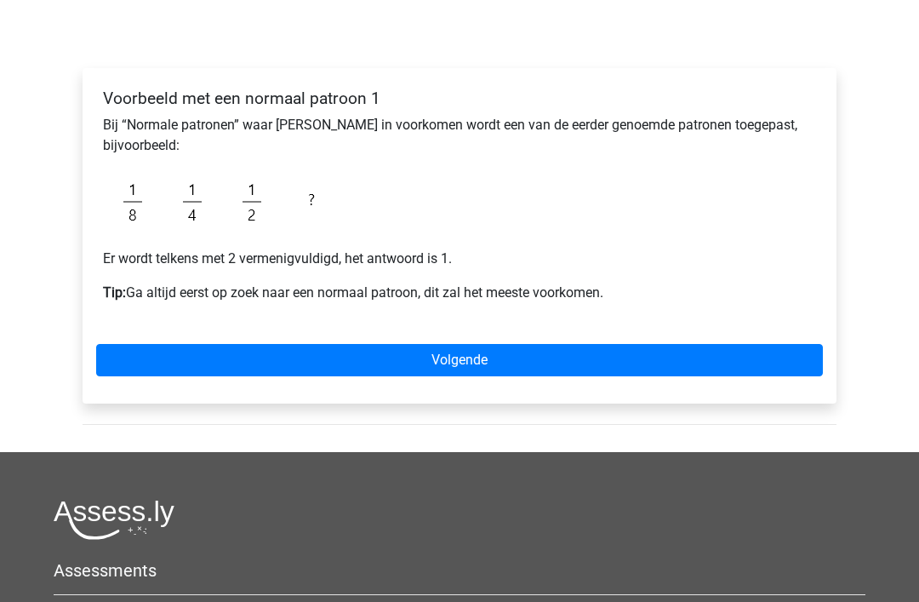
click at [728, 345] on link "Volgende" at bounding box center [459, 360] width 727 height 32
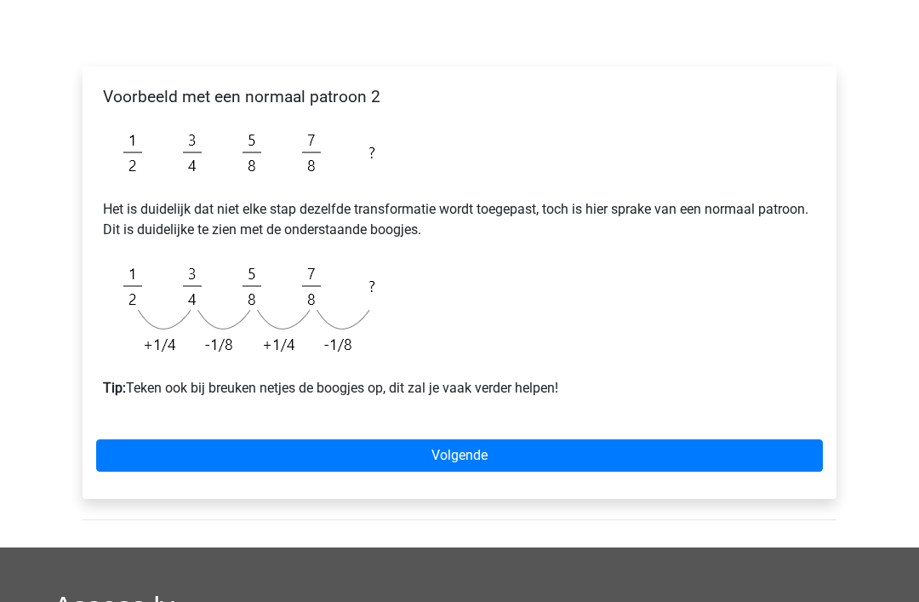
scroll to position [229, 0]
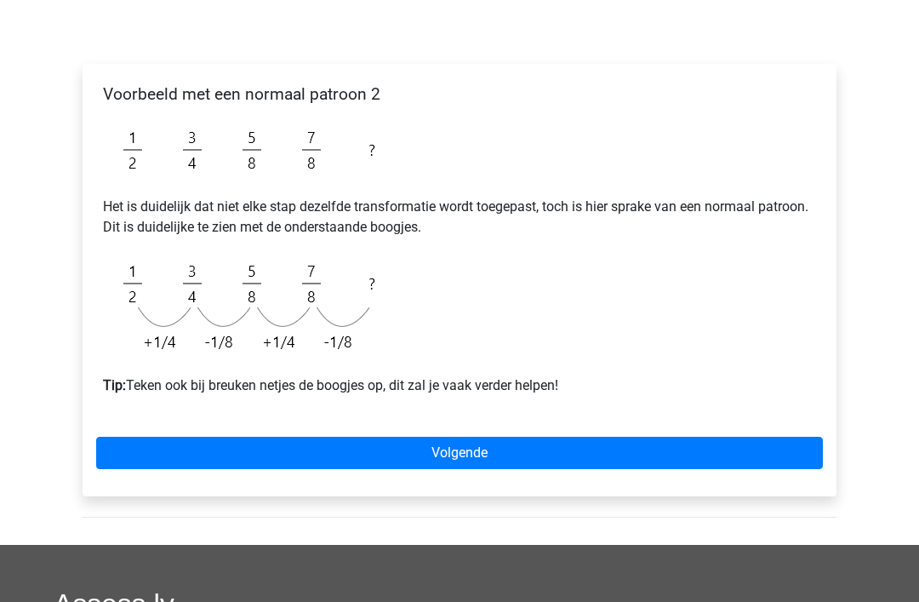
click at [738, 452] on link "Volgende" at bounding box center [459, 453] width 727 height 32
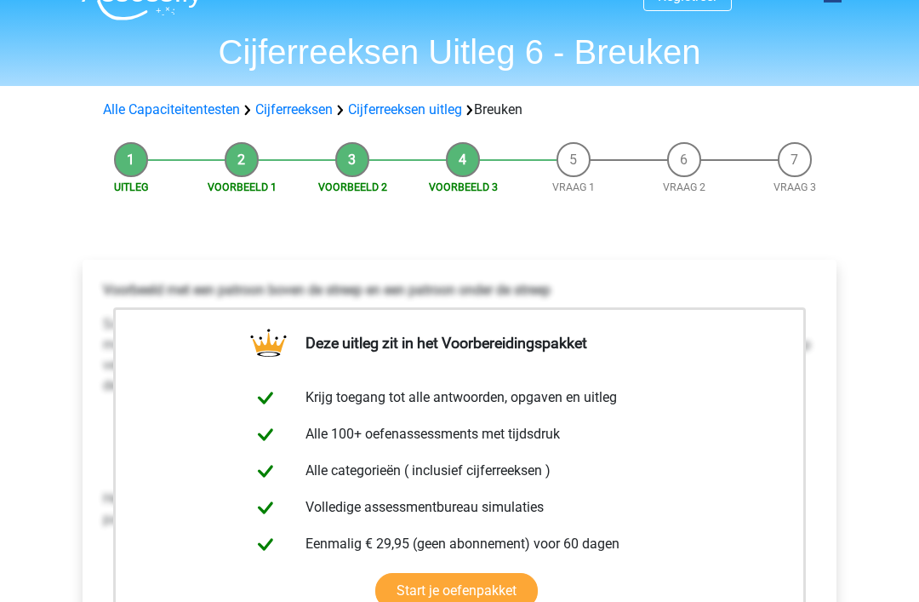
scroll to position [33, 0]
click at [346, 158] on li "Voorbeeld 2" at bounding box center [352, 168] width 111 height 53
click at [358, 158] on li "Voorbeeld 2" at bounding box center [352, 168] width 111 height 53
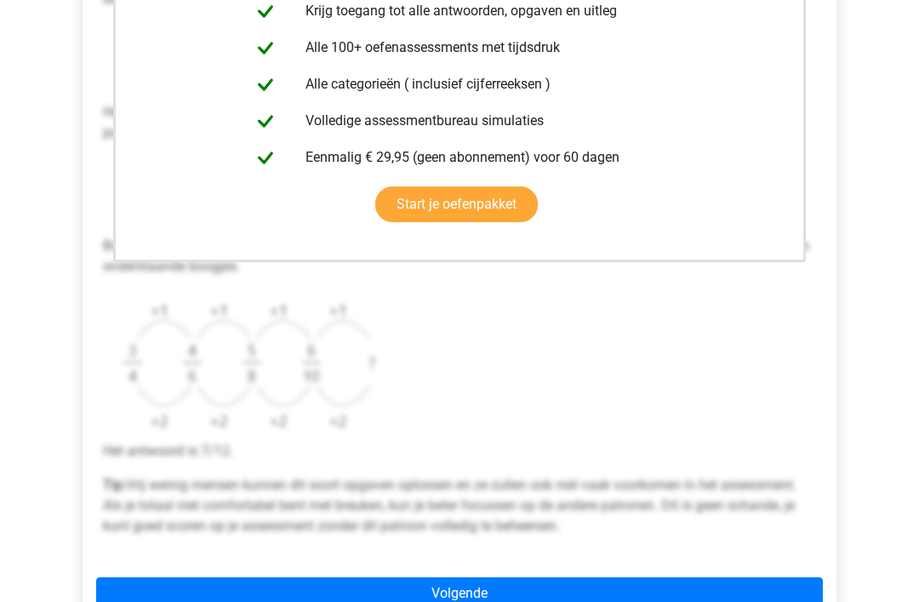
scroll to position [582, 0]
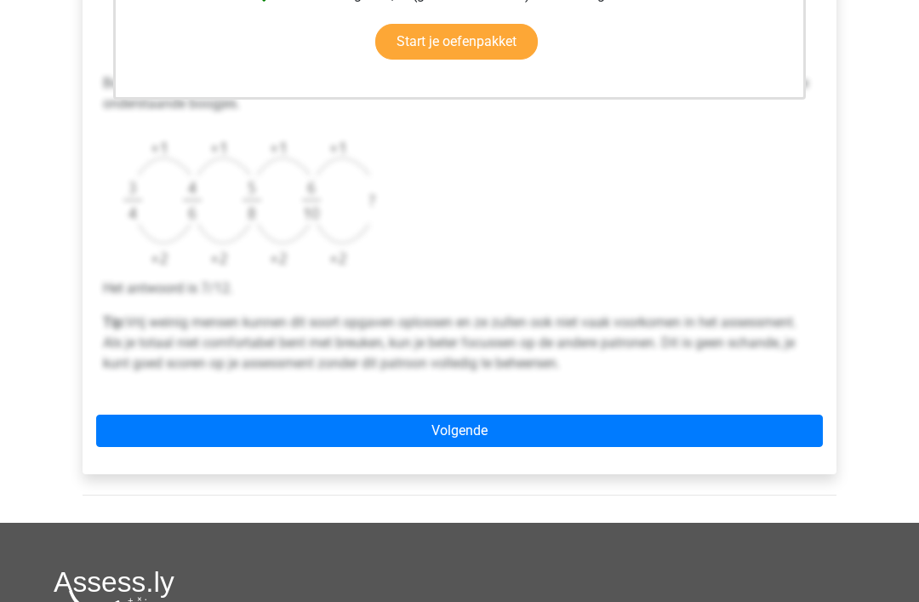
click at [684, 424] on link "Volgende" at bounding box center [459, 430] width 727 height 32
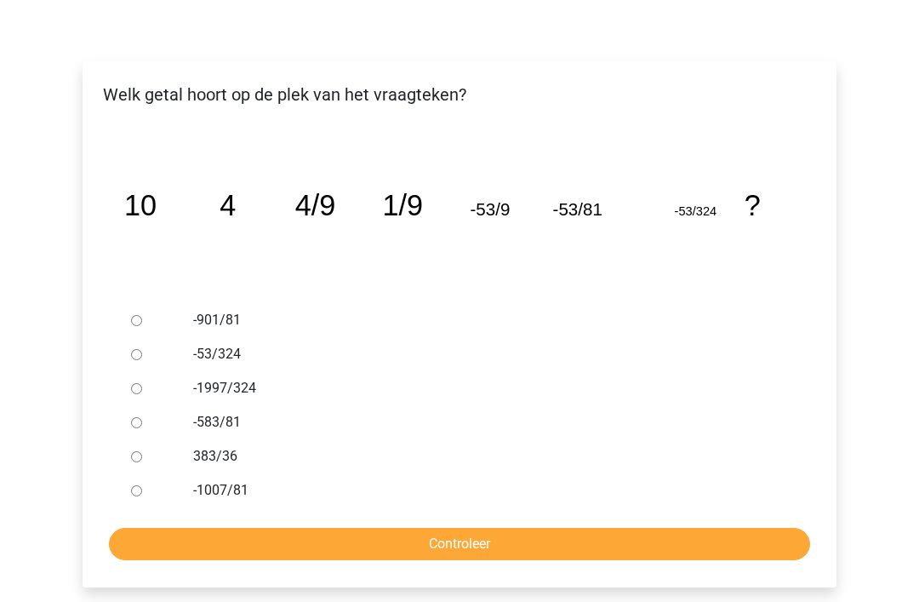
scroll to position [295, 0]
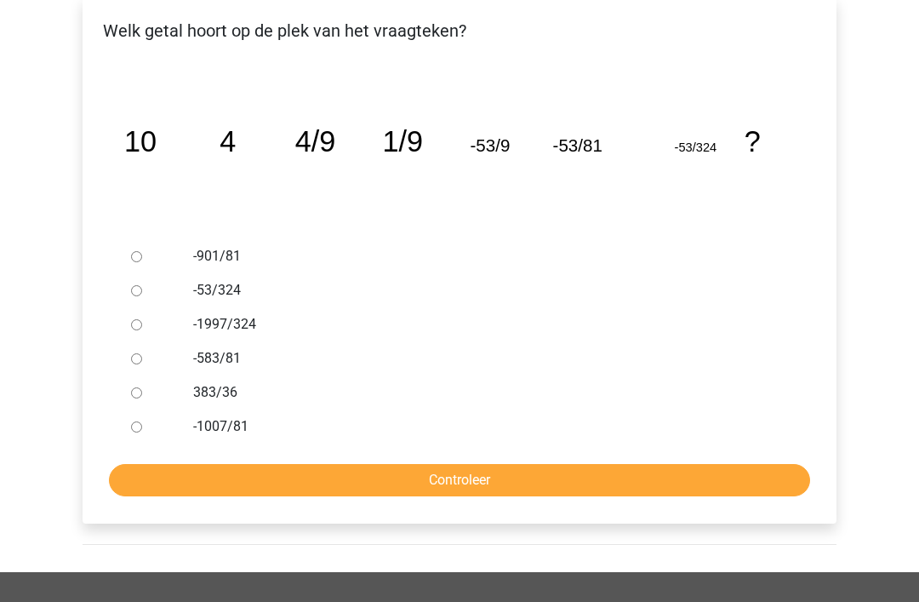
click at [218, 355] on label "-583/81" at bounding box center [487, 358] width 589 height 20
click at [142, 355] on input "-583/81" at bounding box center [136, 358] width 11 height 11
radio input "true"
click at [444, 483] on input "Controleer" at bounding box center [459, 480] width 701 height 32
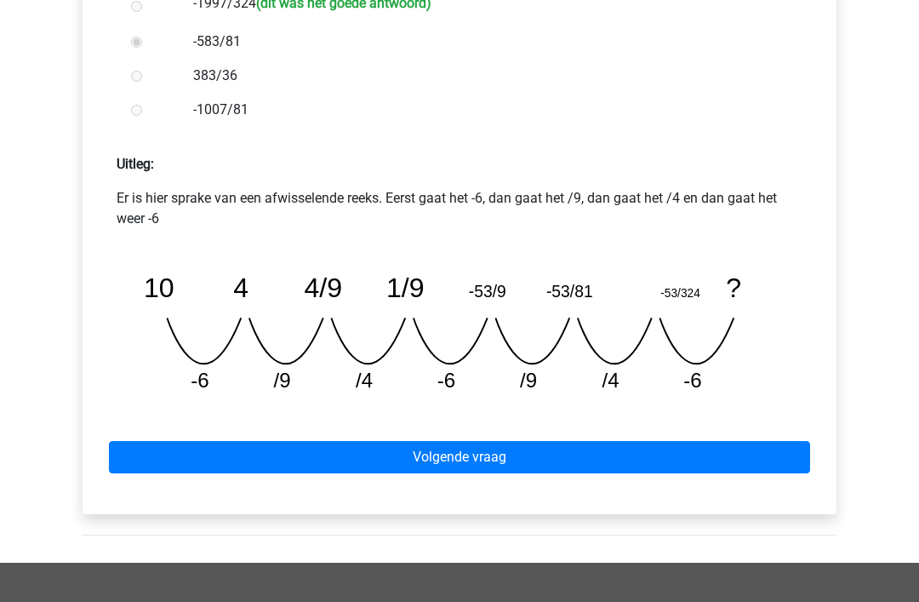
scroll to position [714, 0]
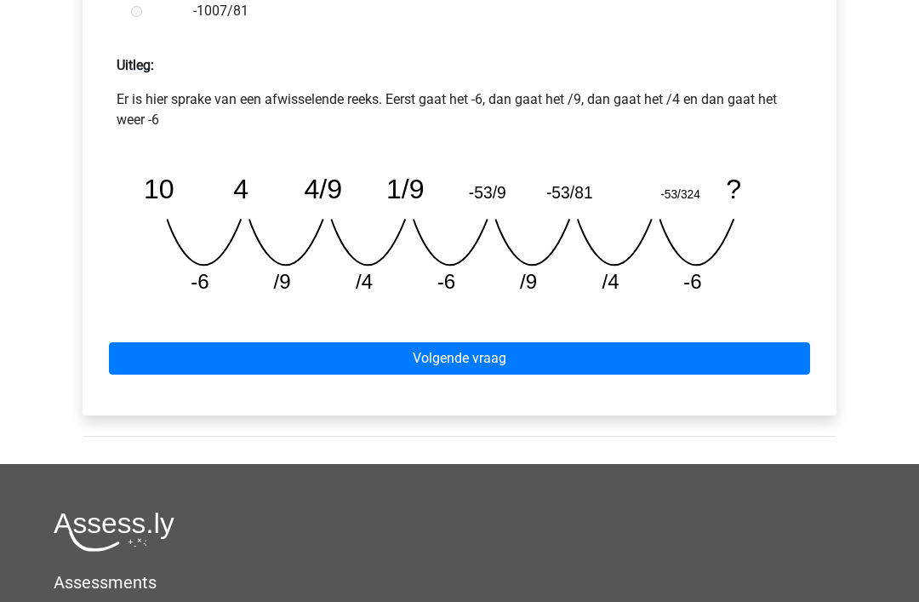
click at [634, 364] on link "Volgende vraag" at bounding box center [459, 359] width 701 height 32
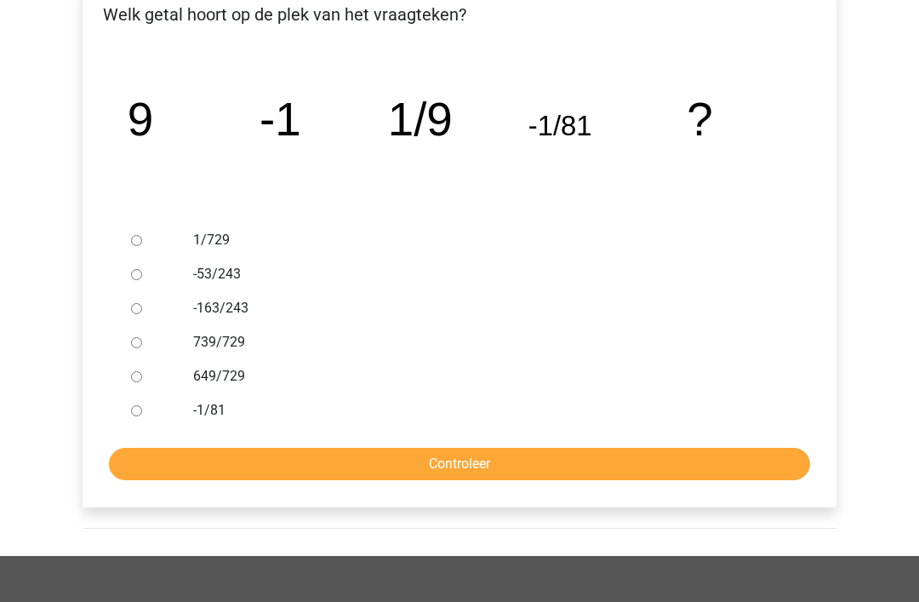
scroll to position [311, 0]
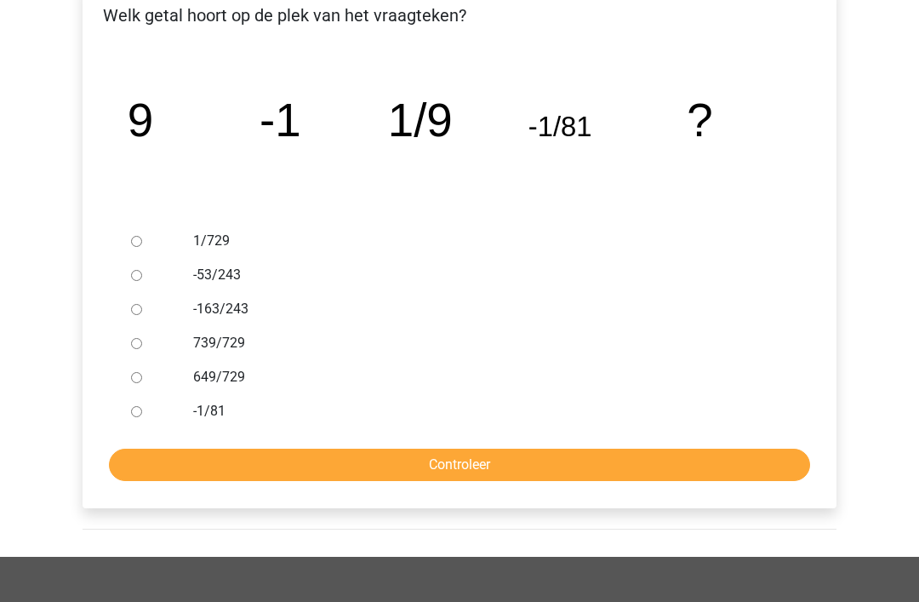
click at [180, 239] on div "1/729" at bounding box center [487, 241] width 614 height 34
click at [137, 243] on input "1/729" at bounding box center [136, 241] width 11 height 11
radio input "true"
click at [390, 470] on input "Controleer" at bounding box center [459, 464] width 701 height 32
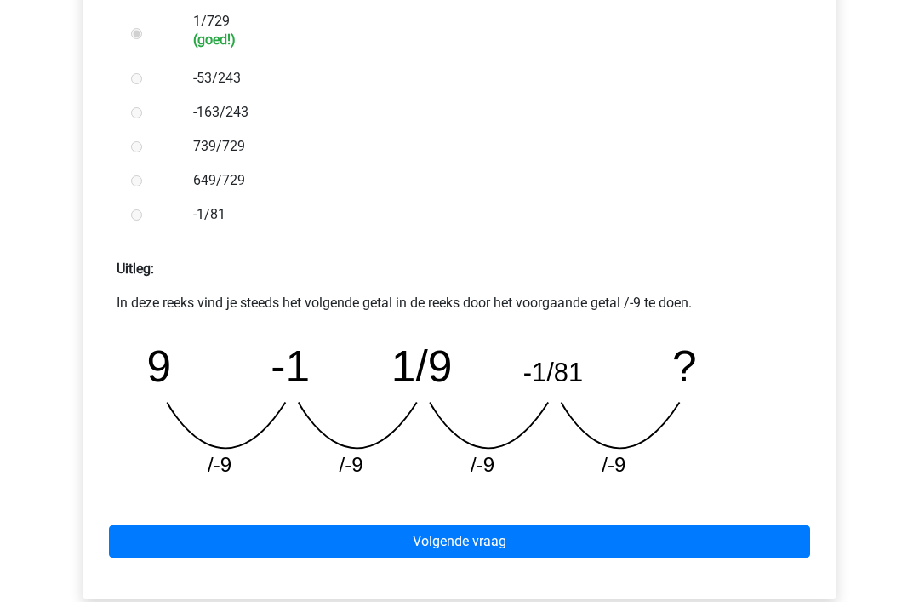
scroll to position [583, 0]
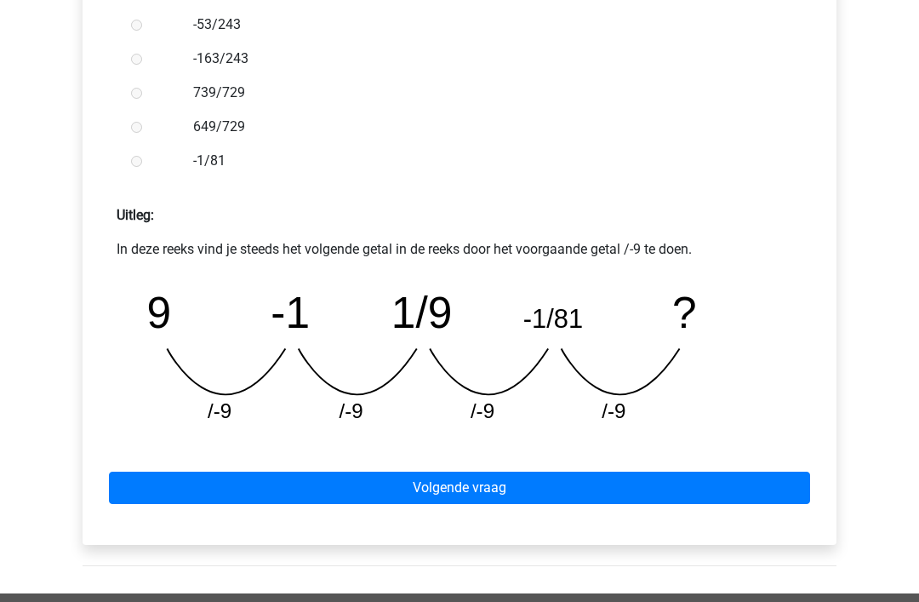
click at [569, 482] on link "Volgende vraag" at bounding box center [459, 488] width 701 height 32
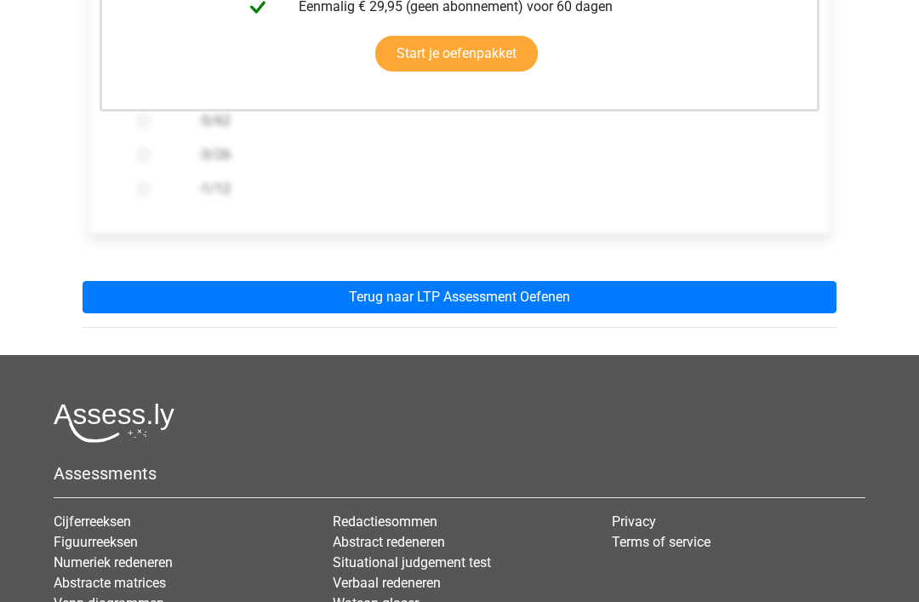
scroll to position [555, 0]
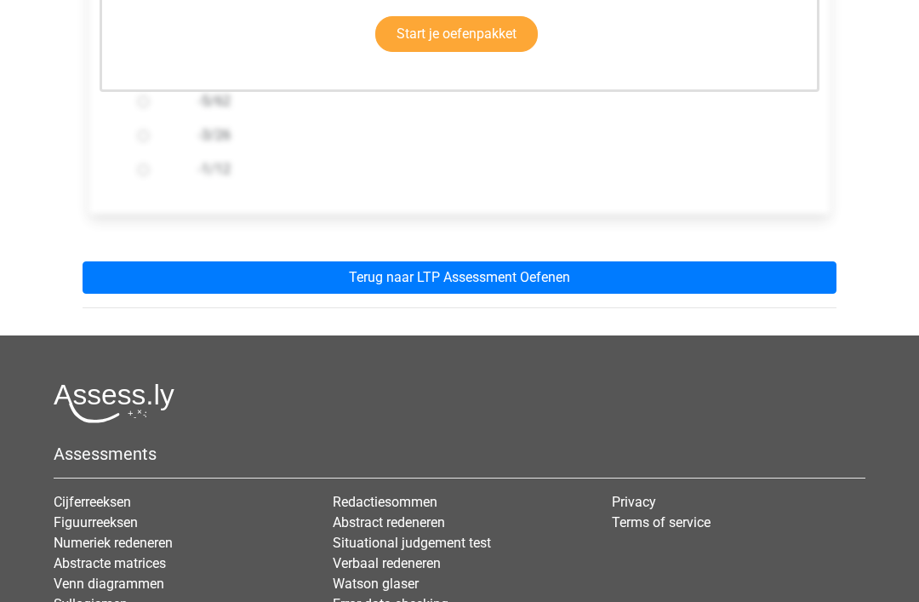
click at [675, 271] on link "Terug naar LTP Assessment Oefenen" at bounding box center [460, 278] width 754 height 32
